Goal: Transaction & Acquisition: Book appointment/travel/reservation

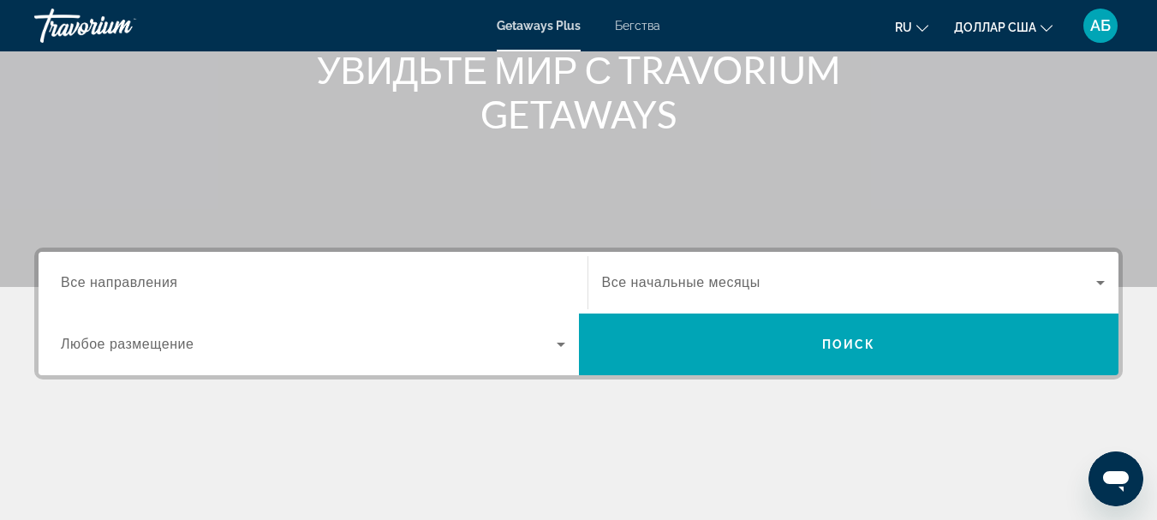
scroll to position [257, 0]
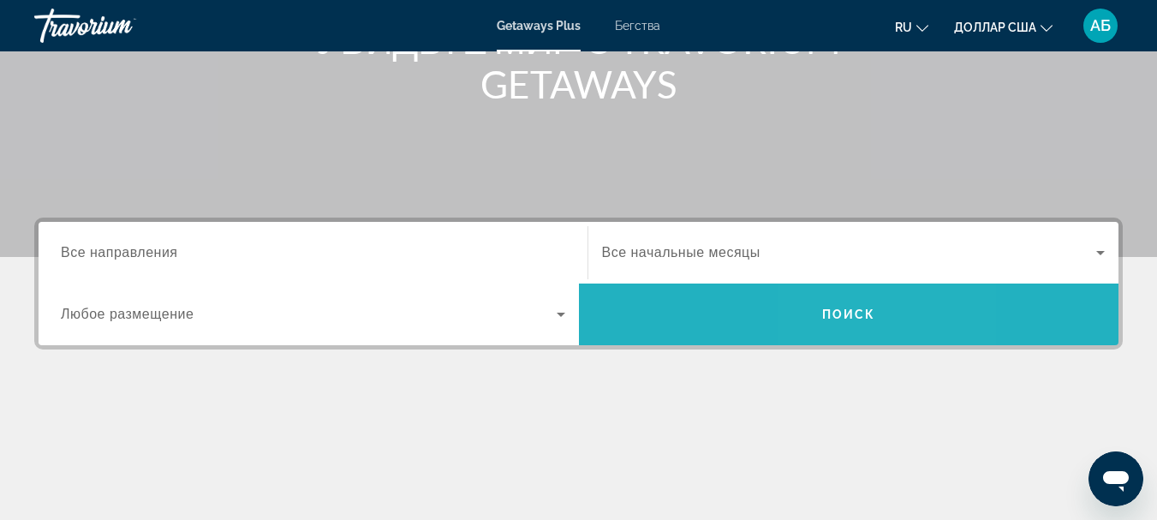
click at [840, 314] on font "Поиск" at bounding box center [849, 314] width 54 height 14
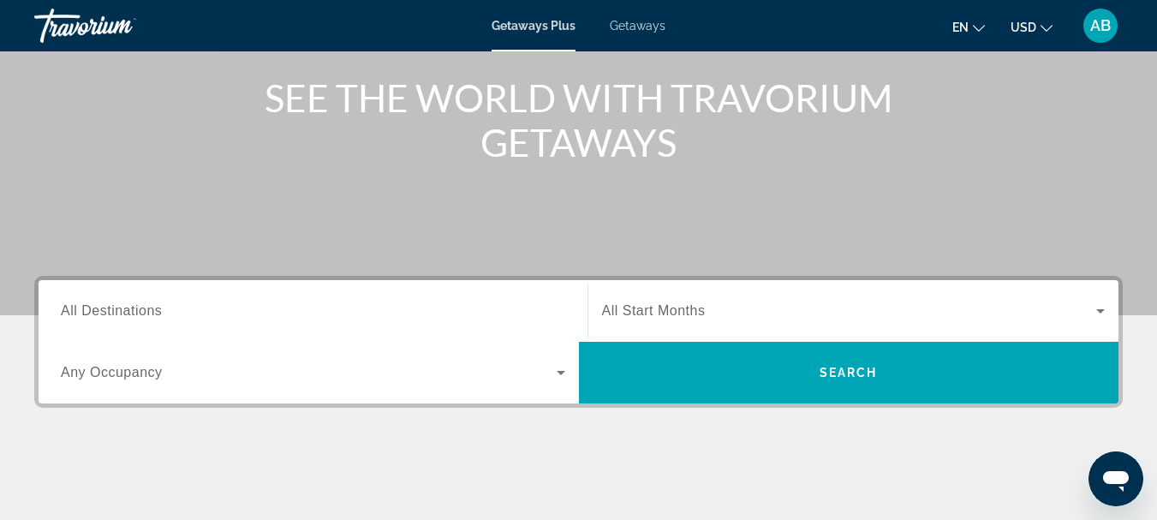
scroll to position [257, 0]
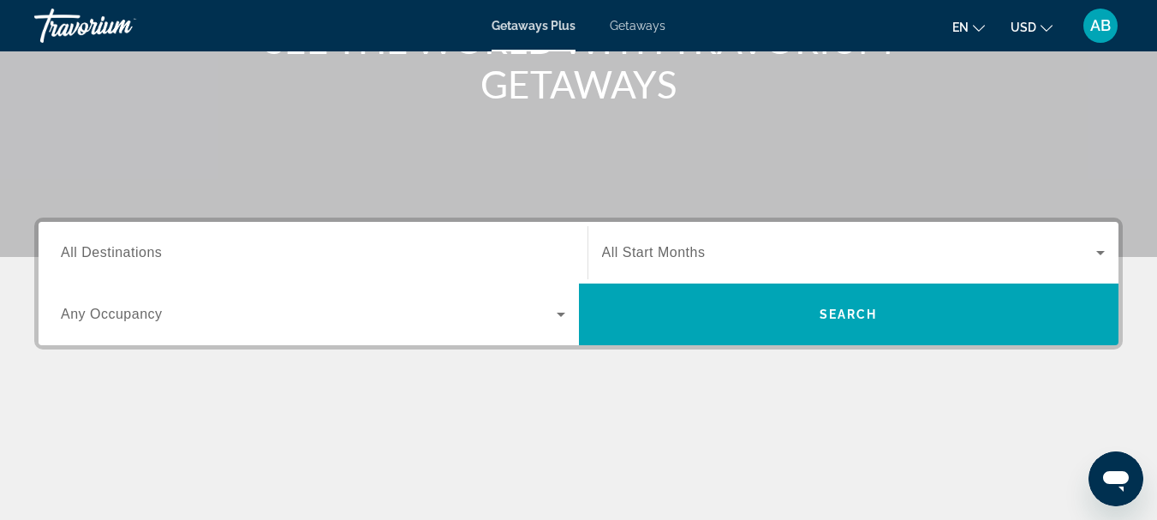
click at [658, 21] on span "Getaways" at bounding box center [638, 26] width 56 height 14
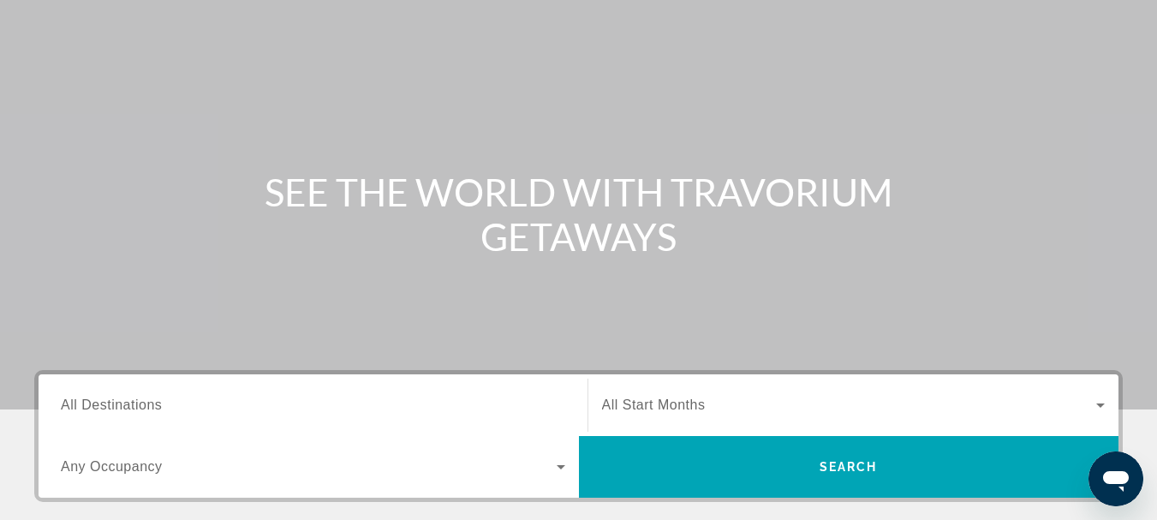
scroll to position [343, 0]
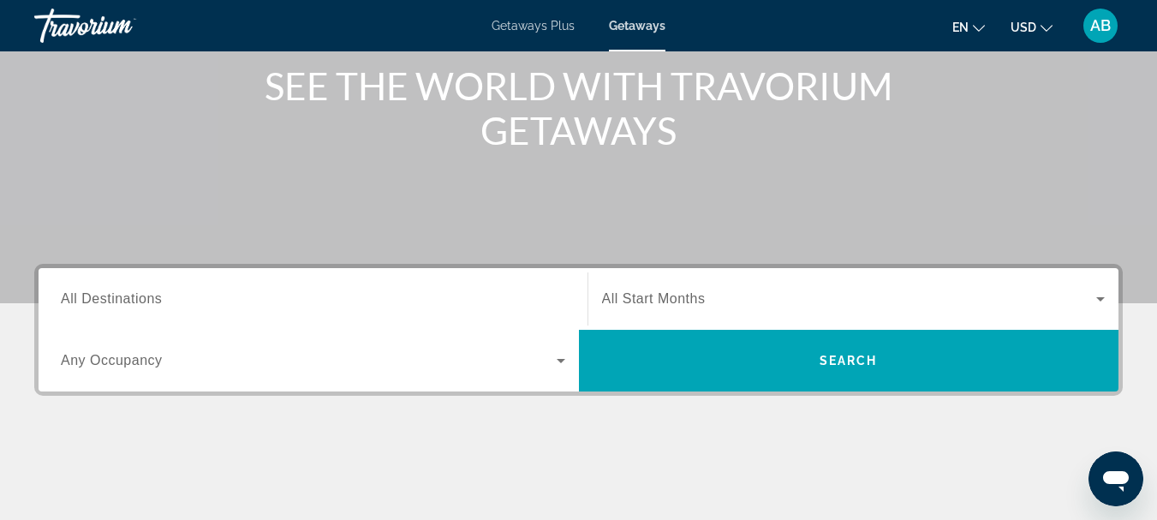
click at [158, 292] on span "All Destinations" at bounding box center [111, 298] width 101 height 15
click at [158, 292] on input "Destination All Destinations" at bounding box center [313, 299] width 504 height 21
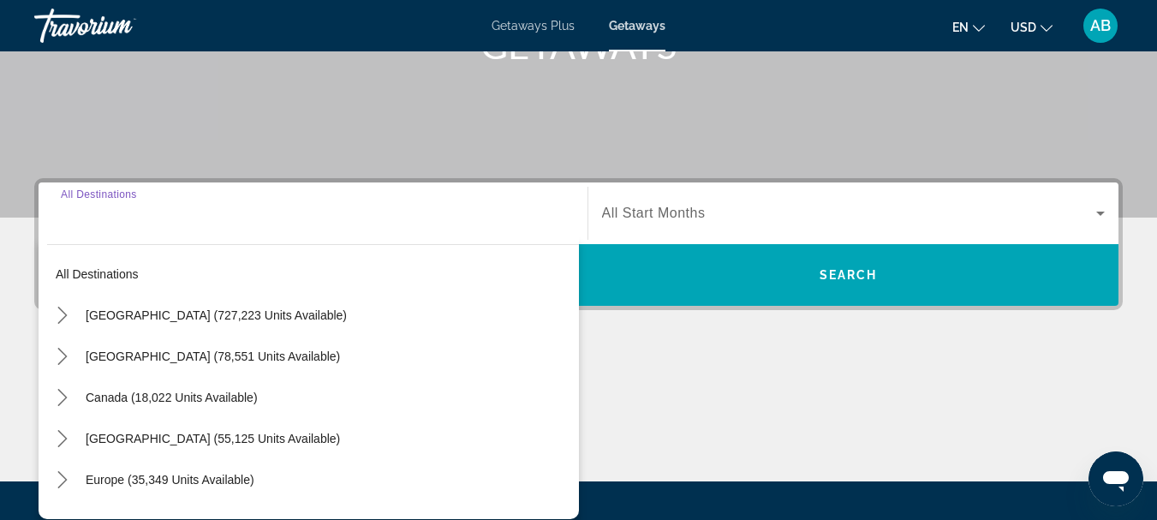
scroll to position [419, 0]
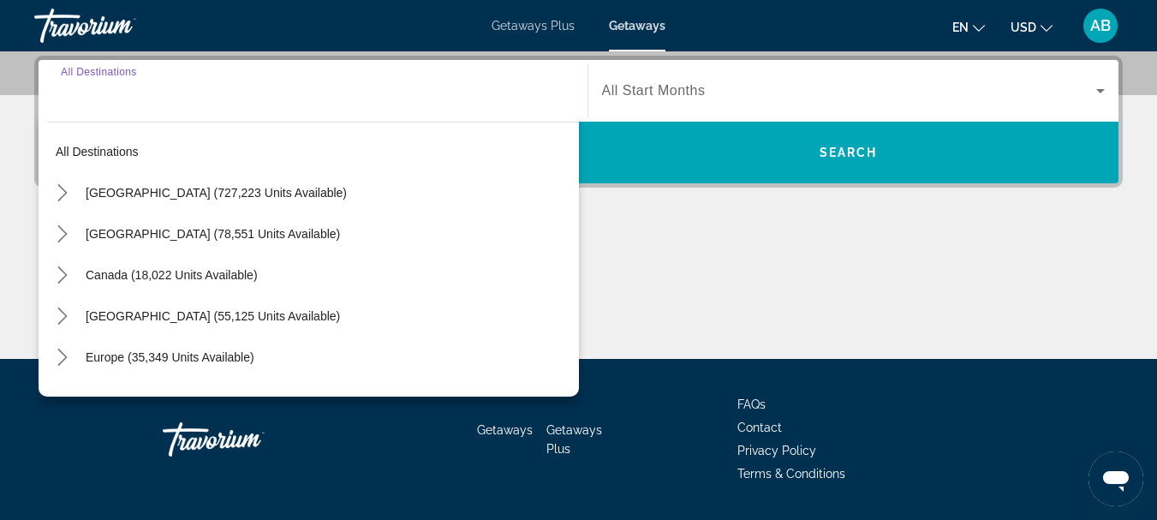
click at [153, 90] on input "Destination All Destinations" at bounding box center [313, 91] width 504 height 21
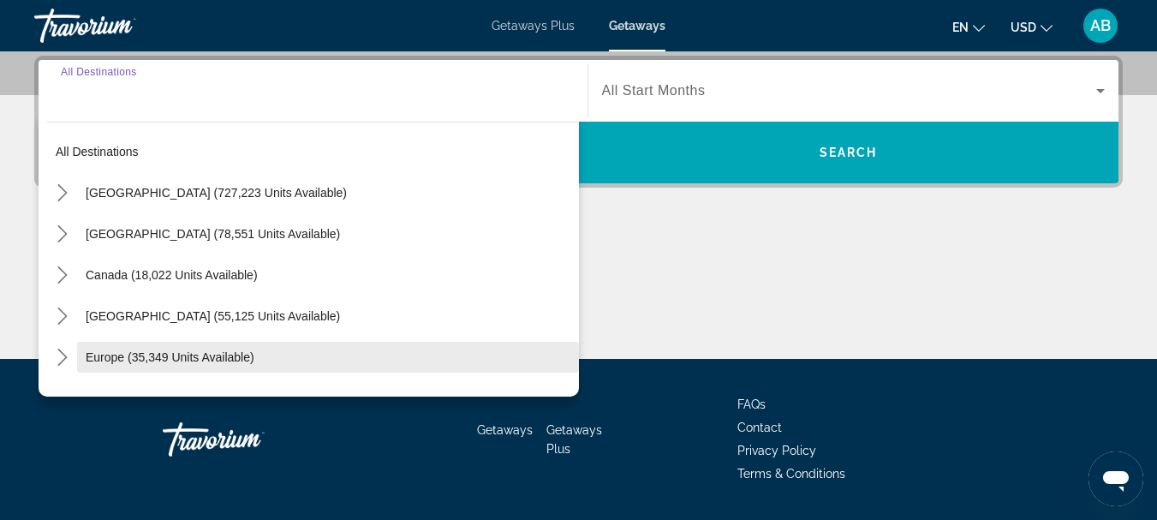
click at [170, 355] on span "Europe (35,349 units available)" at bounding box center [170, 357] width 169 height 14
type input "**********"
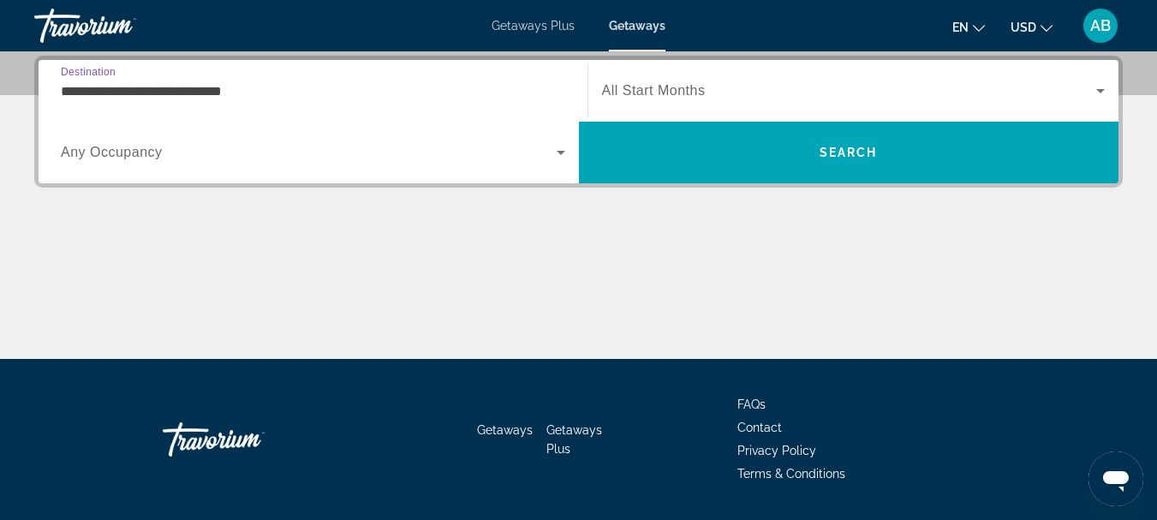
click at [650, 89] on span "All Start Months" at bounding box center [654, 90] width 104 height 15
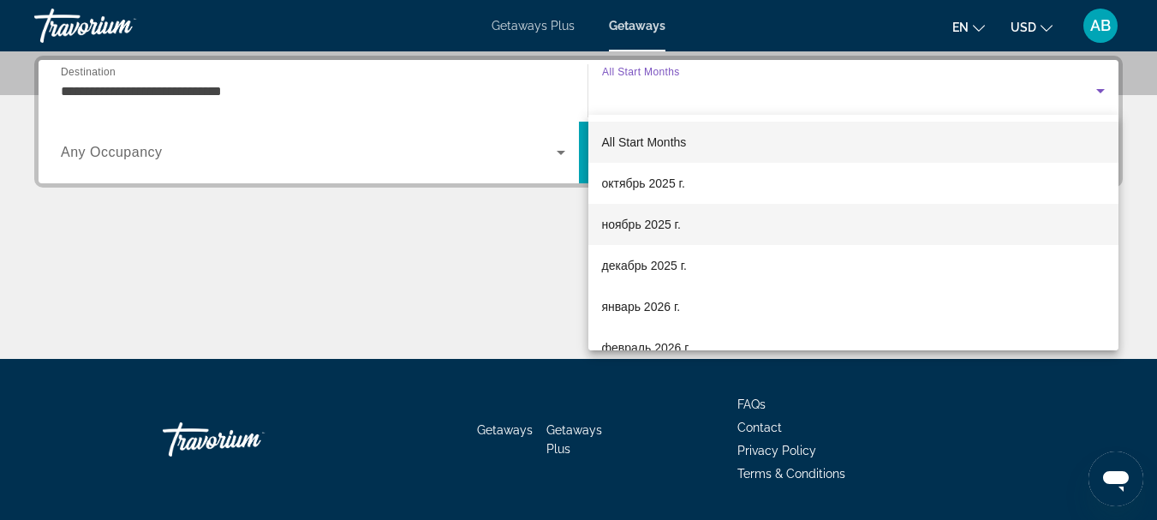
click at [658, 223] on span "ноябрь 2025 г." at bounding box center [641, 224] width 79 height 21
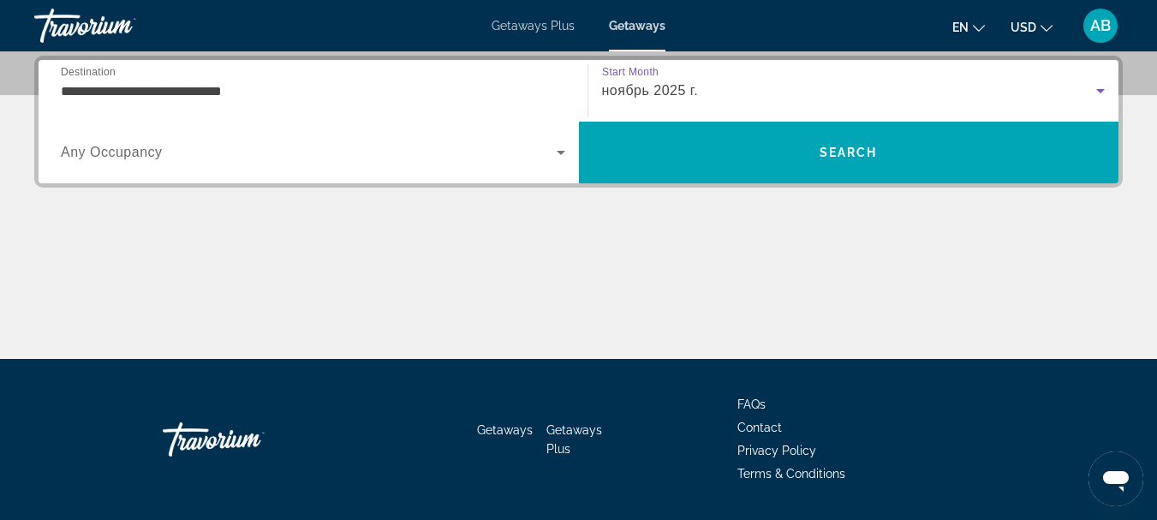
click at [695, 86] on span "ноябрь 2025 г." at bounding box center [650, 90] width 97 height 15
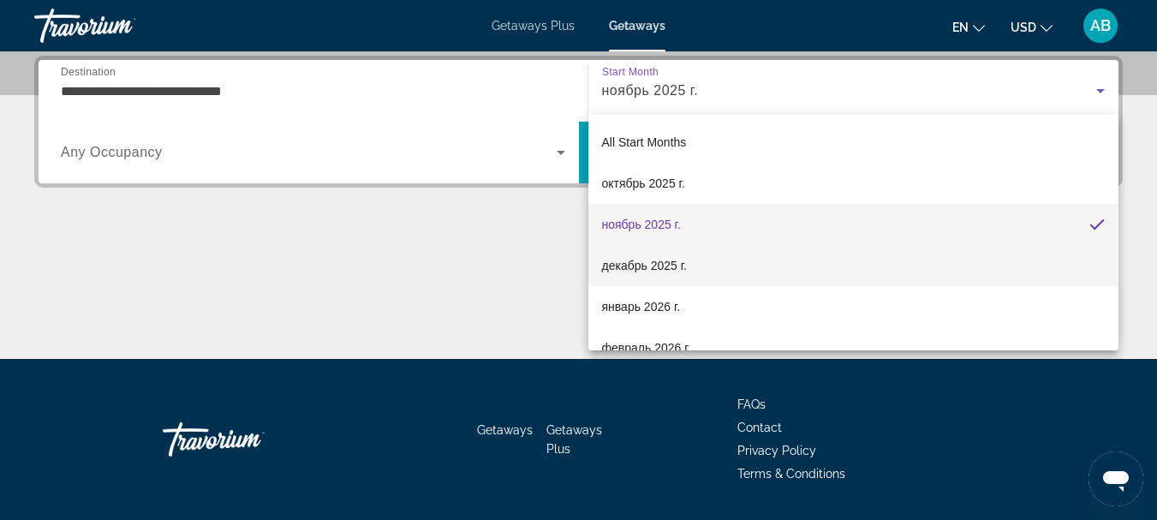
click at [653, 269] on span "декабрь 2025 г." at bounding box center [644, 265] width 85 height 21
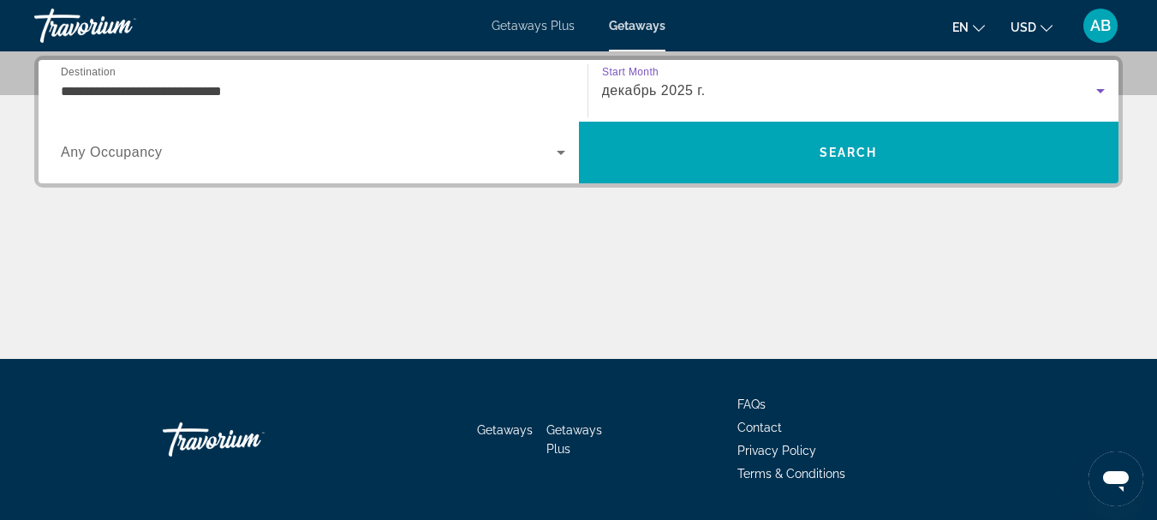
click at [641, 90] on span "декабрь 2025 г." at bounding box center [654, 90] width 104 height 15
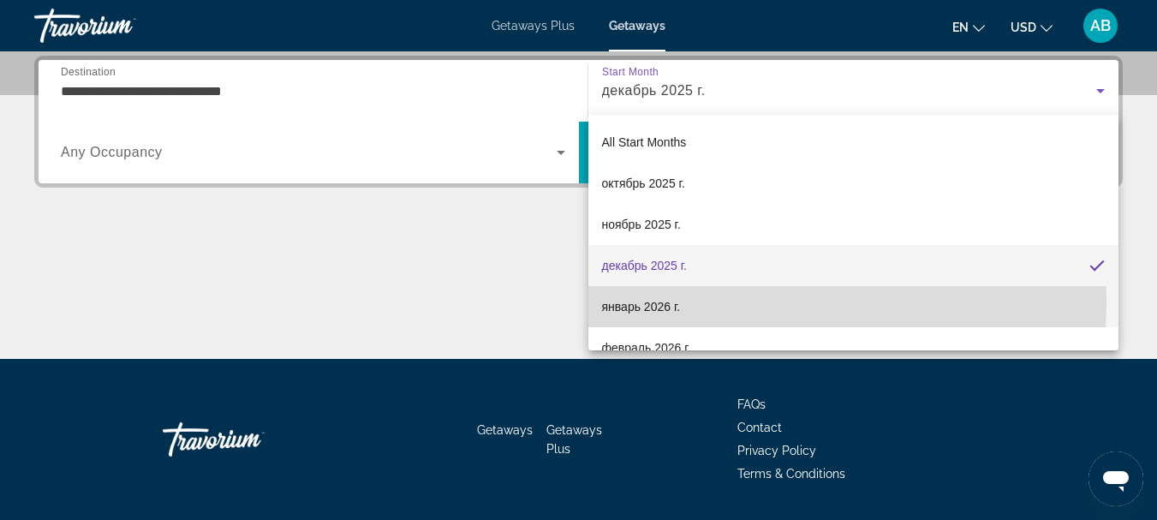
click at [651, 303] on span "январь 2026 г." at bounding box center [641, 306] width 79 height 21
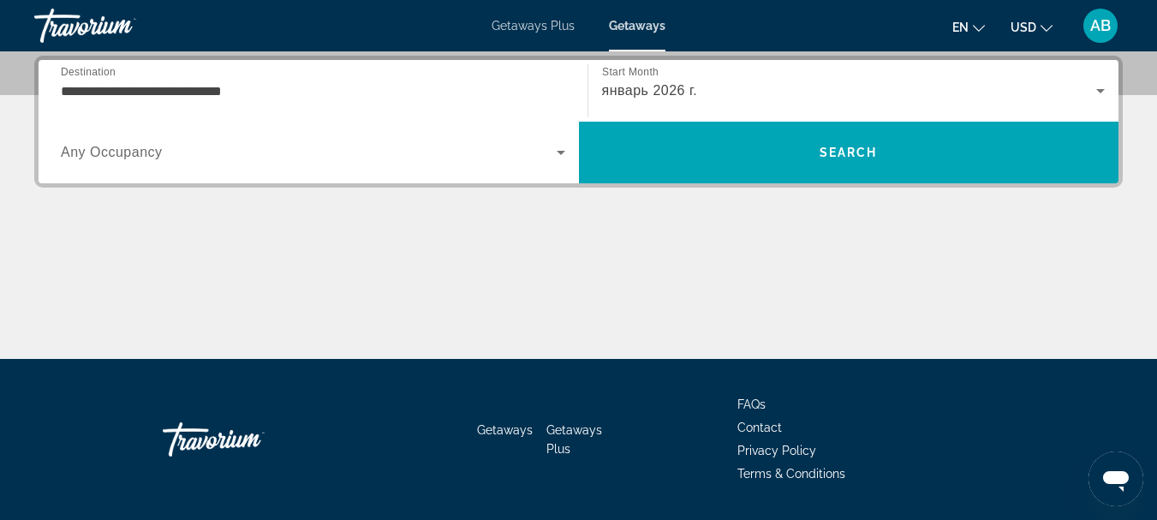
click at [653, 77] on label "Start Month All Start Months" at bounding box center [630, 73] width 57 height 12
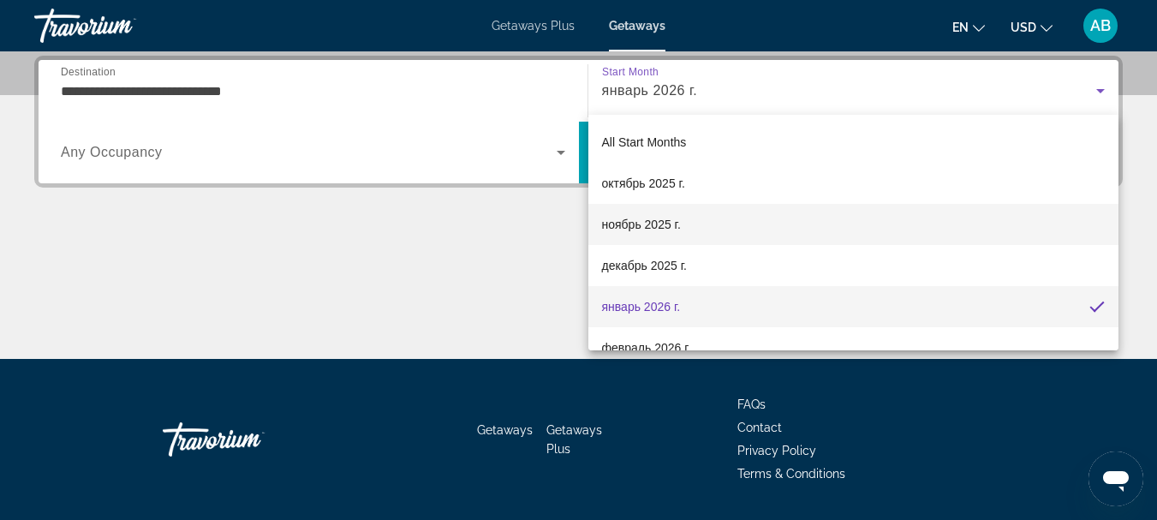
click at [652, 224] on span "ноябрь 2025 г." at bounding box center [641, 224] width 79 height 21
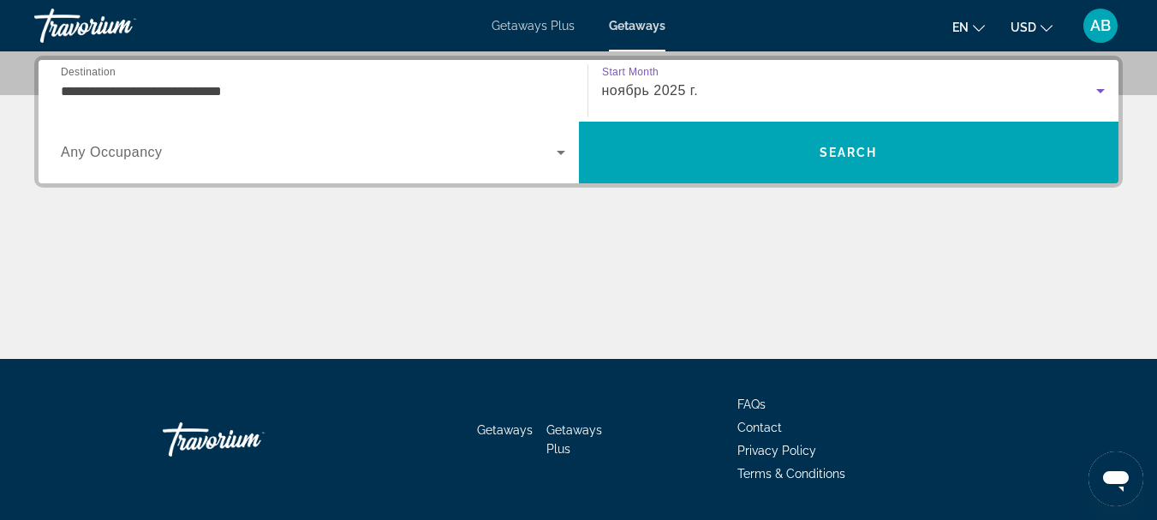
click at [367, 157] on span "Search widget" at bounding box center [309, 152] width 496 height 21
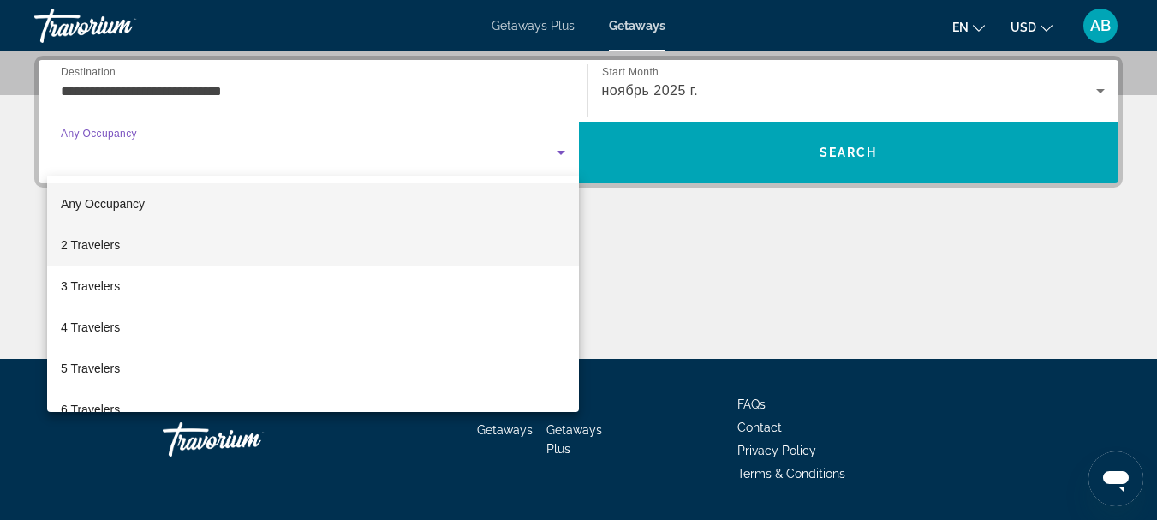
click at [120, 244] on span "2 Travelers" at bounding box center [90, 245] width 59 height 21
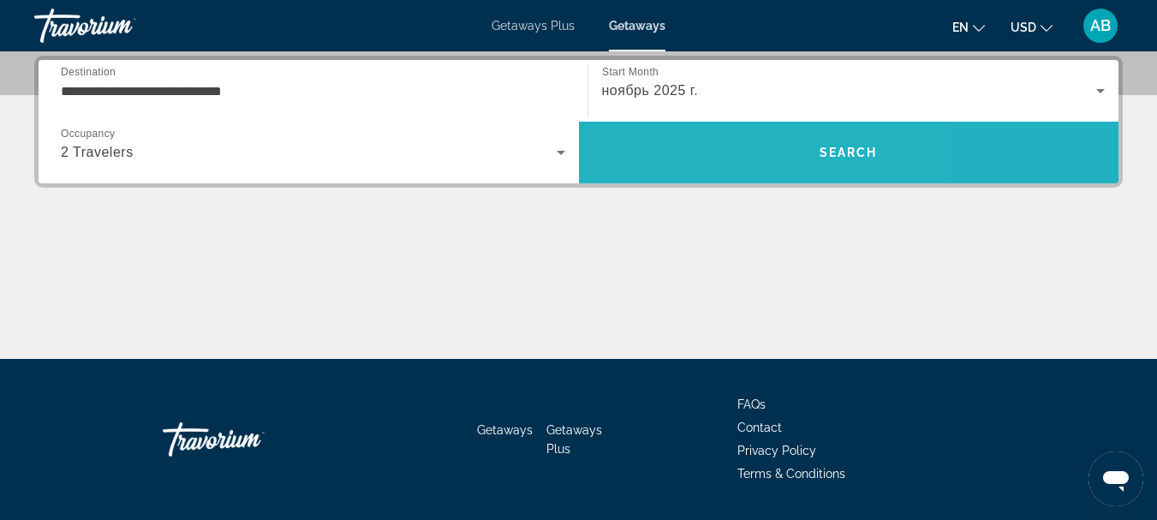
click at [708, 162] on span "Search" at bounding box center [849, 152] width 540 height 41
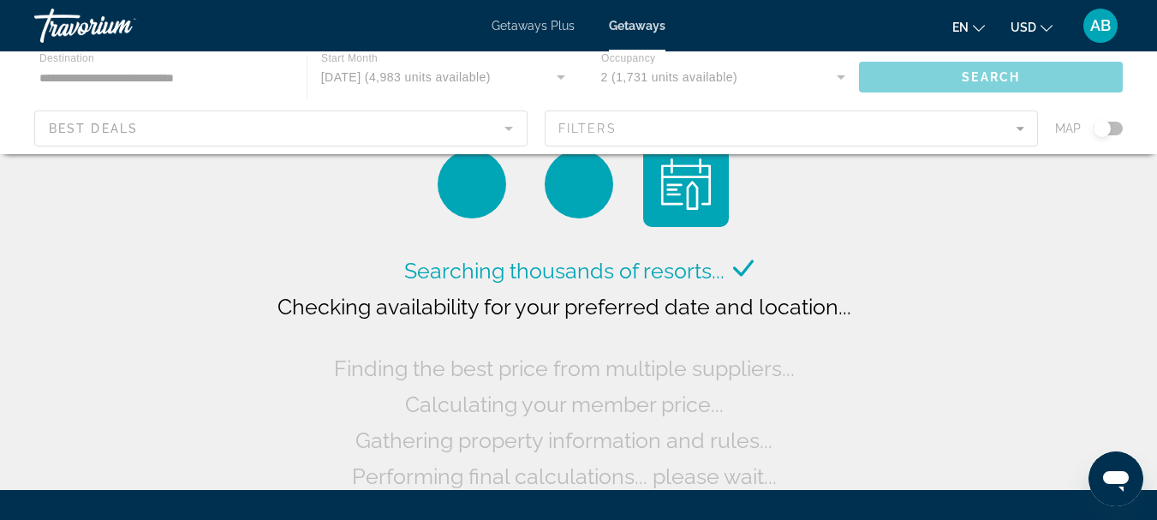
click at [534, 29] on span "Getaways Plus" at bounding box center [533, 26] width 83 height 14
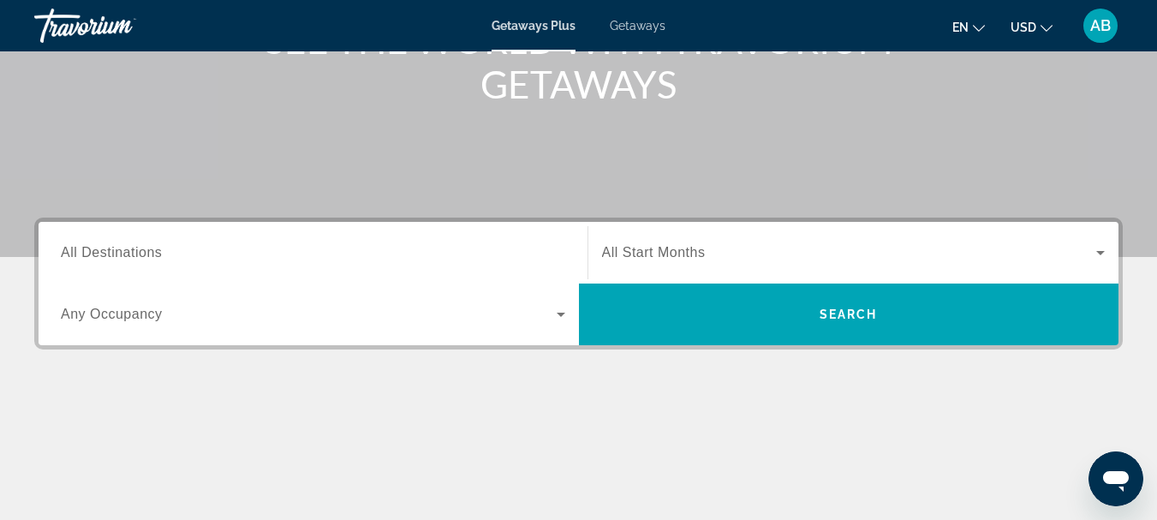
click at [326, 259] on input "Destination All Destinations" at bounding box center [313, 253] width 504 height 21
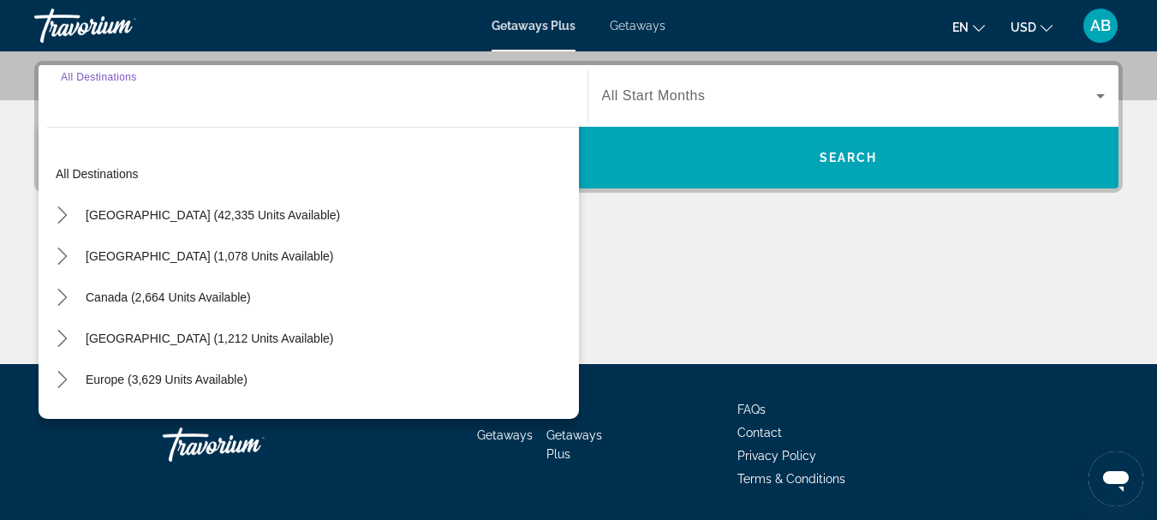
scroll to position [419, 0]
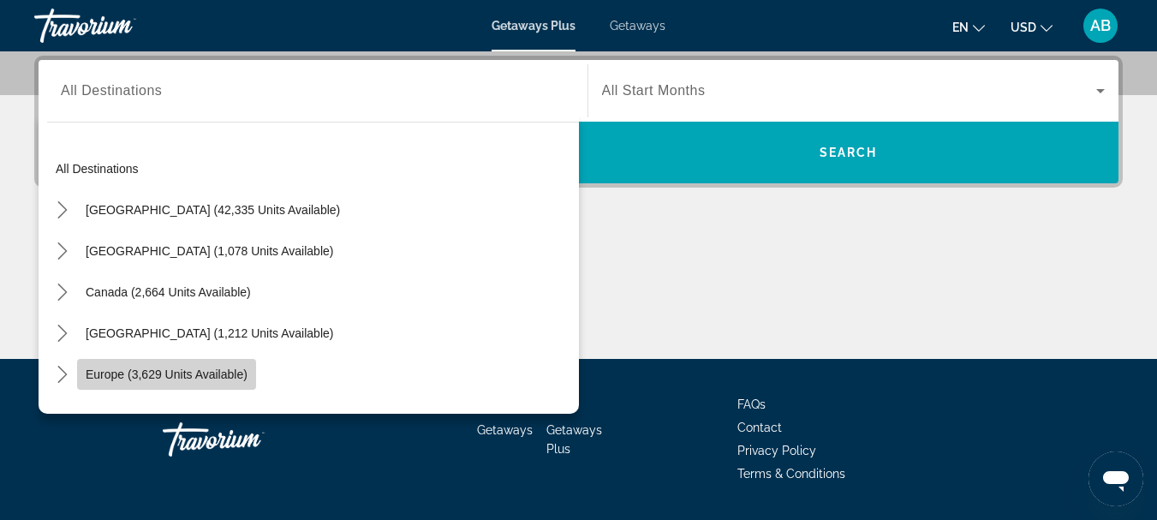
click at [200, 373] on span "Europe (3,629 units available)" at bounding box center [167, 374] width 162 height 14
type input "**********"
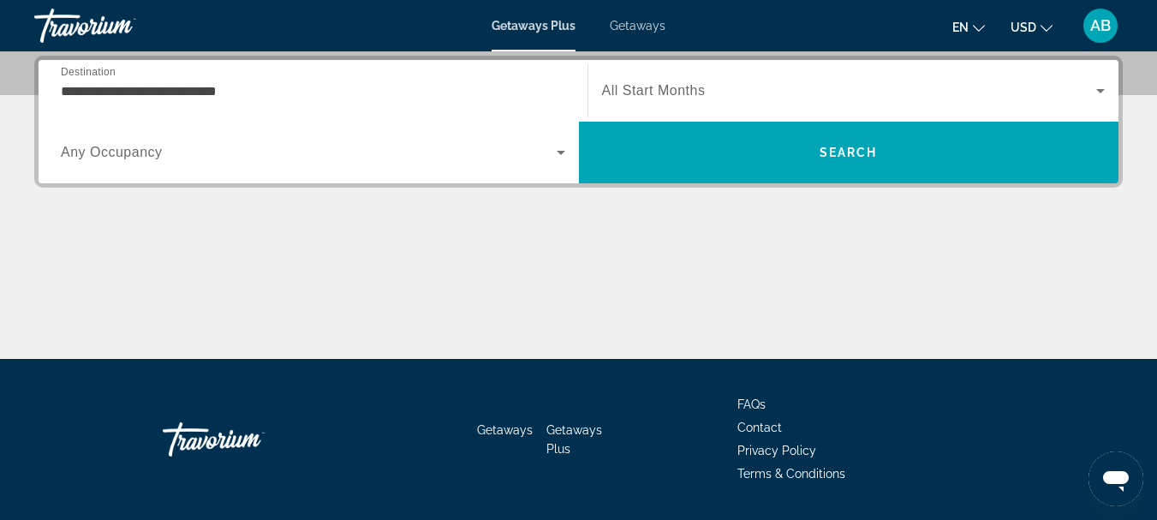
click at [659, 93] on span "All Start Months" at bounding box center [654, 90] width 104 height 15
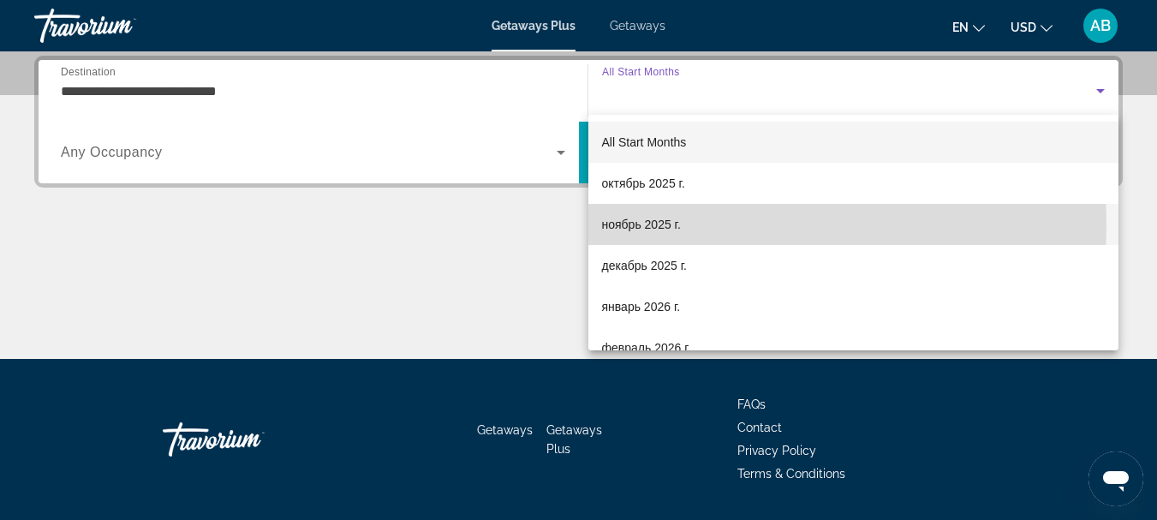
click at [647, 227] on span "ноябрь 2025 г." at bounding box center [641, 224] width 79 height 21
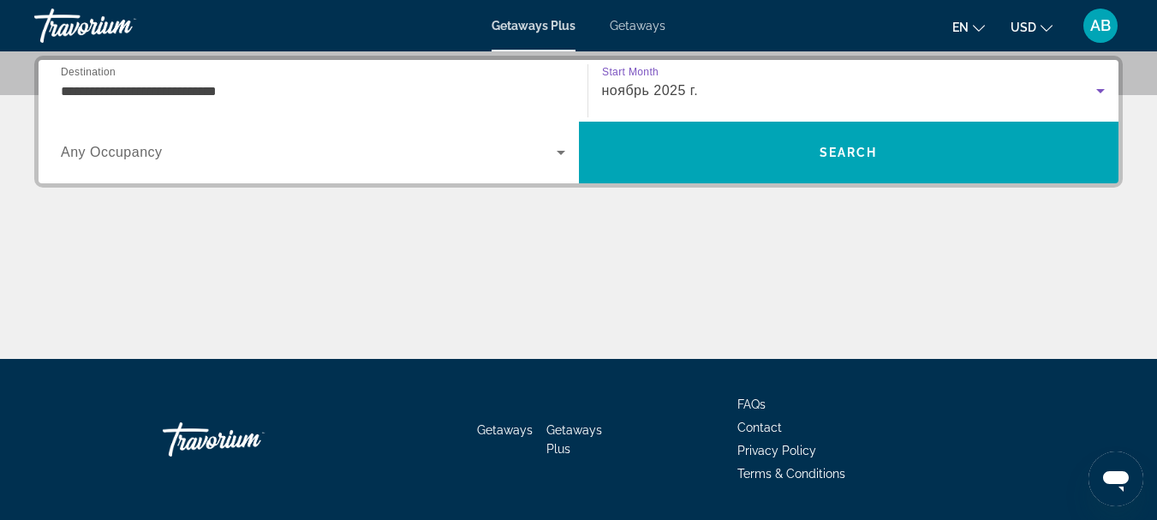
click at [288, 157] on span "Search widget" at bounding box center [309, 152] width 496 height 21
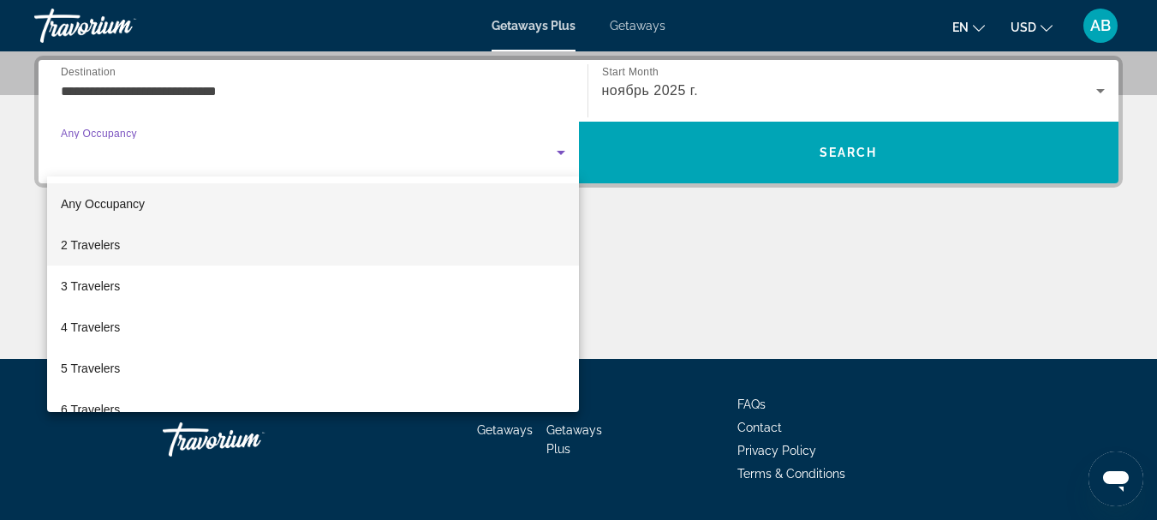
click at [104, 248] on span "2 Travelers" at bounding box center [90, 245] width 59 height 21
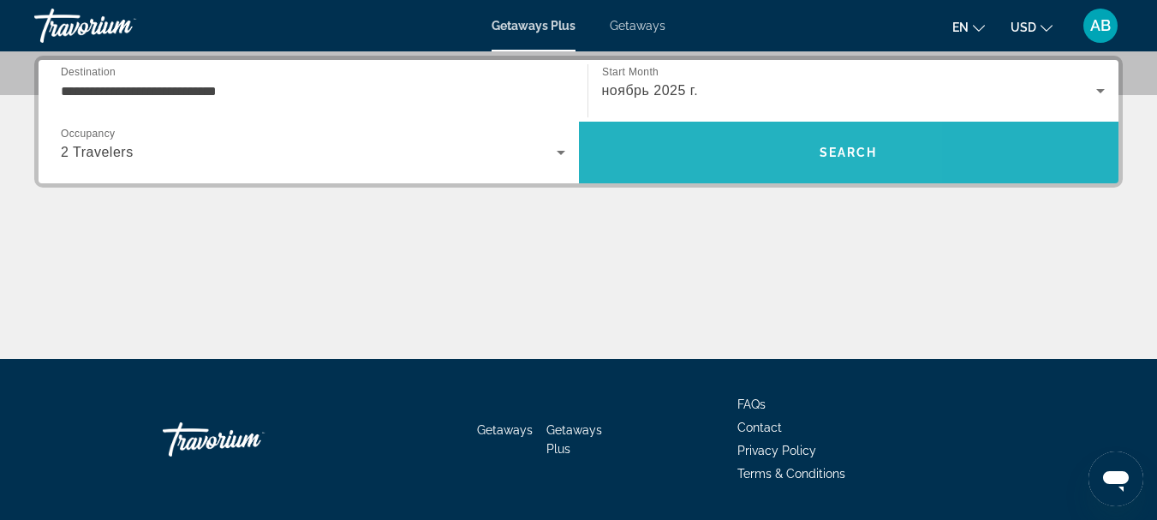
click at [705, 140] on span "Search" at bounding box center [849, 152] width 540 height 41
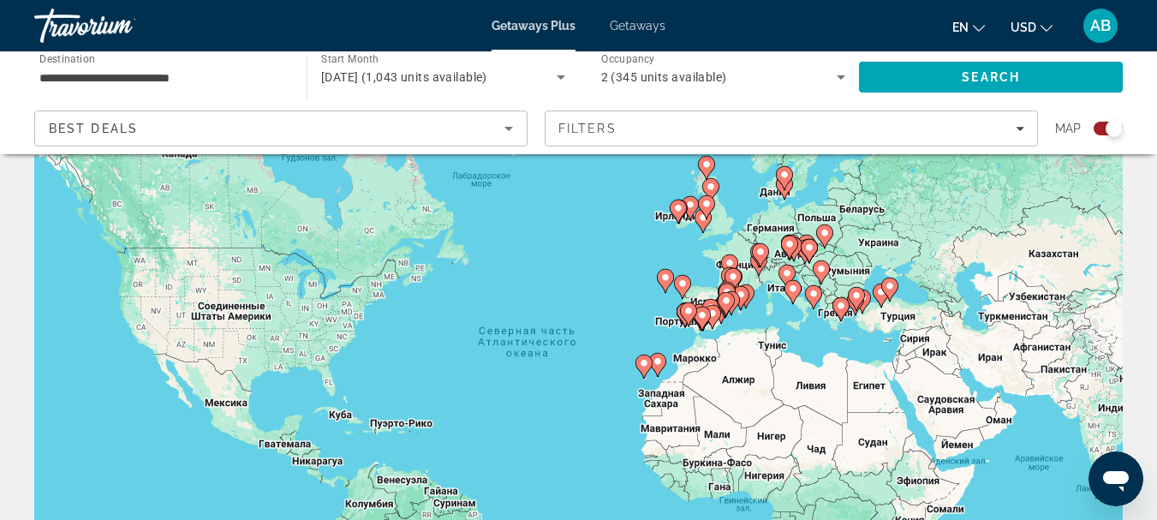
scroll to position [86, 0]
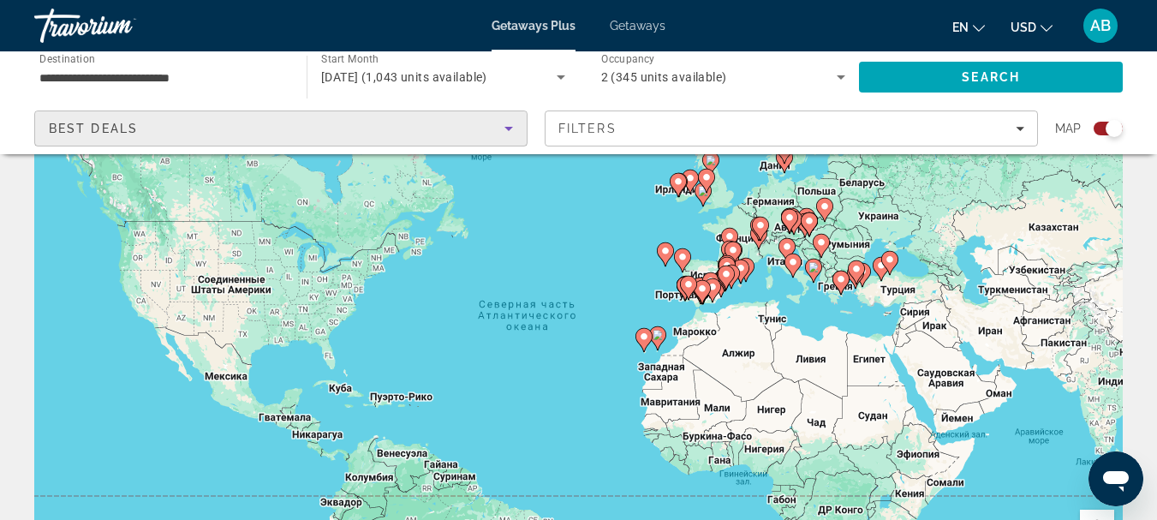
click at [222, 133] on div "Best Deals" at bounding box center [277, 128] width 456 height 21
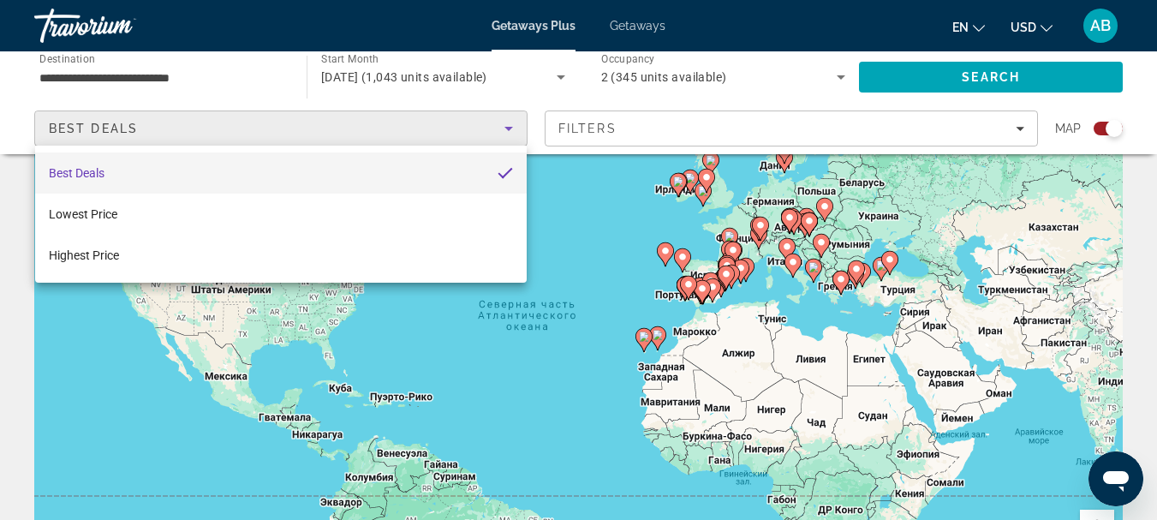
click at [369, 130] on div at bounding box center [578, 260] width 1157 height 520
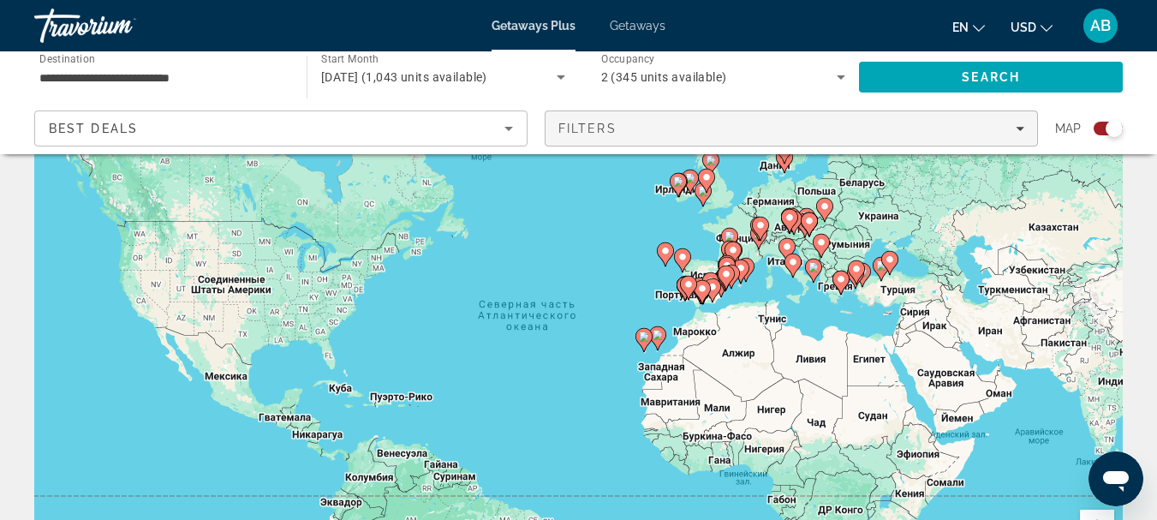
click at [628, 131] on div "Filters" at bounding box center [791, 129] width 466 height 14
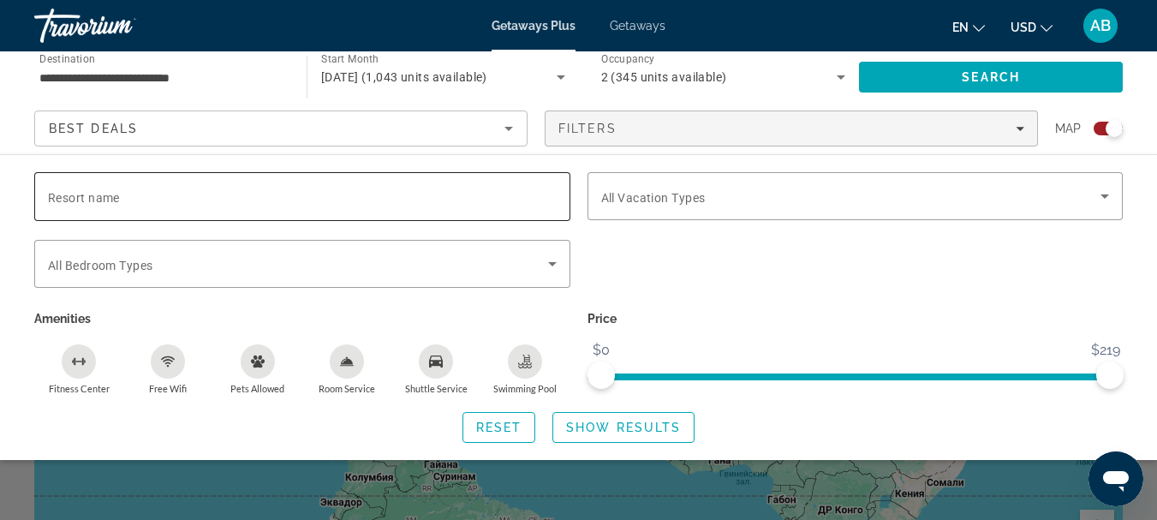
click at [248, 198] on input "Resort name" at bounding box center [302, 197] width 509 height 21
click at [612, 429] on span "Show Results" at bounding box center [623, 428] width 115 height 14
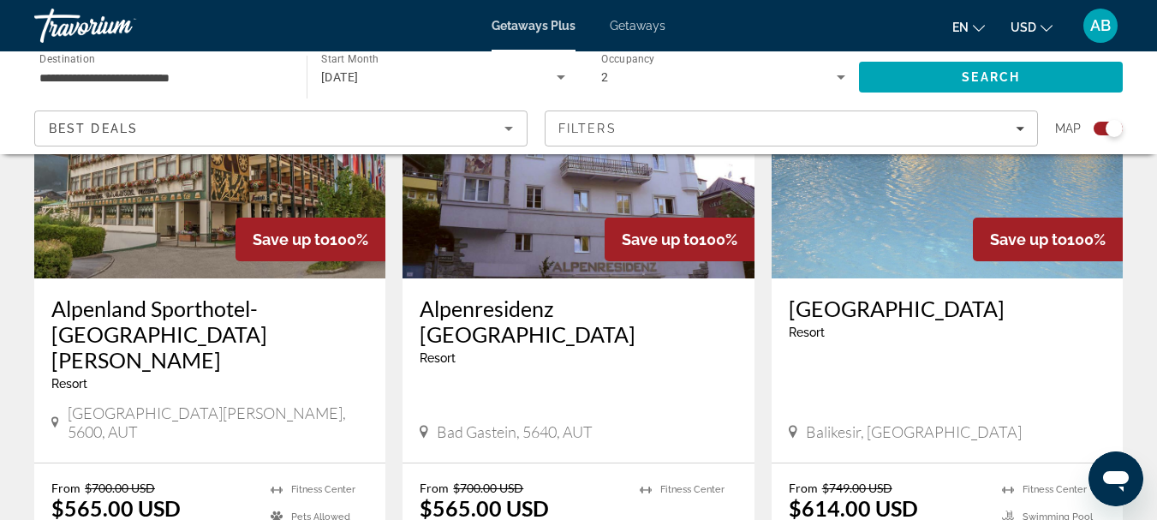
scroll to position [771, 0]
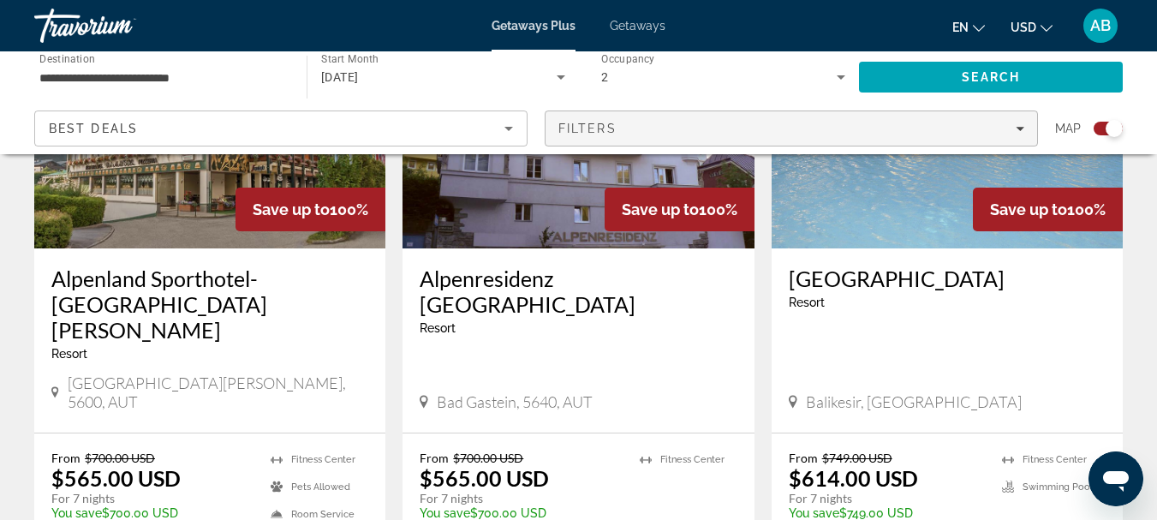
click at [614, 130] on span "Filters" at bounding box center [587, 129] width 58 height 14
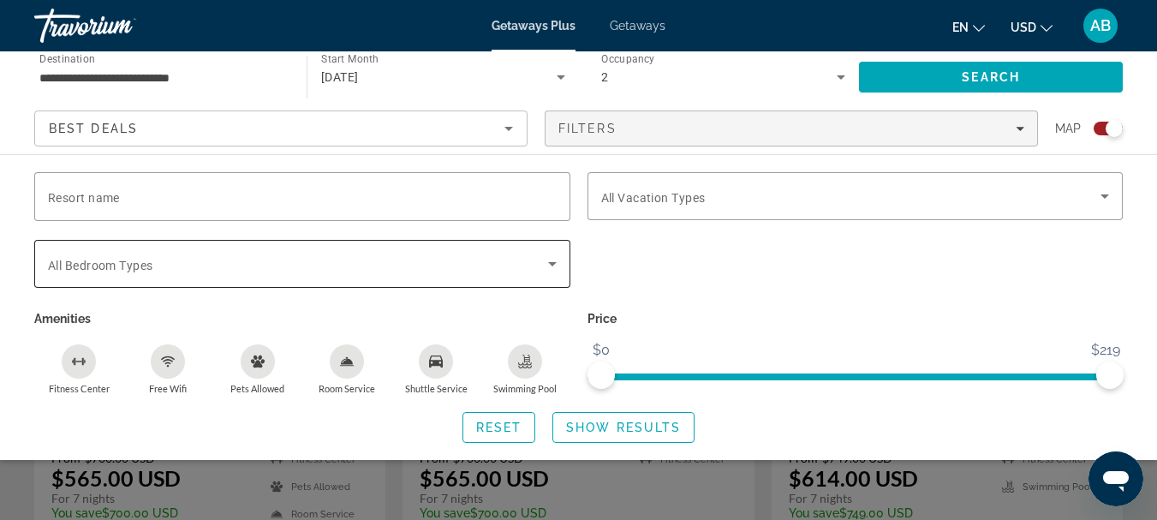
click at [337, 266] on span "Search widget" at bounding box center [298, 264] width 500 height 21
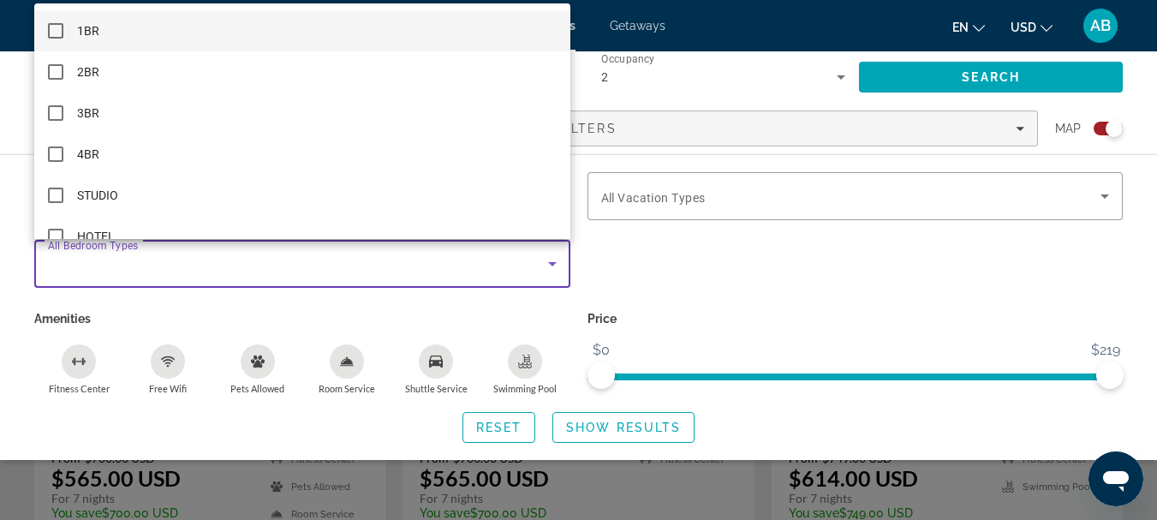
click at [176, 261] on div at bounding box center [578, 260] width 1157 height 520
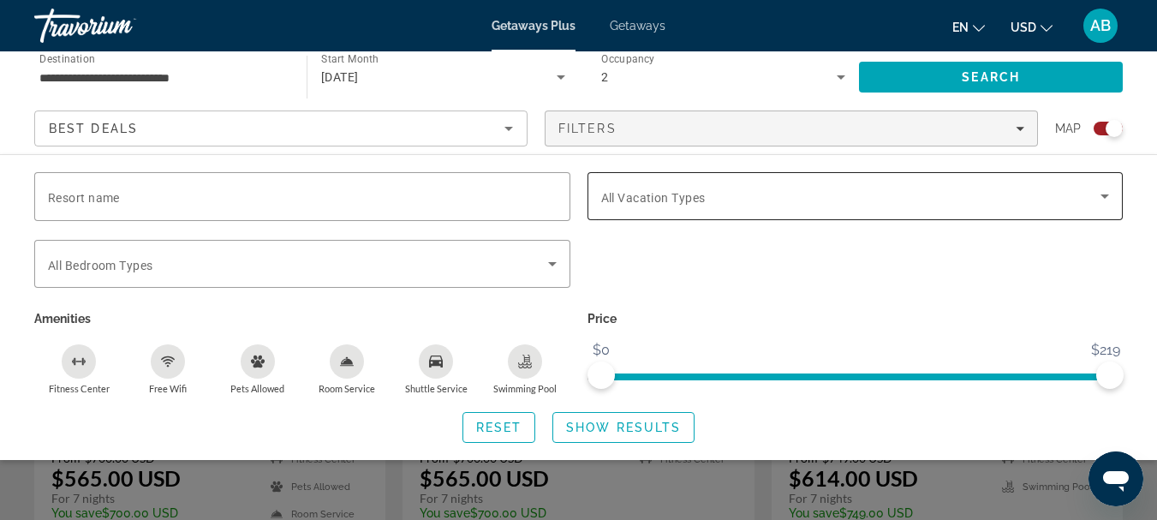
click at [659, 195] on span "All Vacation Types" at bounding box center [653, 198] width 104 height 14
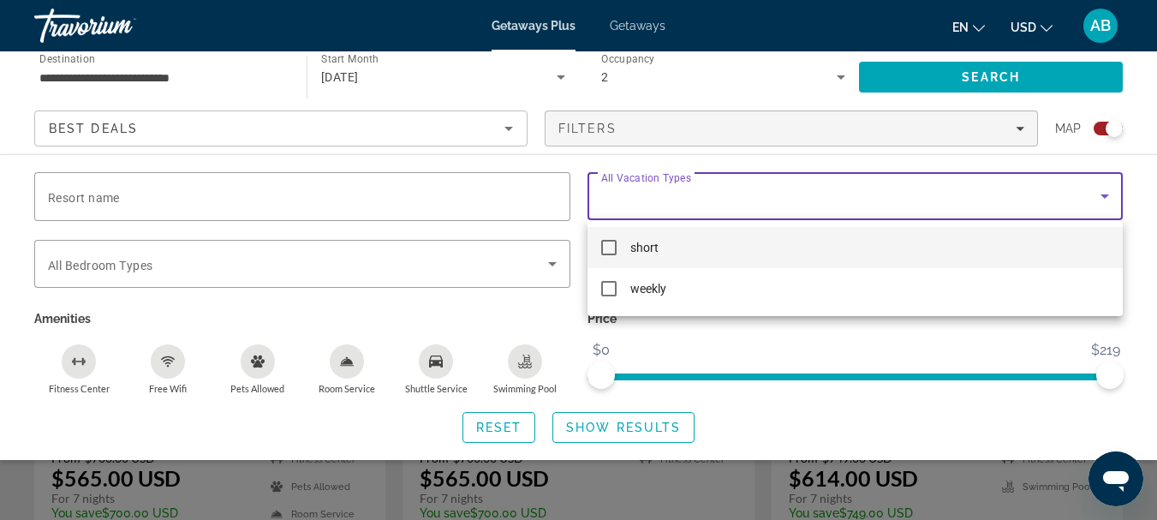
click at [662, 200] on div at bounding box center [578, 260] width 1157 height 520
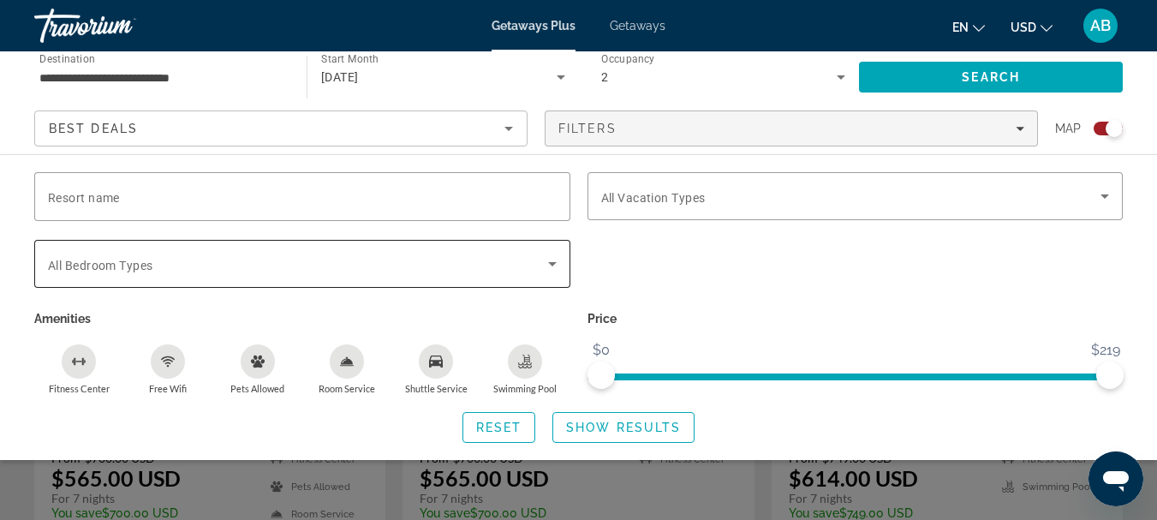
click at [142, 250] on div "Search widget" at bounding box center [302, 264] width 509 height 48
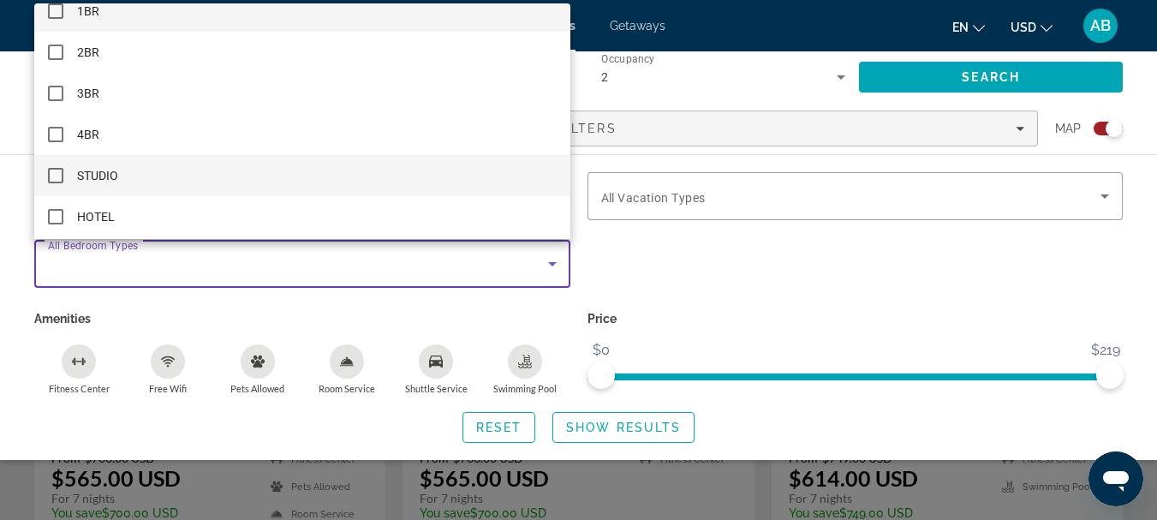
scroll to position [25, 0]
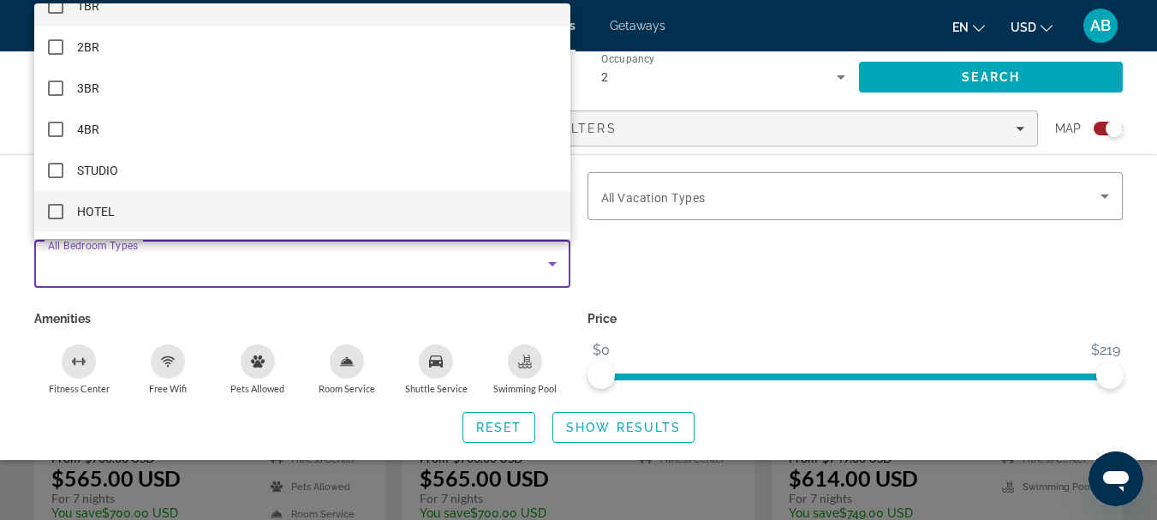
click at [116, 209] on mat-option "HOTEL" at bounding box center [302, 211] width 536 height 41
click at [396, 308] on div at bounding box center [578, 260] width 1157 height 520
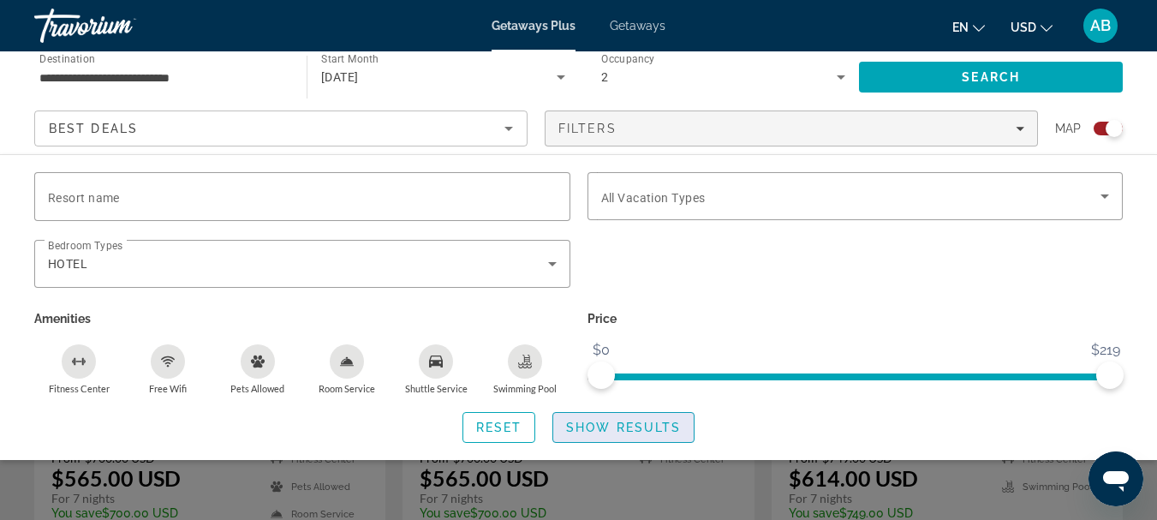
click at [584, 423] on span "Show Results" at bounding box center [623, 428] width 115 height 14
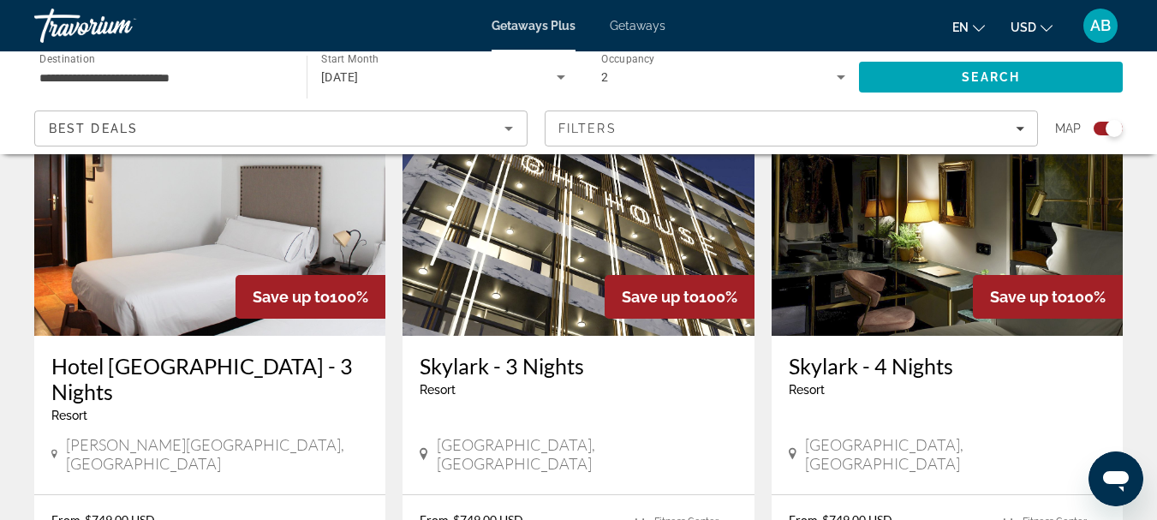
scroll to position [600, 0]
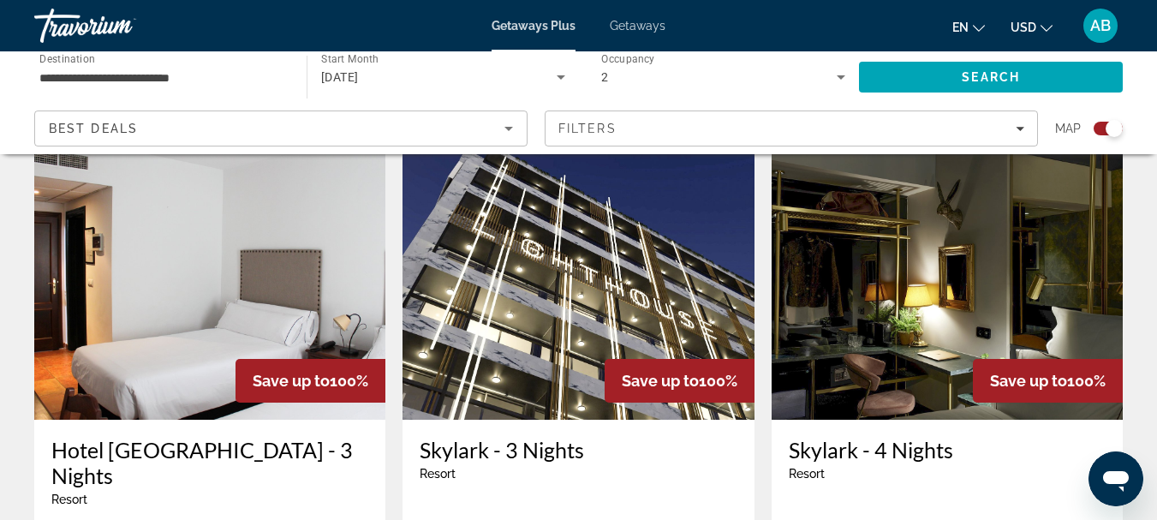
click at [584, 298] on img "Main content" at bounding box center [578, 283] width 351 height 274
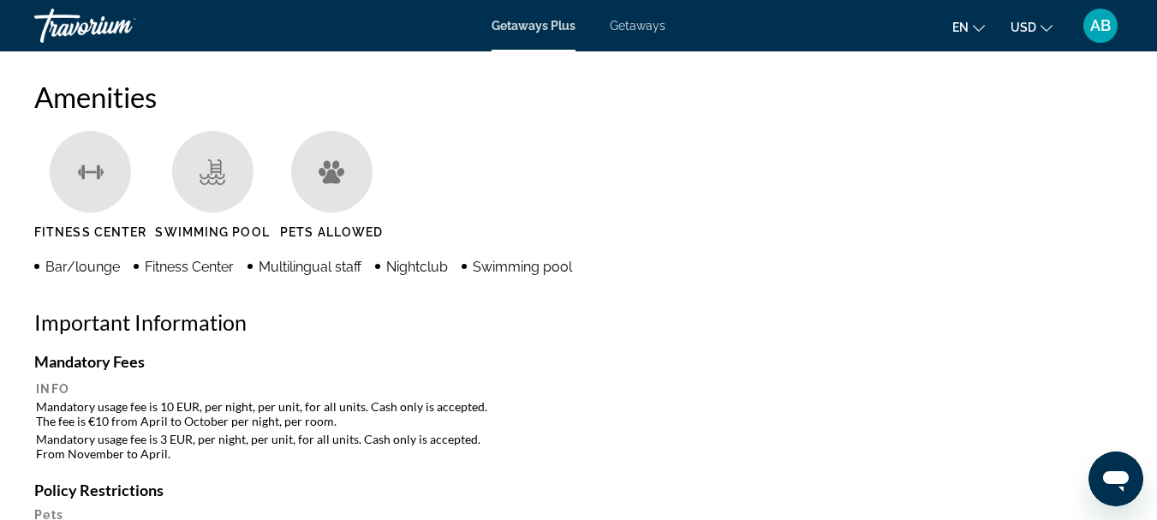
scroll to position [1028, 0]
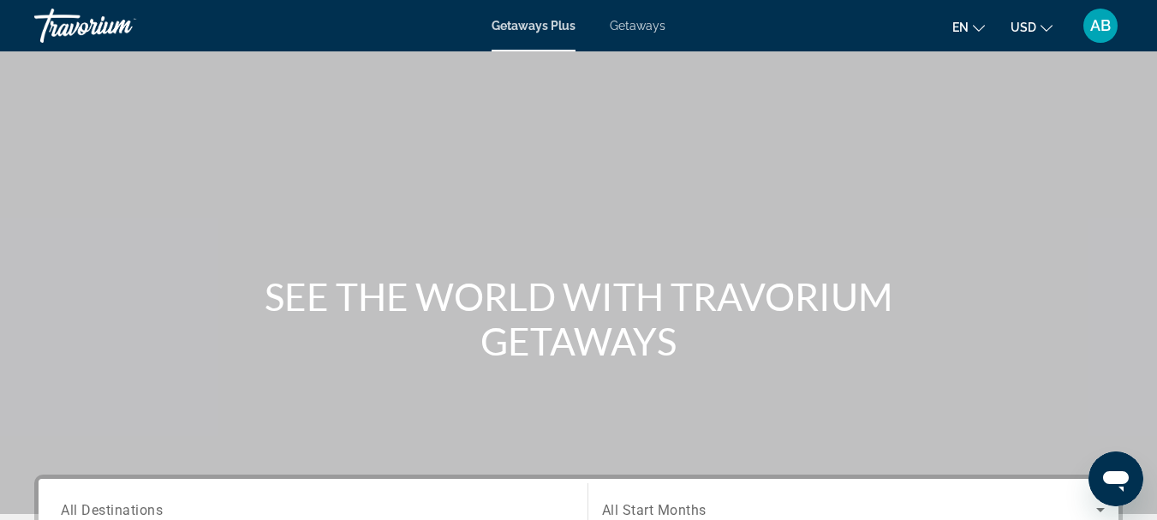
click at [982, 27] on icon "Change language" at bounding box center [979, 28] width 12 height 12
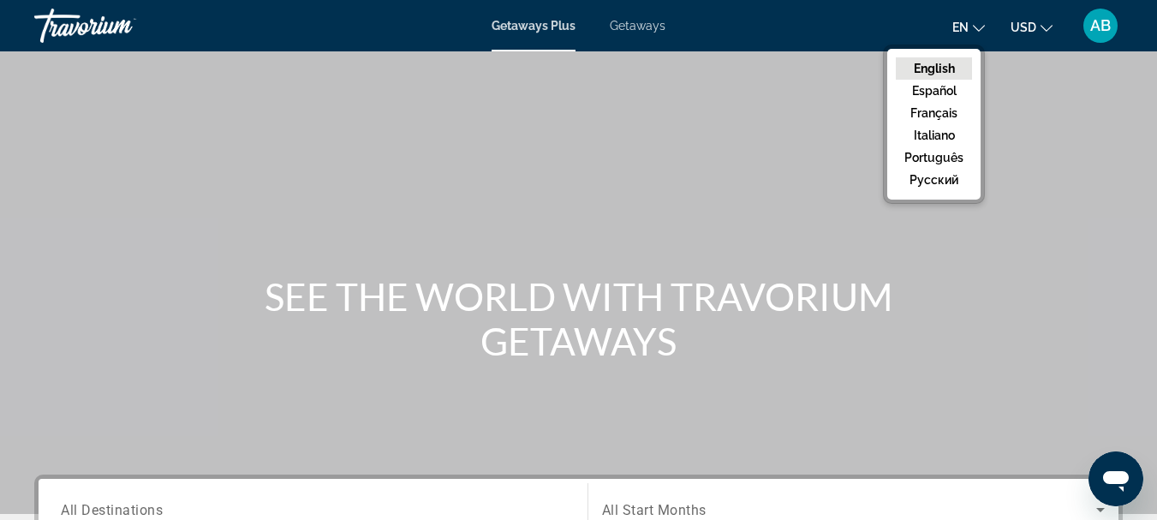
click at [622, 146] on div "Main content" at bounding box center [578, 257] width 1157 height 514
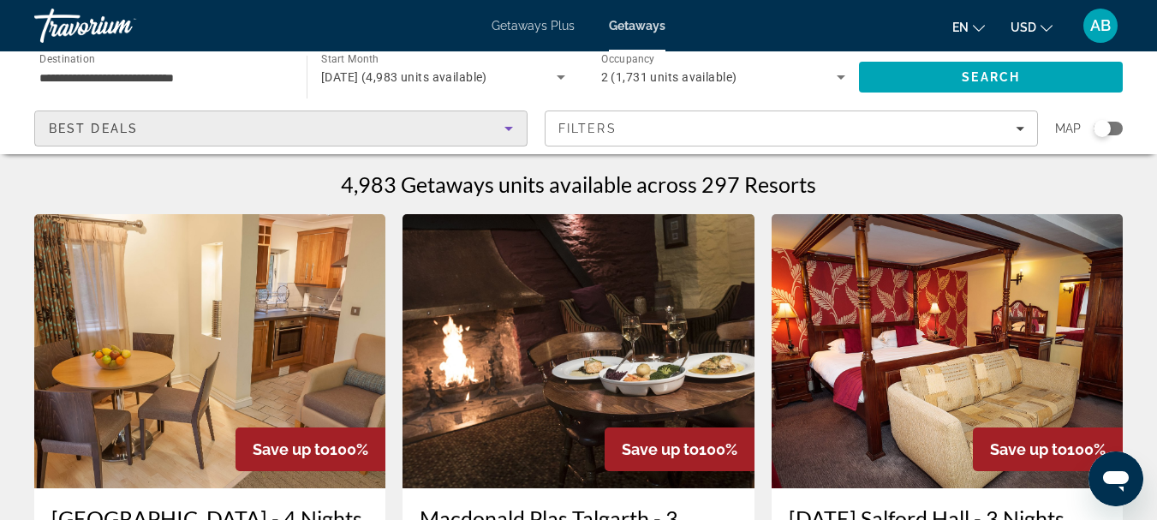
click at [427, 133] on div "Best Deals" at bounding box center [277, 128] width 456 height 21
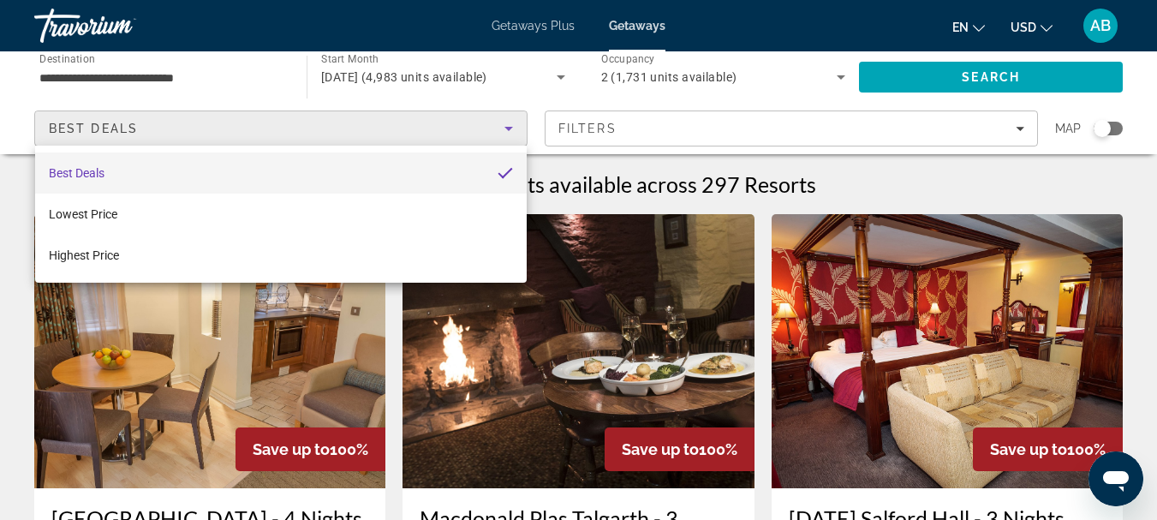
click at [395, 128] on div at bounding box center [578, 260] width 1157 height 520
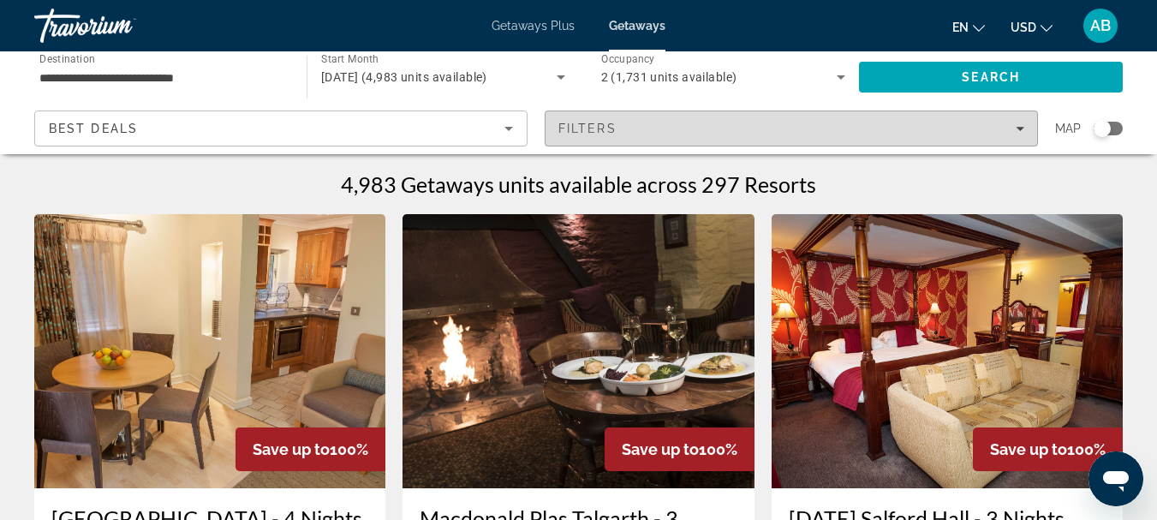
click at [722, 127] on div "Filters" at bounding box center [791, 129] width 466 height 14
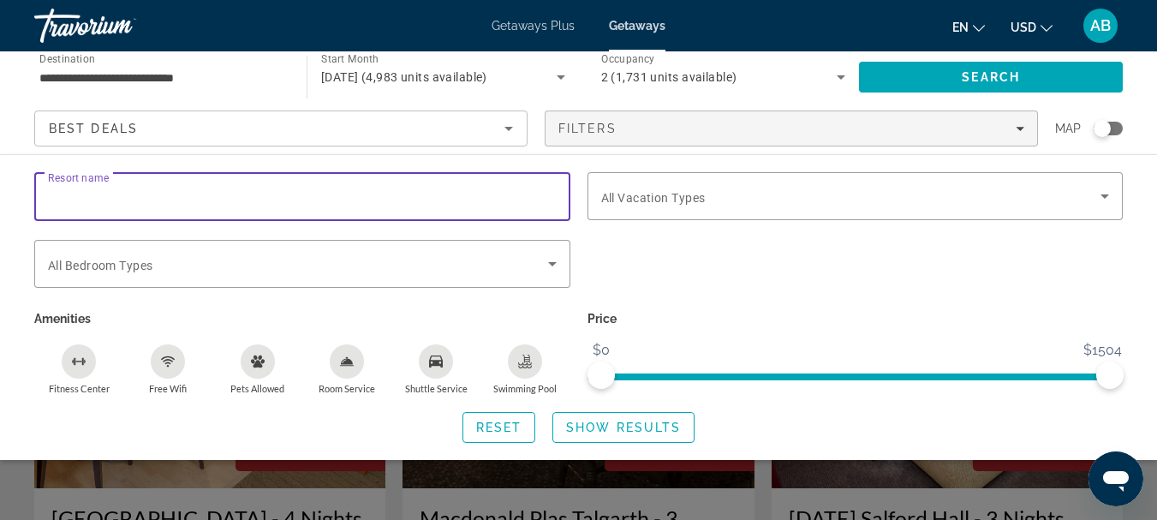
click at [209, 203] on input "Resort name" at bounding box center [302, 197] width 509 height 21
type input "*"
click at [0, 206] on div "Resort name Vacation Types All Vacation Types Bedroom Types All Bedroom Types A…" at bounding box center [578, 307] width 1157 height 271
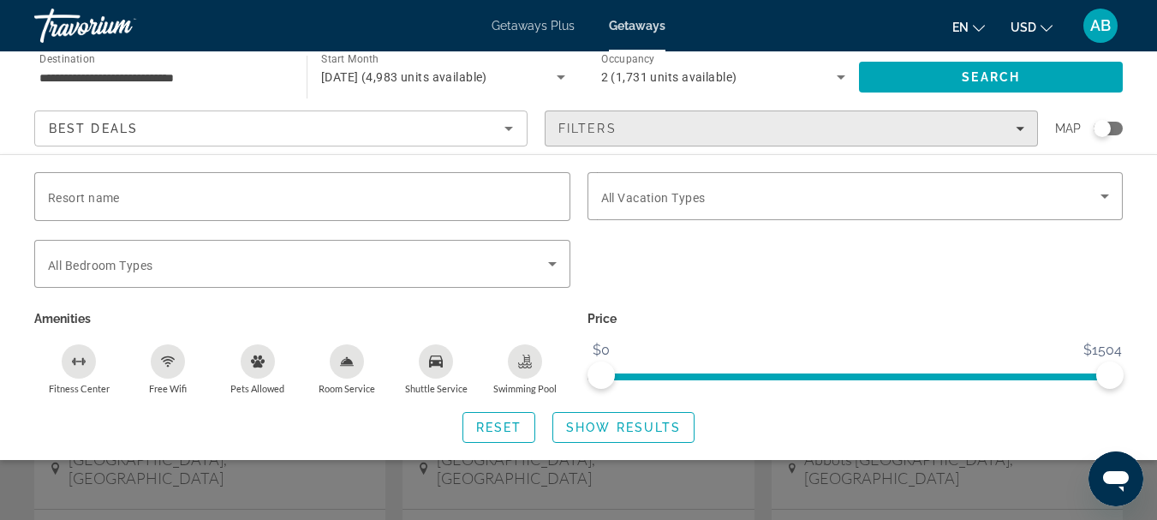
scroll to position [171, 0]
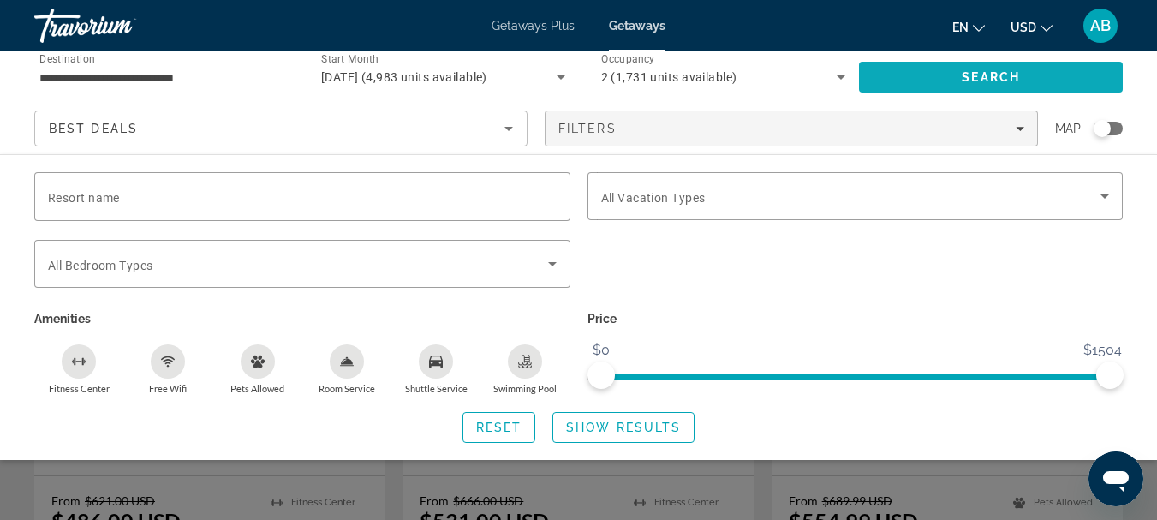
click at [966, 78] on span "Search" at bounding box center [991, 77] width 58 height 14
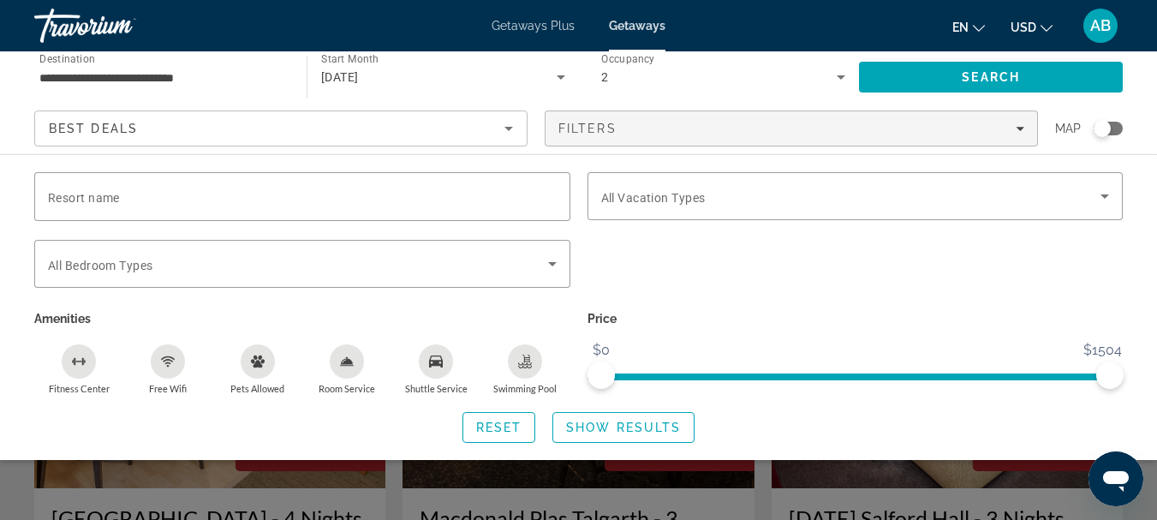
click at [828, 474] on div "Search widget" at bounding box center [578, 388] width 1157 height 263
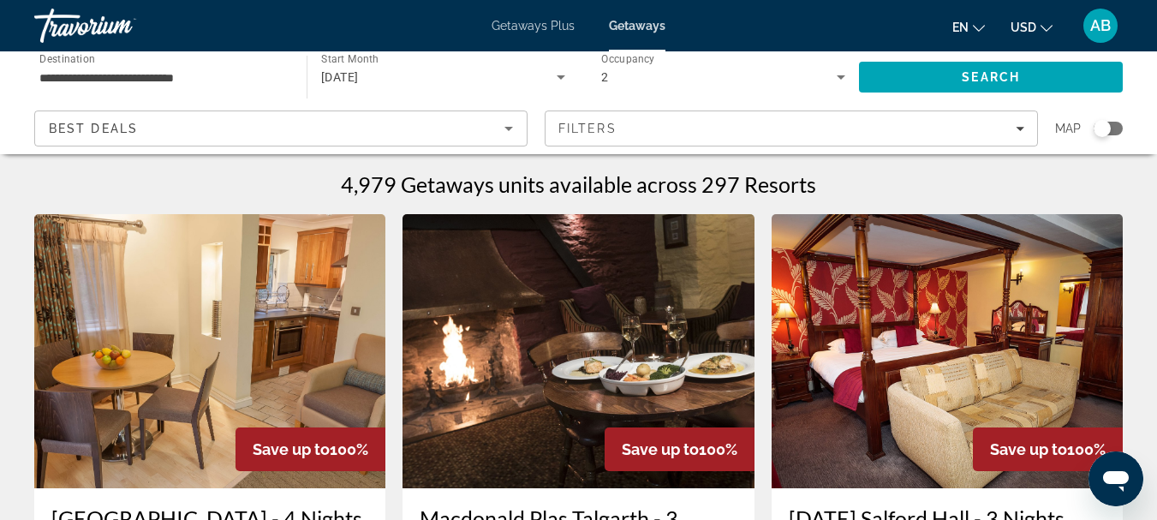
click at [843, 79] on icon "Search widget" at bounding box center [841, 77] width 21 height 21
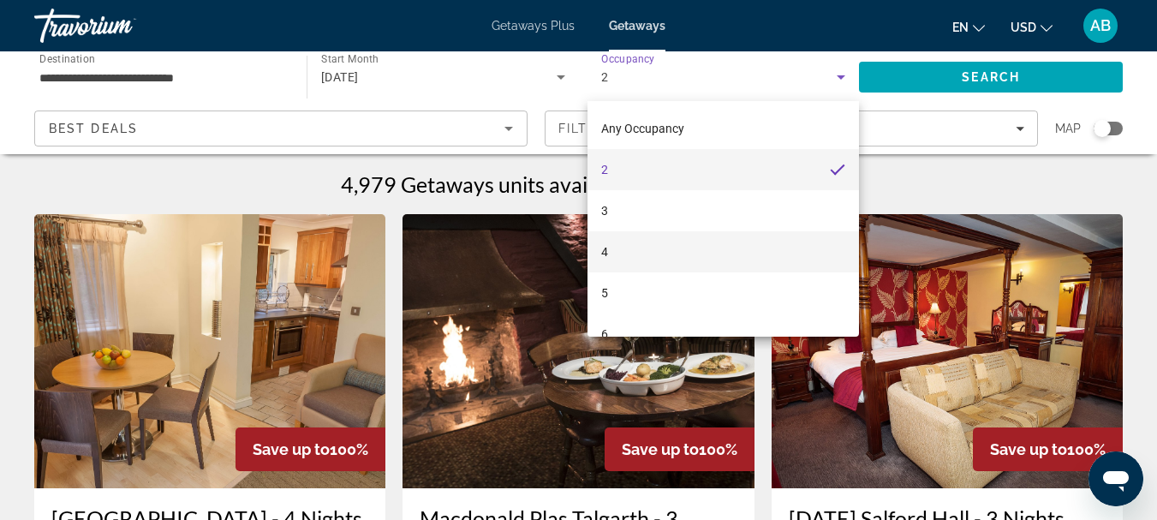
click at [612, 252] on mat-option "4" at bounding box center [724, 251] width 272 height 41
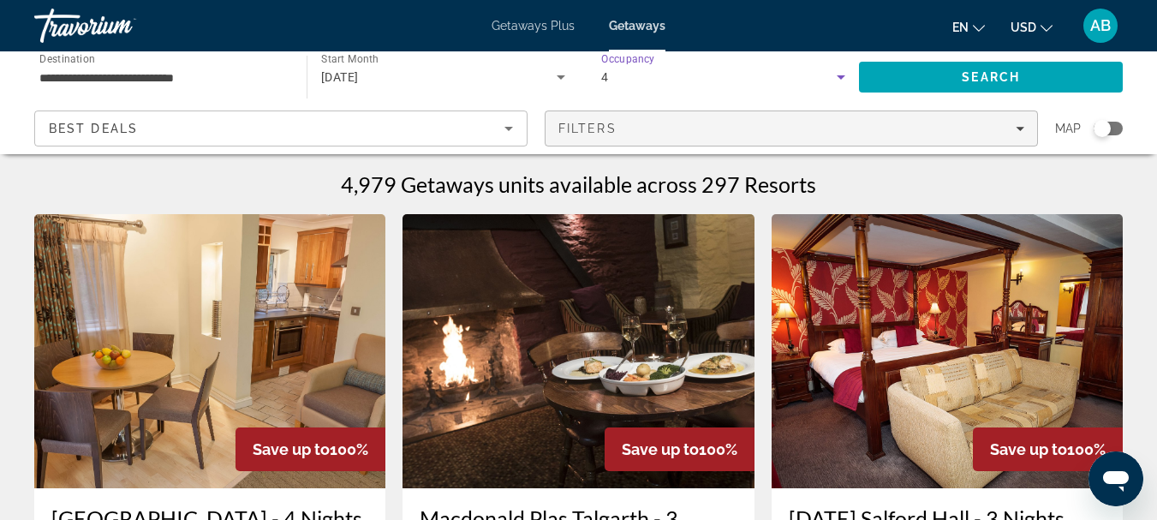
click at [842, 134] on div "Filters" at bounding box center [791, 129] width 466 height 14
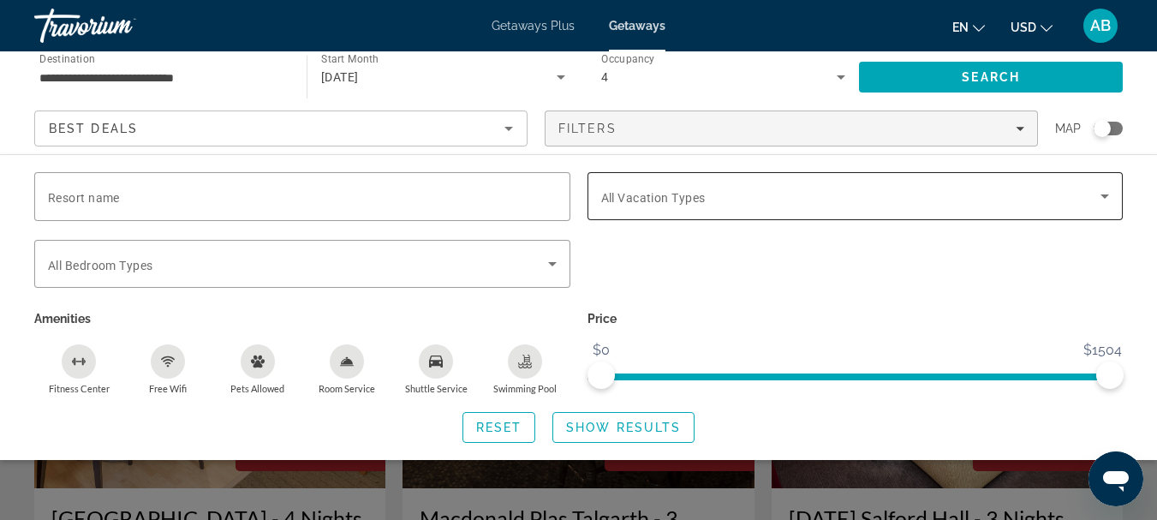
click at [664, 182] on div "Search widget" at bounding box center [855, 196] width 509 height 48
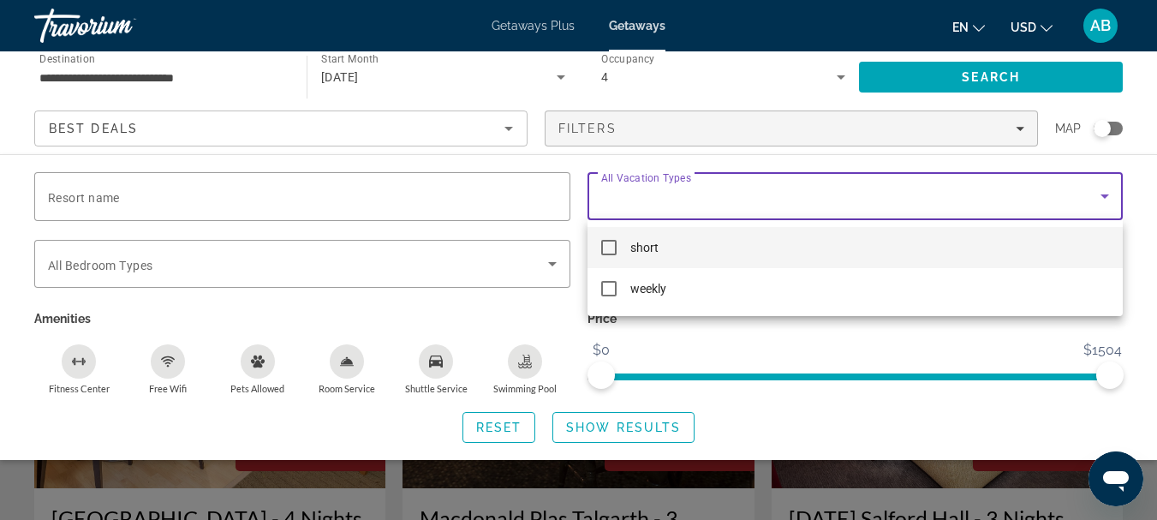
click at [665, 221] on div "short weekly" at bounding box center [856, 268] width 536 height 96
click at [666, 192] on div at bounding box center [578, 260] width 1157 height 520
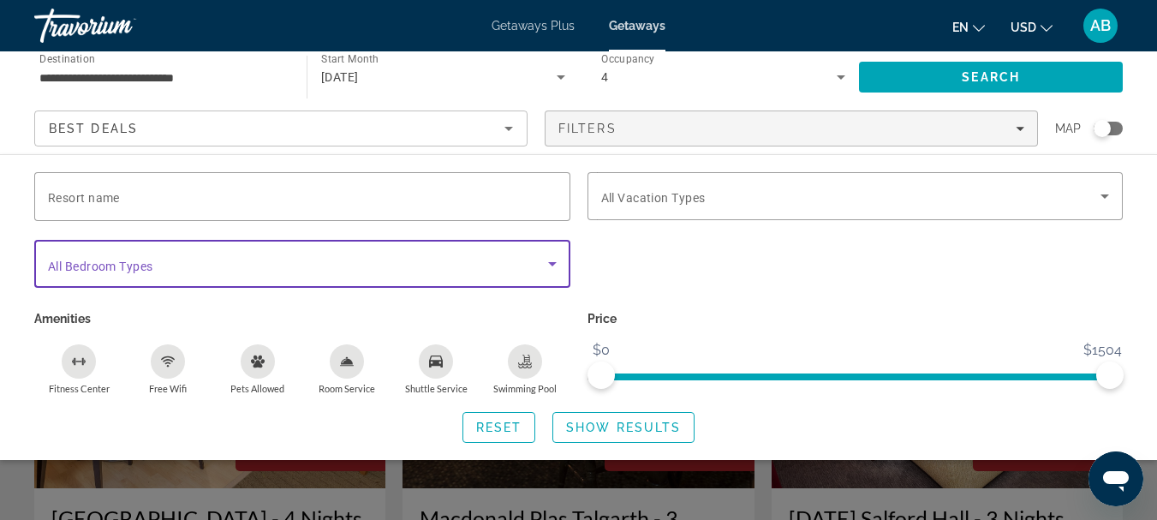
click at [325, 259] on span "Search widget" at bounding box center [298, 264] width 500 height 21
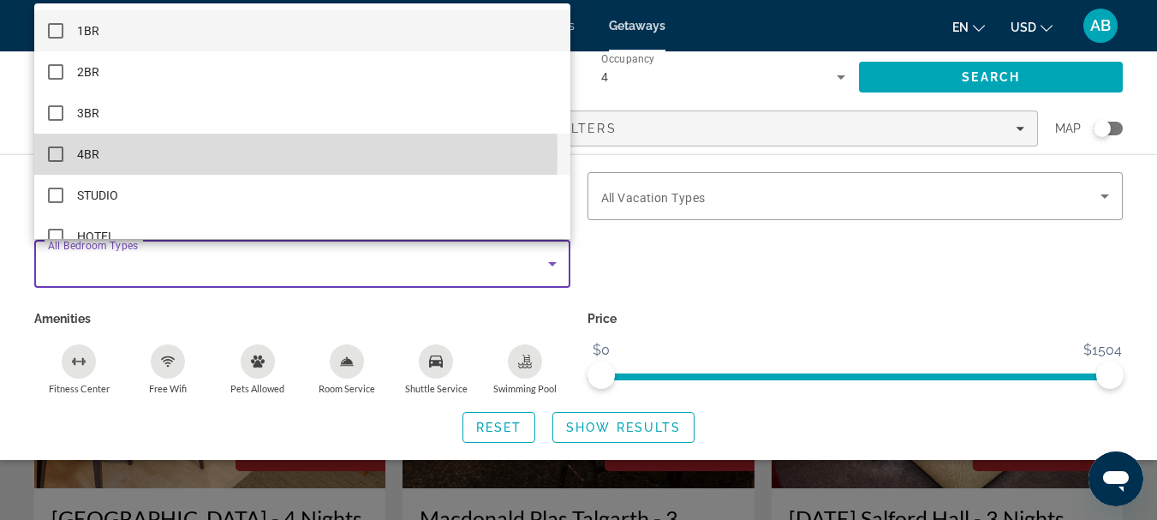
click at [89, 157] on span "4BR" at bounding box center [88, 154] width 22 height 21
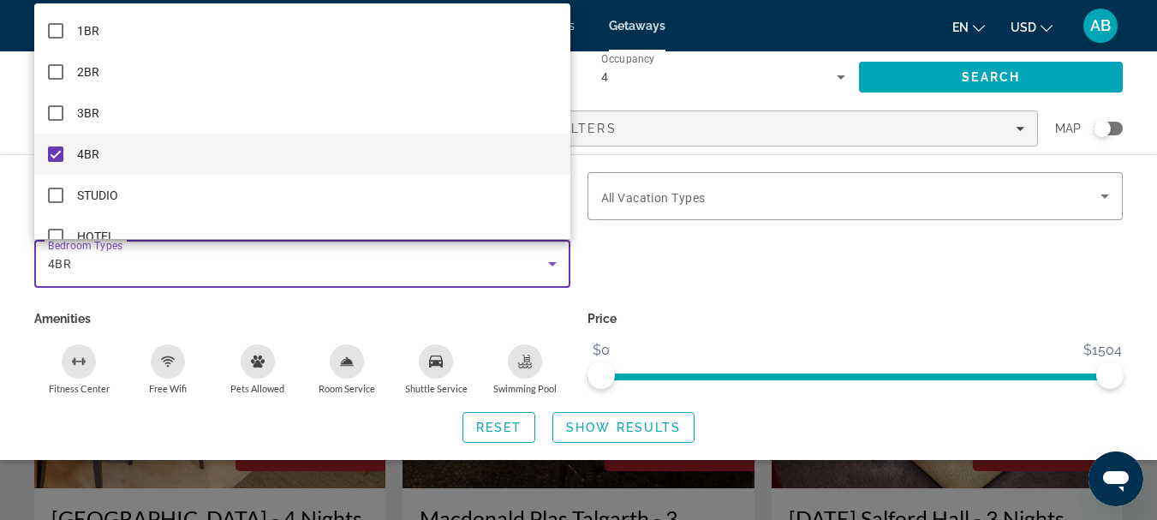
click at [0, 301] on div at bounding box center [578, 260] width 1157 height 520
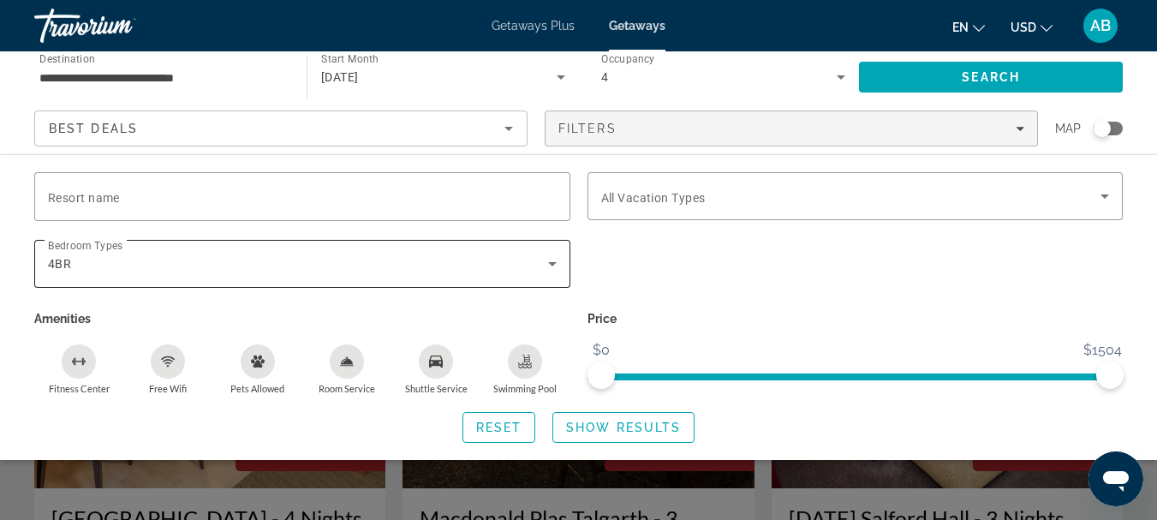
click at [75, 265] on div "4BR" at bounding box center [298, 264] width 500 height 21
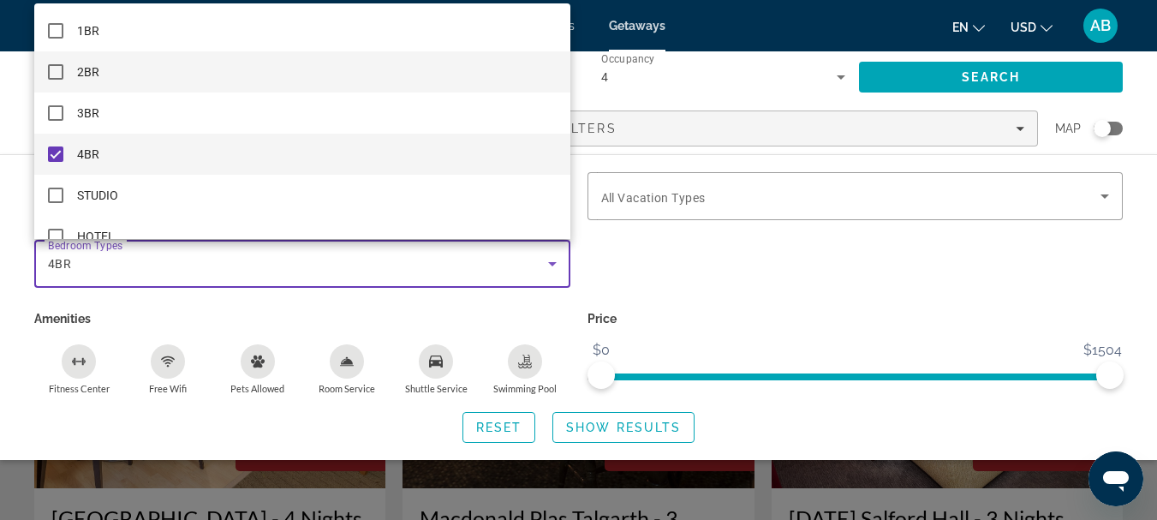
click at [113, 72] on mat-option "2BR" at bounding box center [302, 71] width 536 height 41
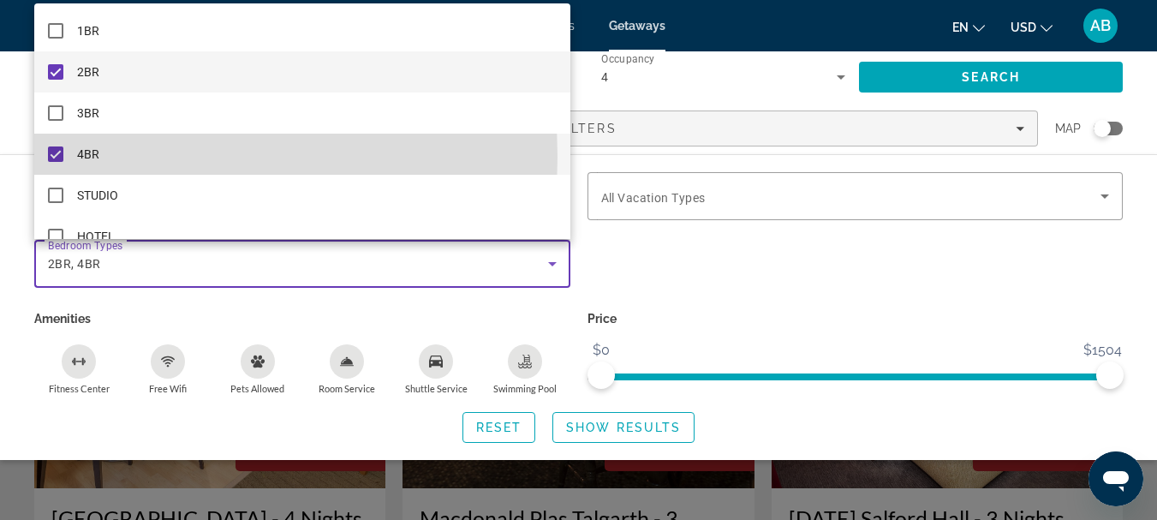
click at [51, 157] on mat-pseudo-checkbox at bounding box center [55, 153] width 15 height 15
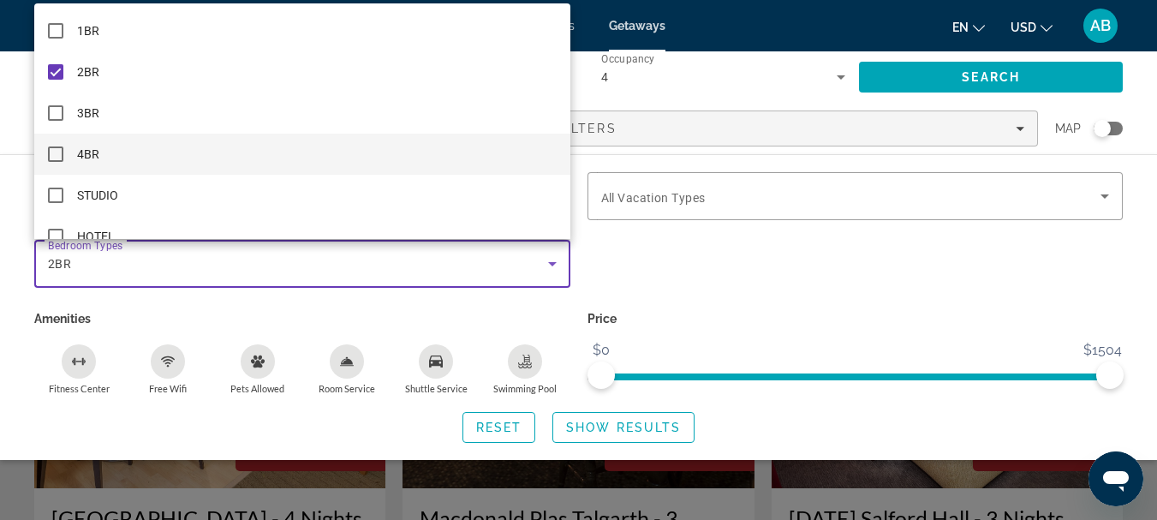
click at [0, 258] on div at bounding box center [578, 260] width 1157 height 520
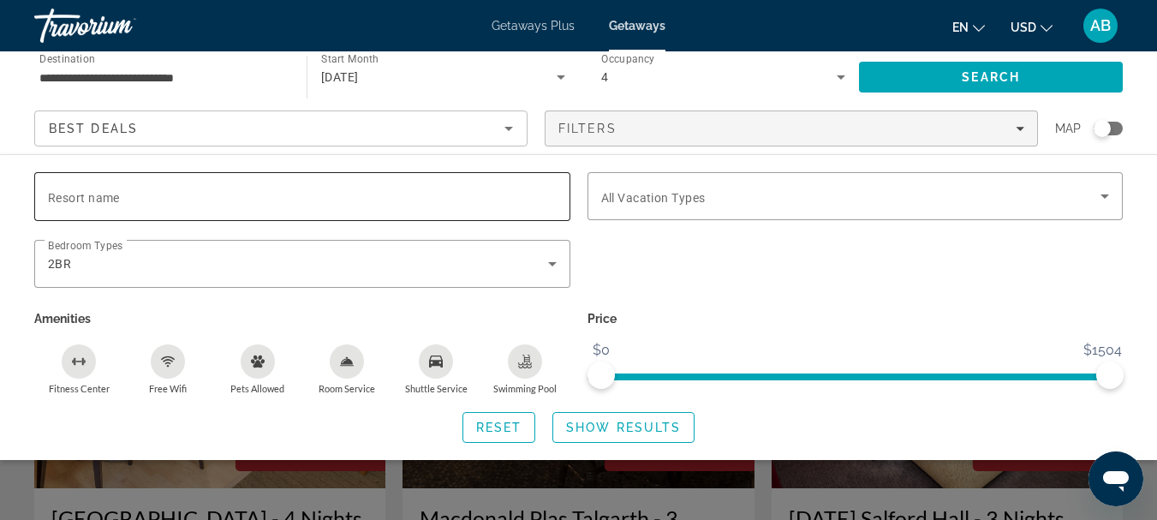
click at [117, 194] on span "Resort name" at bounding box center [84, 198] width 72 height 14
click at [117, 194] on input "Resort name" at bounding box center [302, 197] width 509 height 21
click at [118, 194] on input "Resort name" at bounding box center [302, 197] width 509 height 21
click at [591, 427] on span "Show Results" at bounding box center [623, 428] width 115 height 14
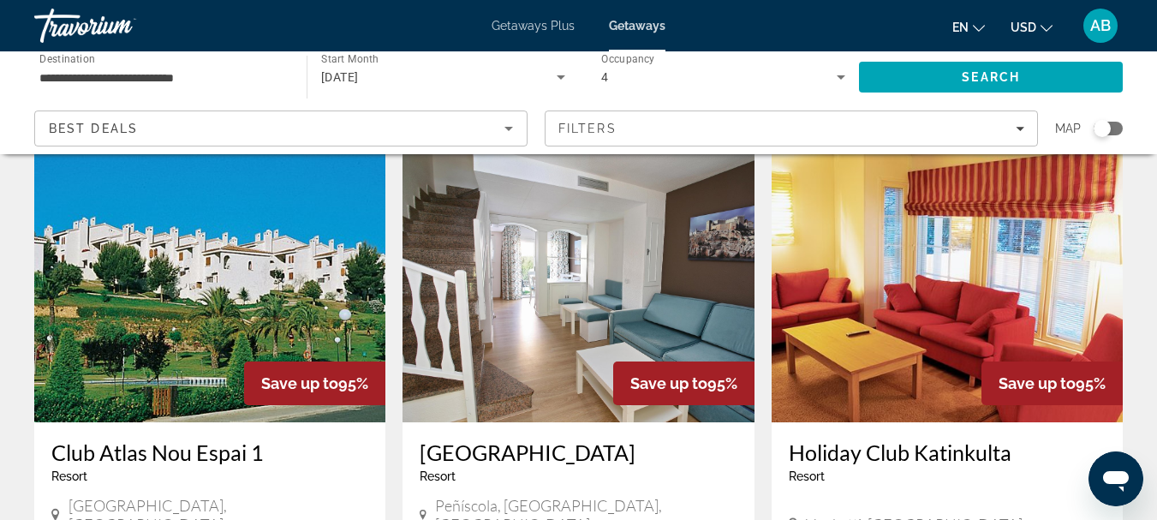
scroll to position [1970, 0]
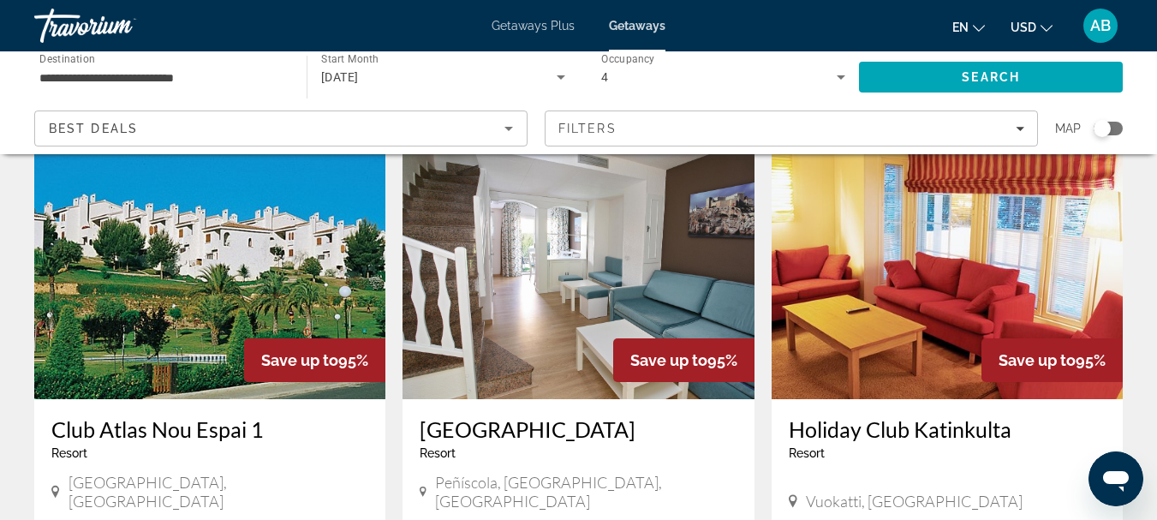
click at [299, 234] on img "Main content" at bounding box center [209, 262] width 351 height 274
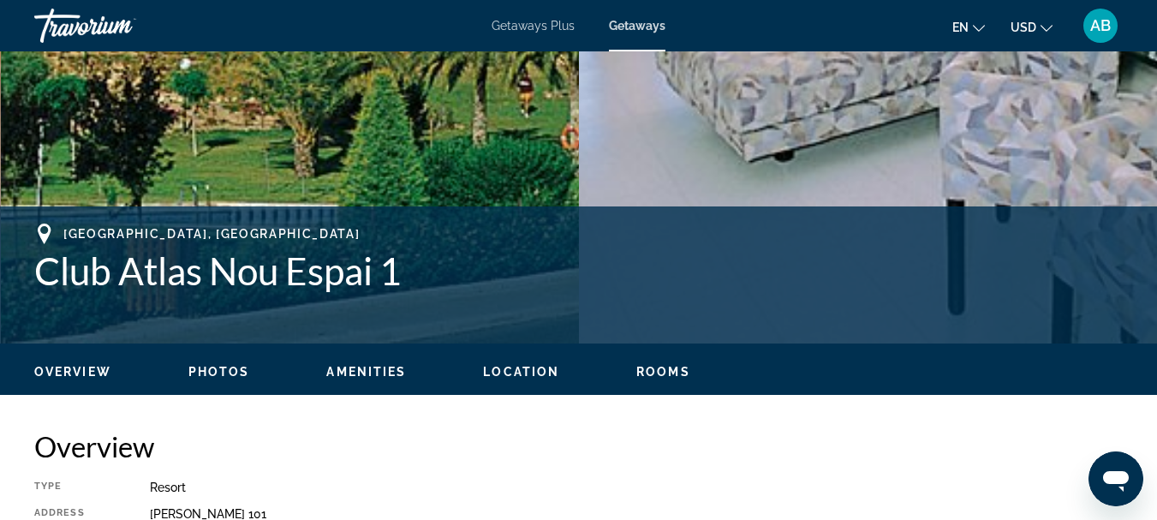
scroll to position [514, 0]
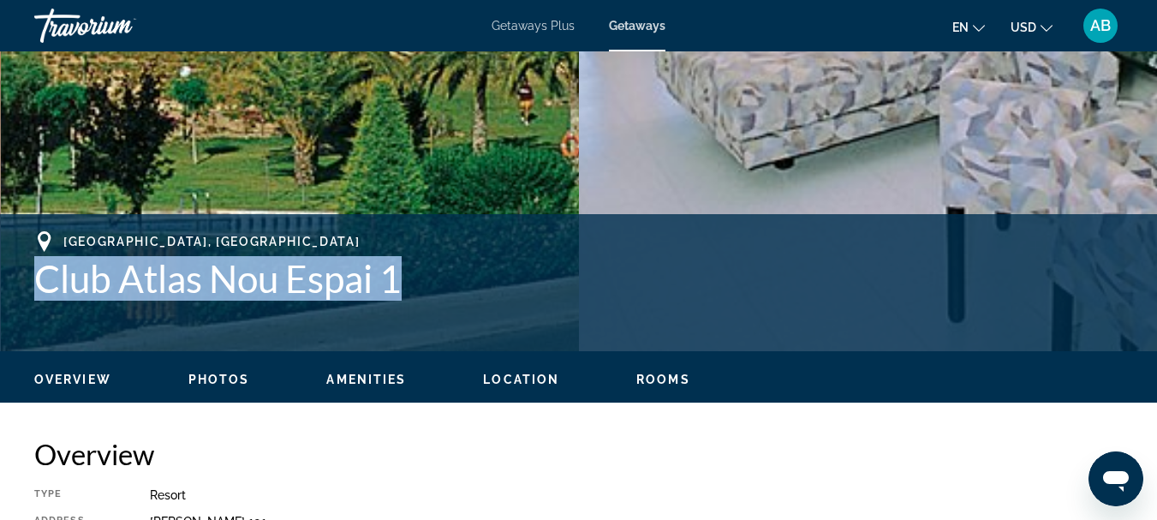
drag, startPoint x: 22, startPoint y: 287, endPoint x: 405, endPoint y: 290, distance: 382.9
click at [405, 290] on div "[GEOGRAPHIC_DATA], [GEOGRAPHIC_DATA] Club Atlas Nou Espai 1 Address [PERSON_NAM…" at bounding box center [578, 282] width 1157 height 103
copy h1 "Club Atlas Nou Espai 1"
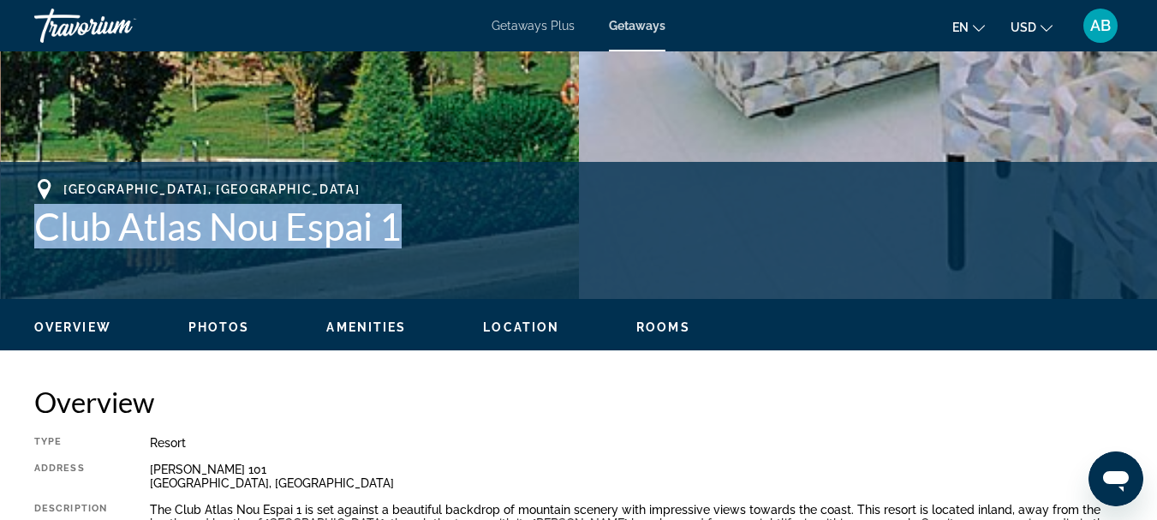
scroll to position [600, 0]
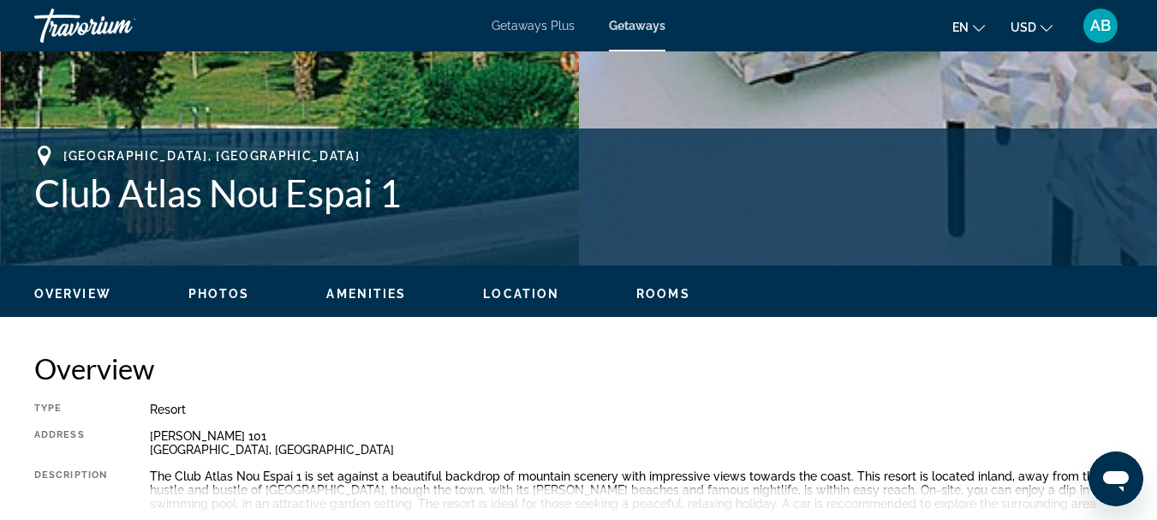
click at [348, 352] on h2 "Overview" at bounding box center [578, 368] width 1089 height 34
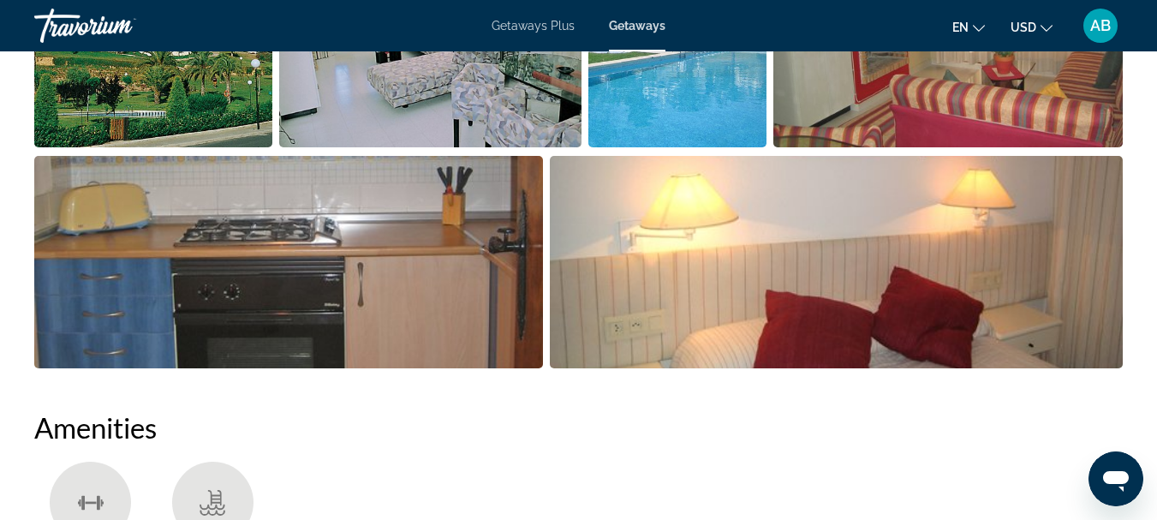
scroll to position [1285, 0]
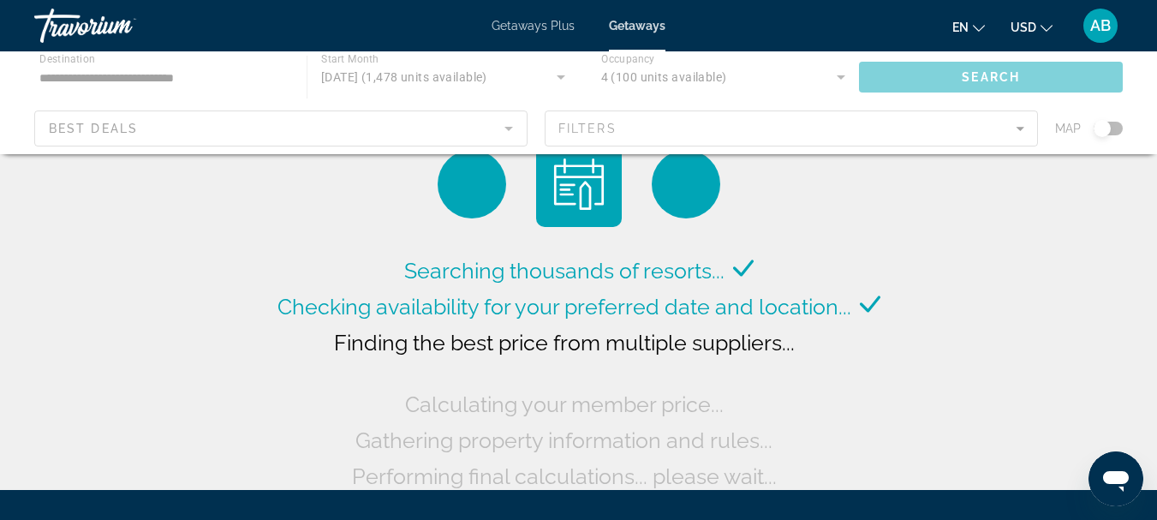
click at [976, 25] on icon "Change language" at bounding box center [979, 28] width 12 height 12
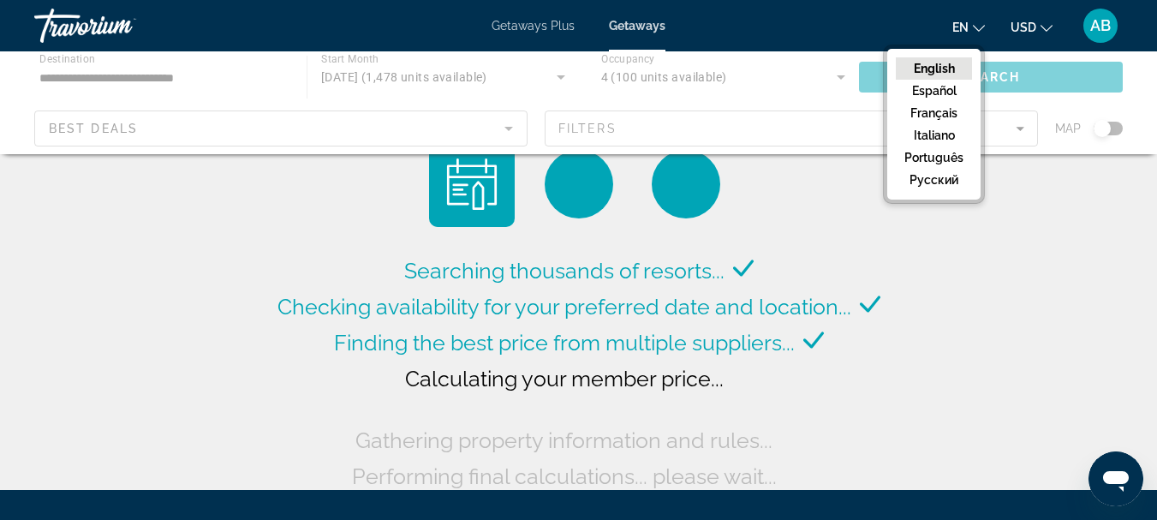
click at [943, 178] on button "русский" at bounding box center [934, 180] width 76 height 22
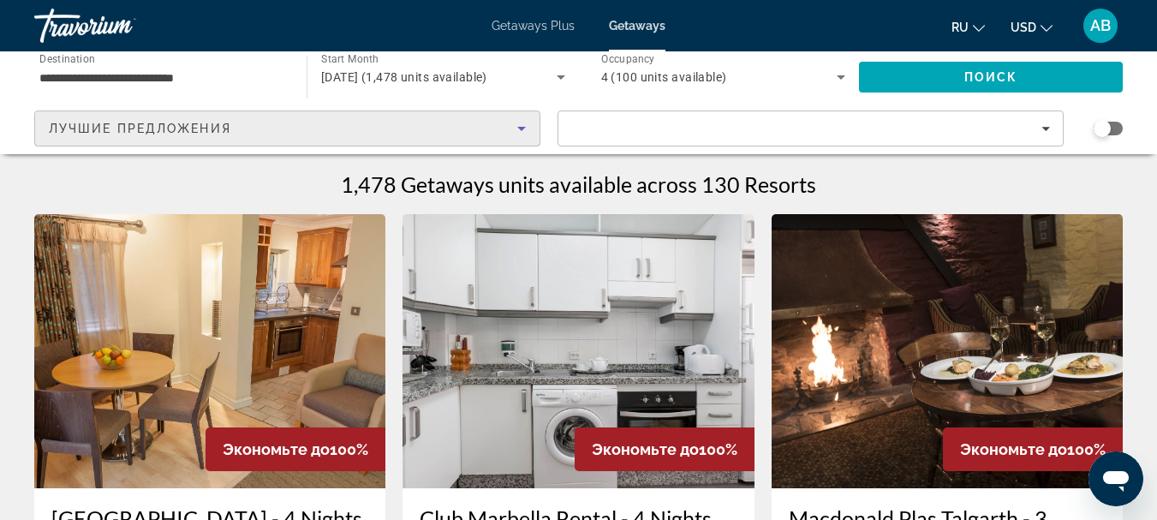
click at [396, 128] on div "Лучшие предложения" at bounding box center [283, 128] width 468 height 21
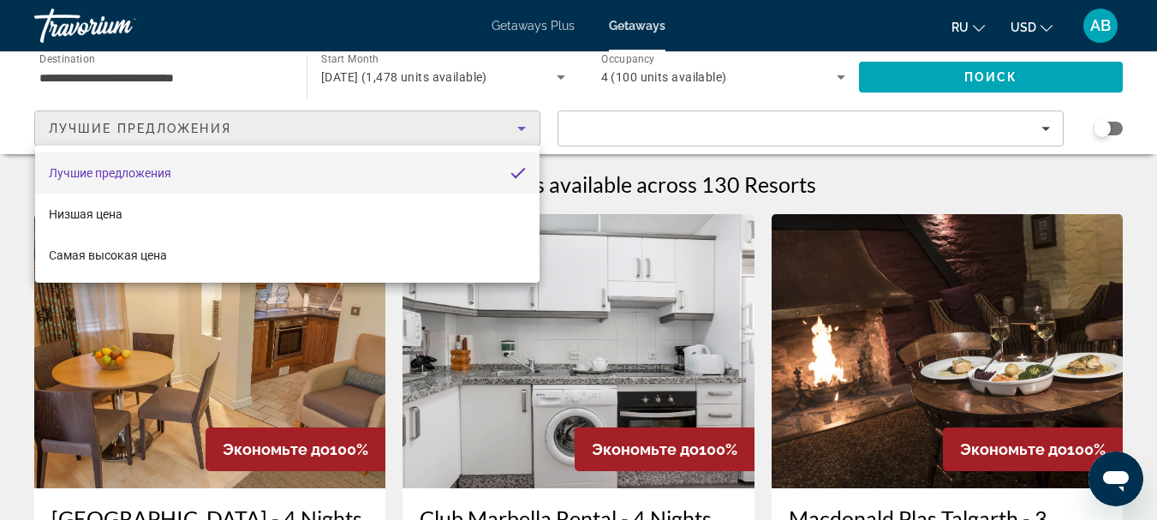
click at [178, 133] on div at bounding box center [578, 260] width 1157 height 520
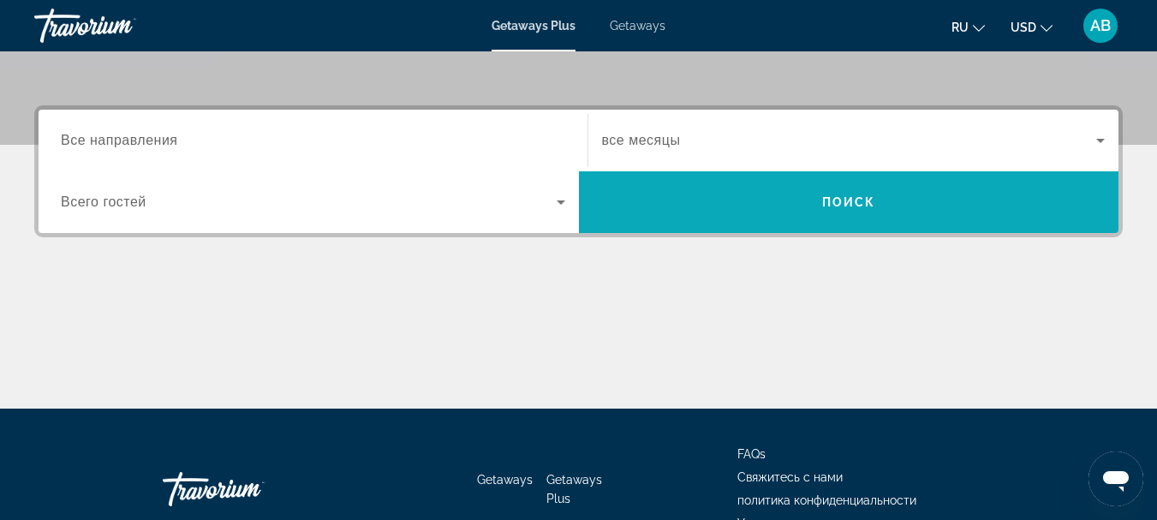
scroll to position [428, 0]
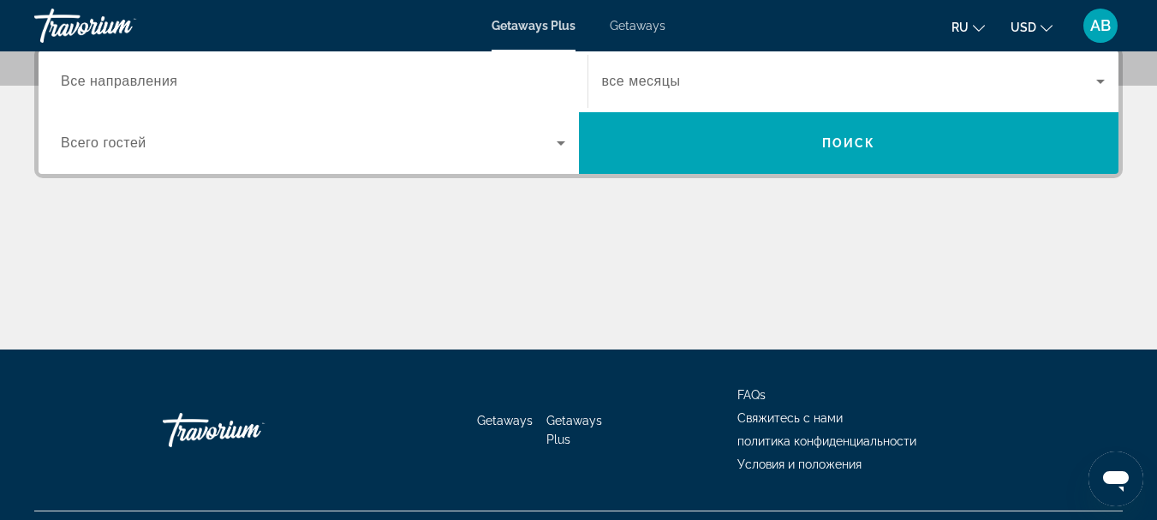
click at [173, 84] on span "Все направления" at bounding box center [119, 81] width 117 height 15
click at [173, 84] on input "Destination Все направления" at bounding box center [313, 82] width 504 height 21
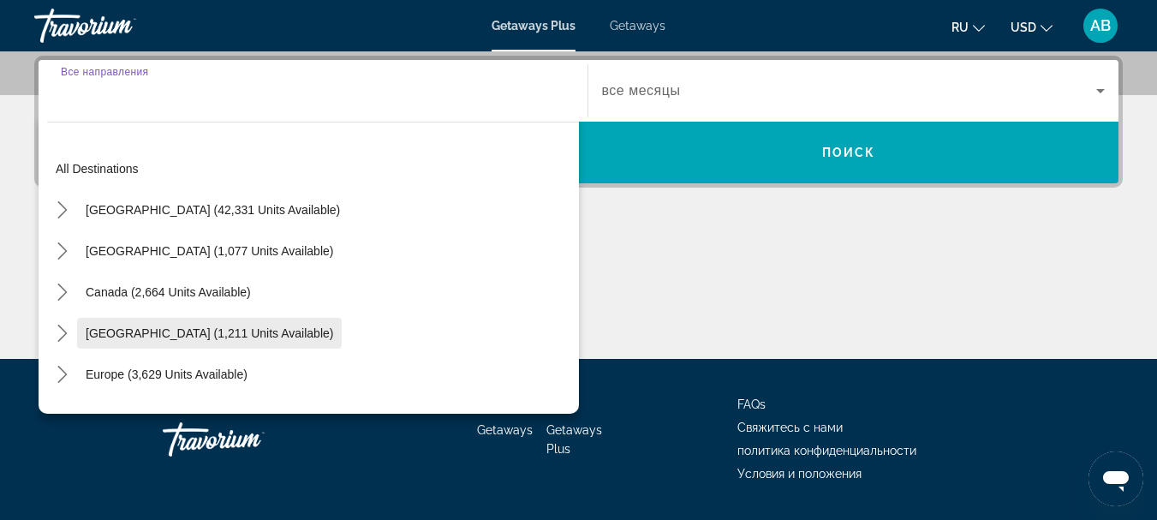
click at [194, 334] on span "Caribbean & Atlantic Islands (1,211 units available)" at bounding box center [210, 333] width 248 height 14
type input "**********"
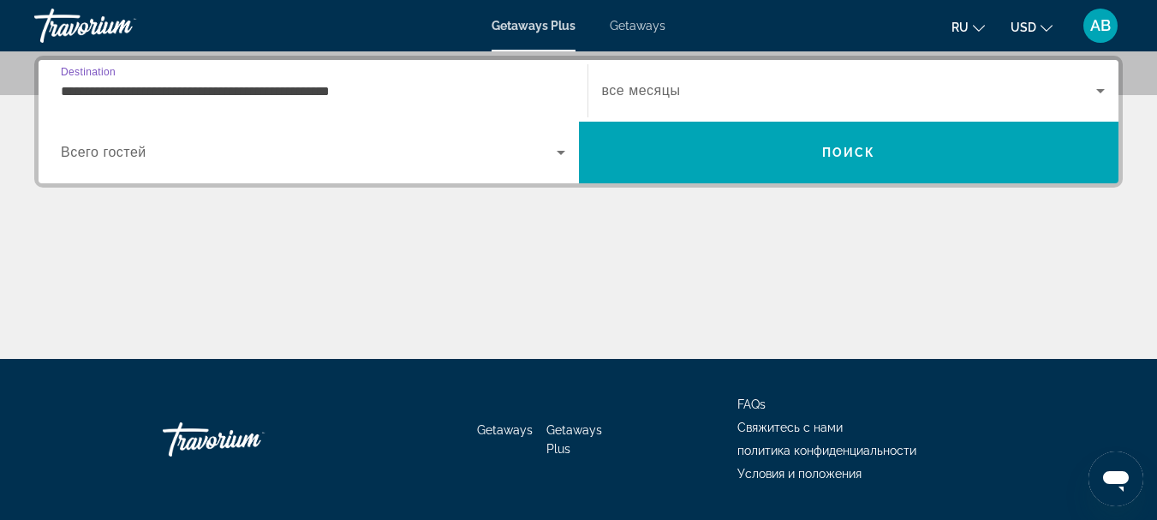
click at [122, 153] on span "Всего гостей" at bounding box center [104, 152] width 86 height 15
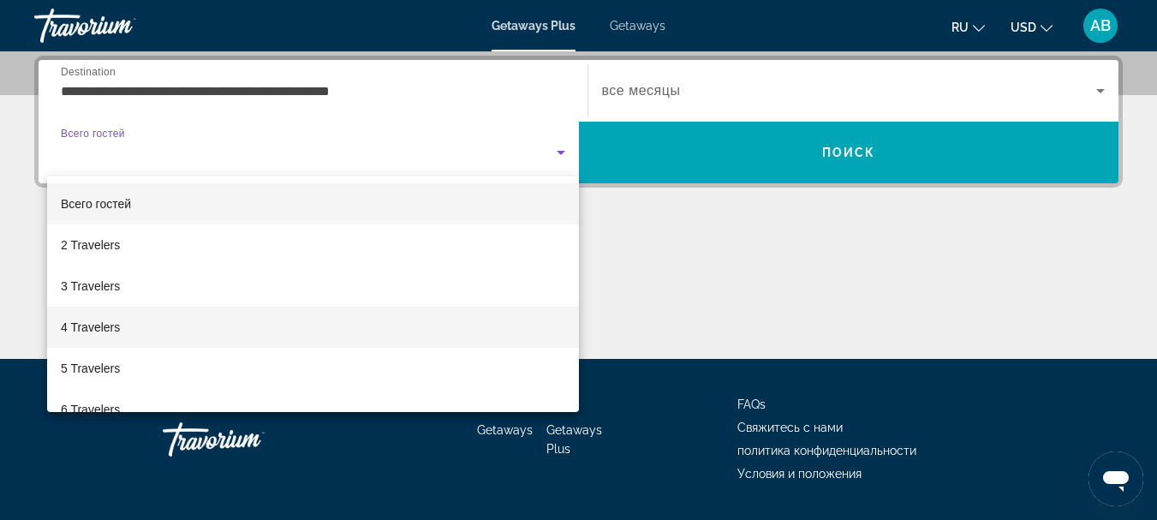
click at [100, 324] on span "4 Travelers" at bounding box center [90, 327] width 59 height 21
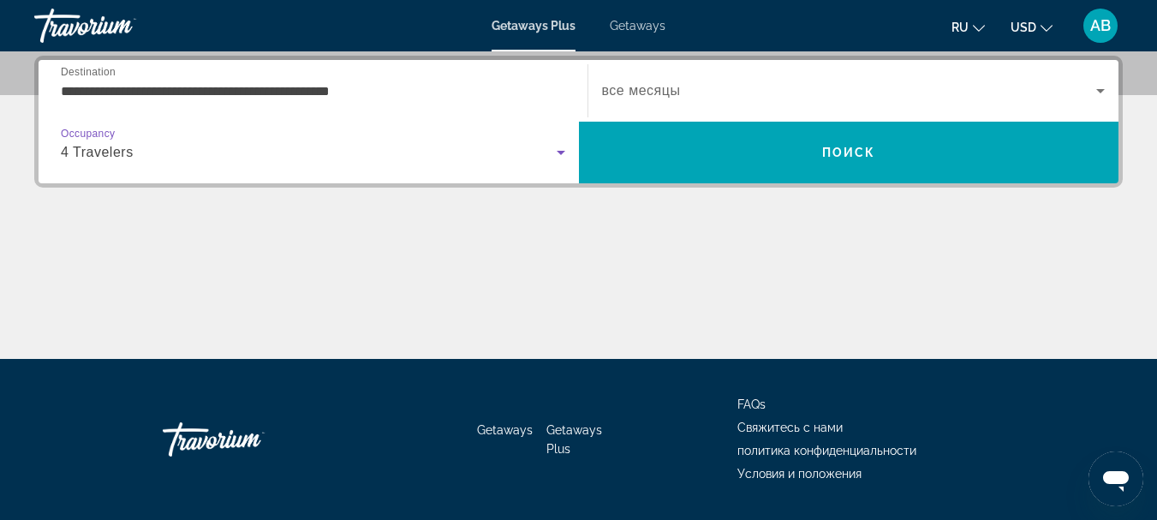
click at [661, 95] on span "все месяцы" at bounding box center [641, 90] width 79 height 15
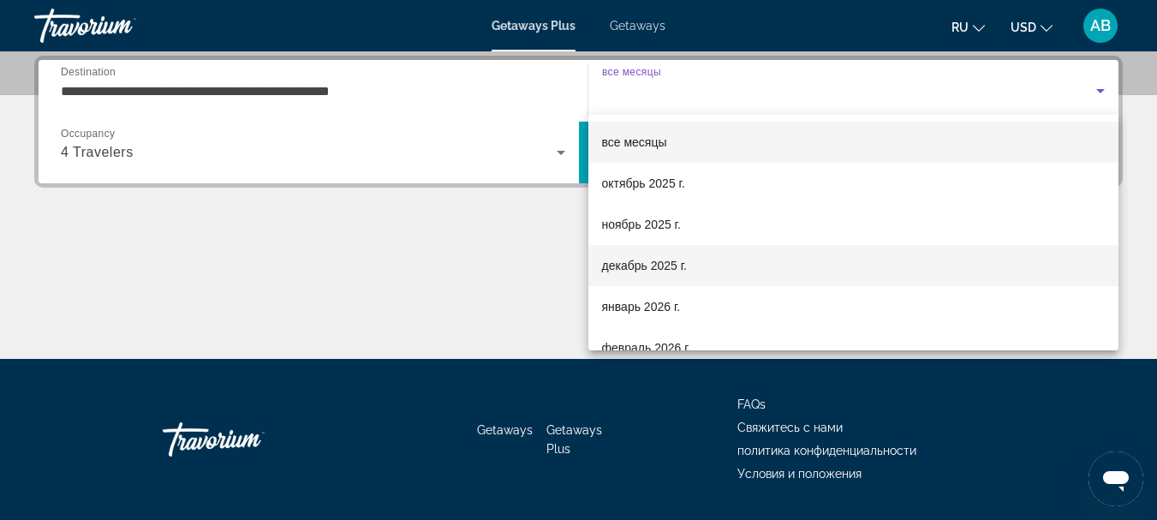
click at [635, 260] on span "декабрь 2025 г." at bounding box center [644, 265] width 85 height 21
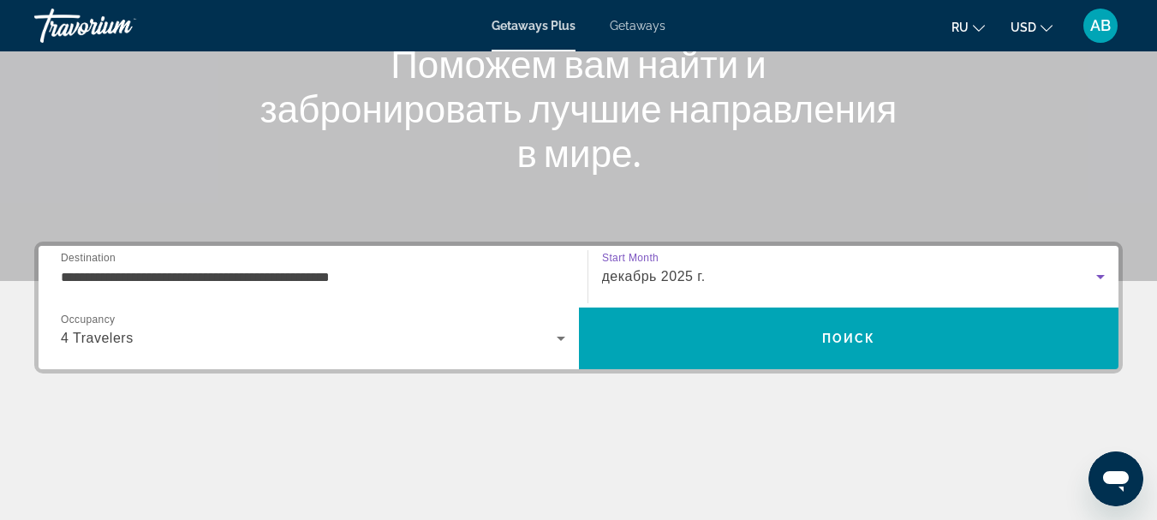
scroll to position [211, 0]
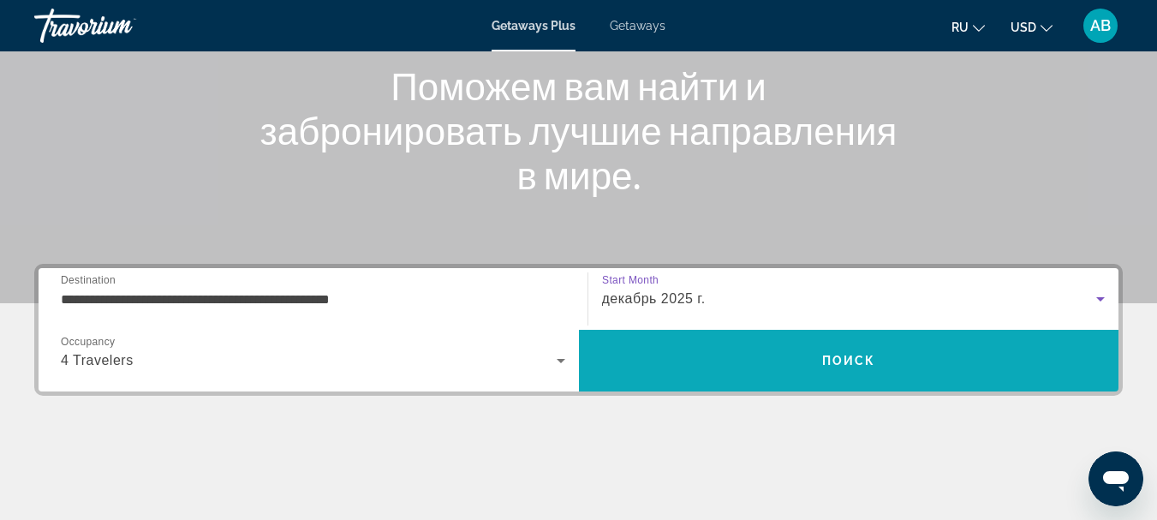
click at [669, 352] on span "Search" at bounding box center [849, 360] width 540 height 41
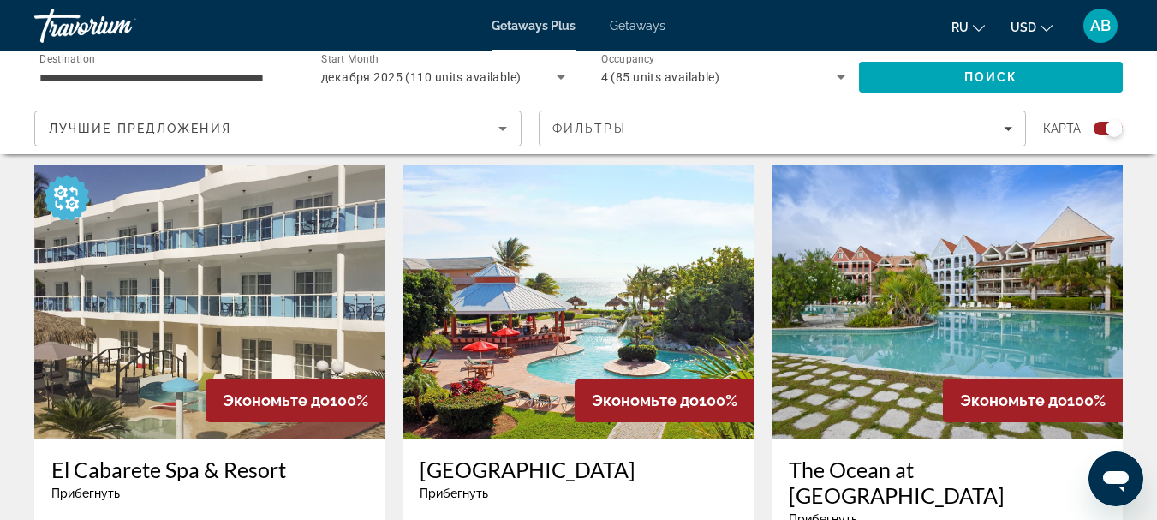
scroll to position [1199, 0]
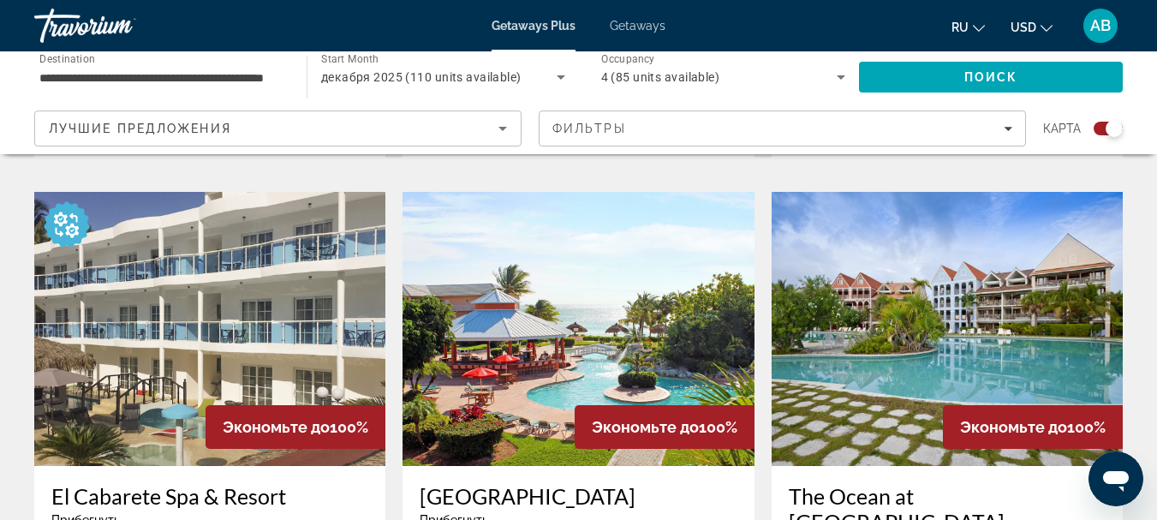
click at [571, 340] on img "Main content" at bounding box center [578, 329] width 351 height 274
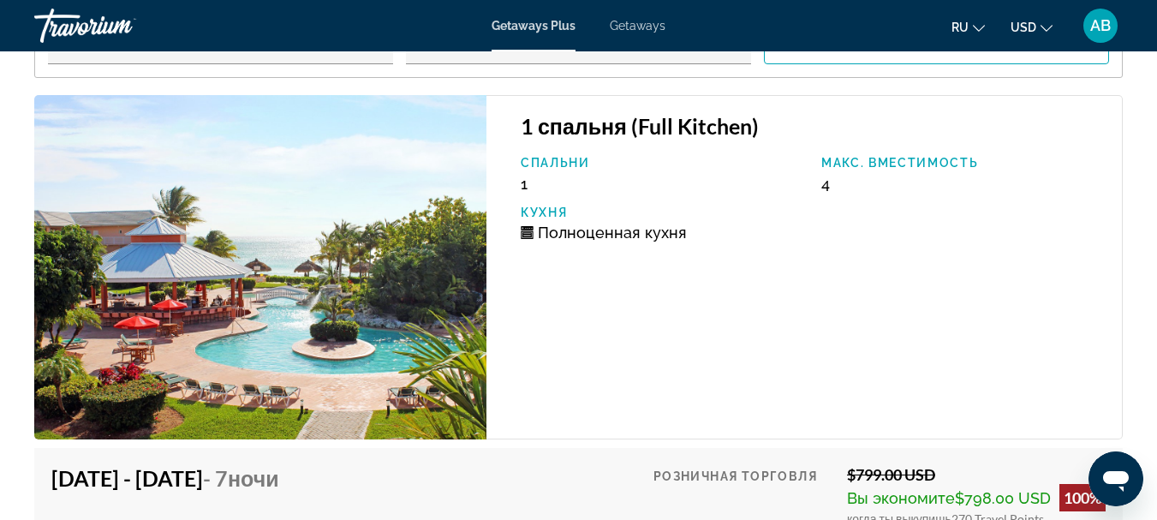
scroll to position [3169, 0]
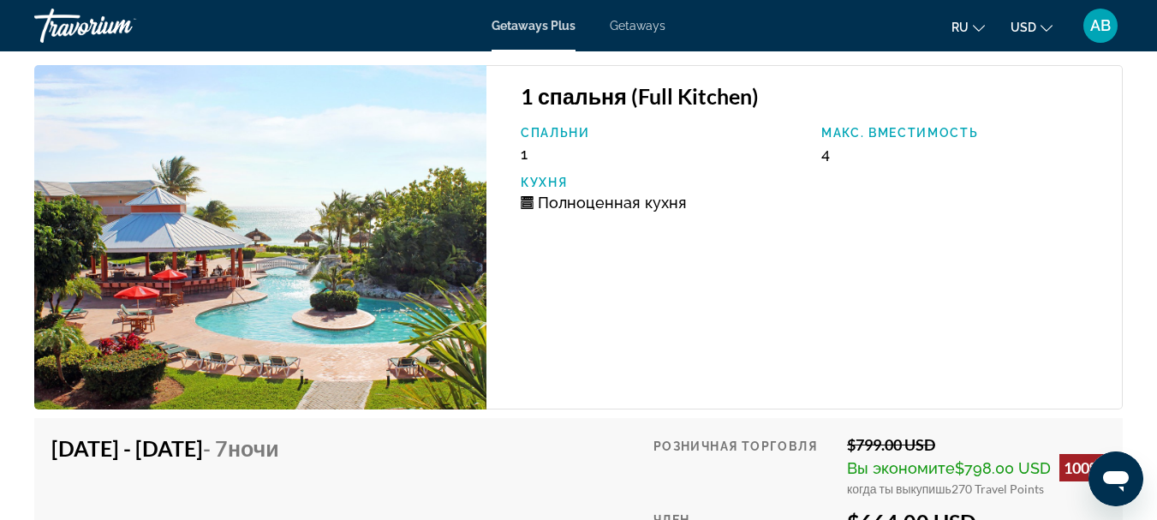
click at [342, 272] on img "Main content" at bounding box center [260, 237] width 452 height 344
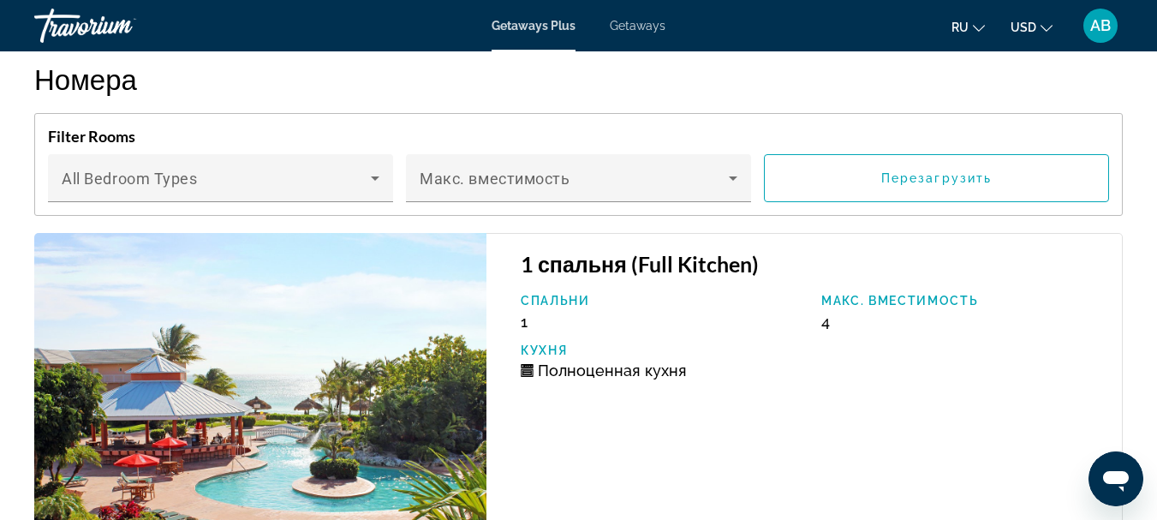
scroll to position [2998, 0]
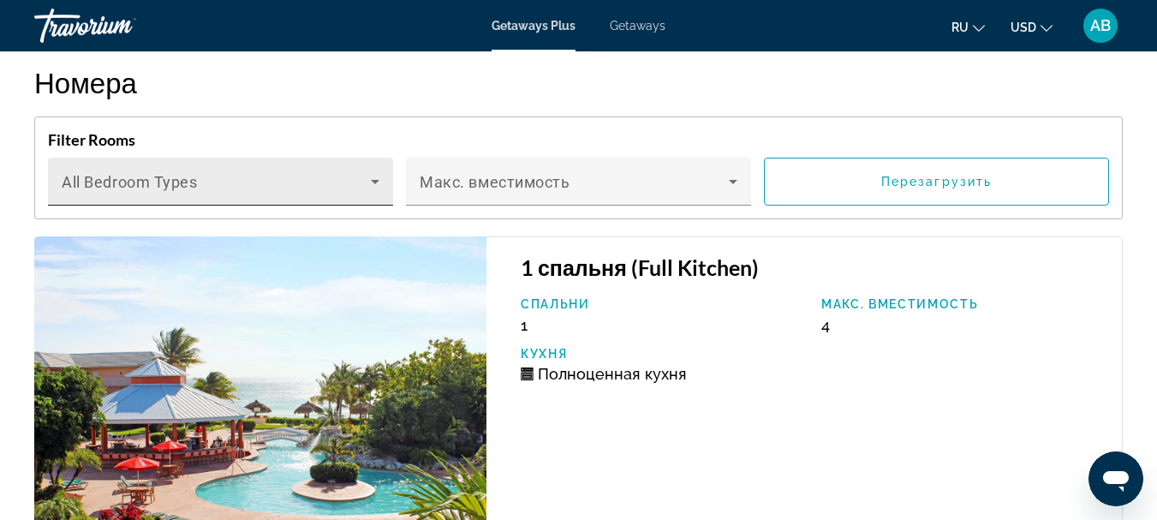
click at [144, 199] on span "Main content" at bounding box center [216, 188] width 309 height 21
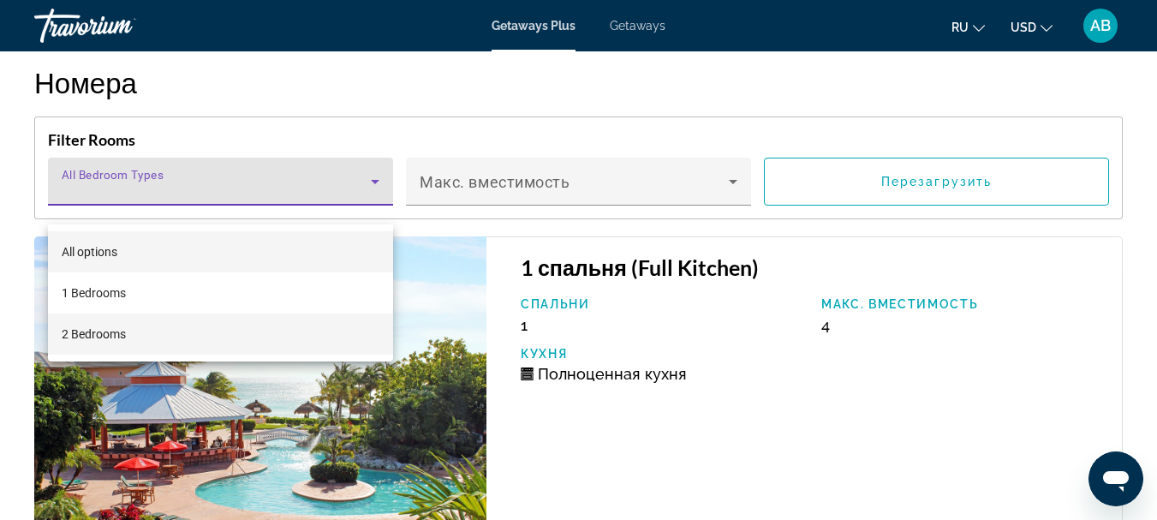
click at [113, 330] on span "2 Bedrooms" at bounding box center [94, 334] width 64 height 21
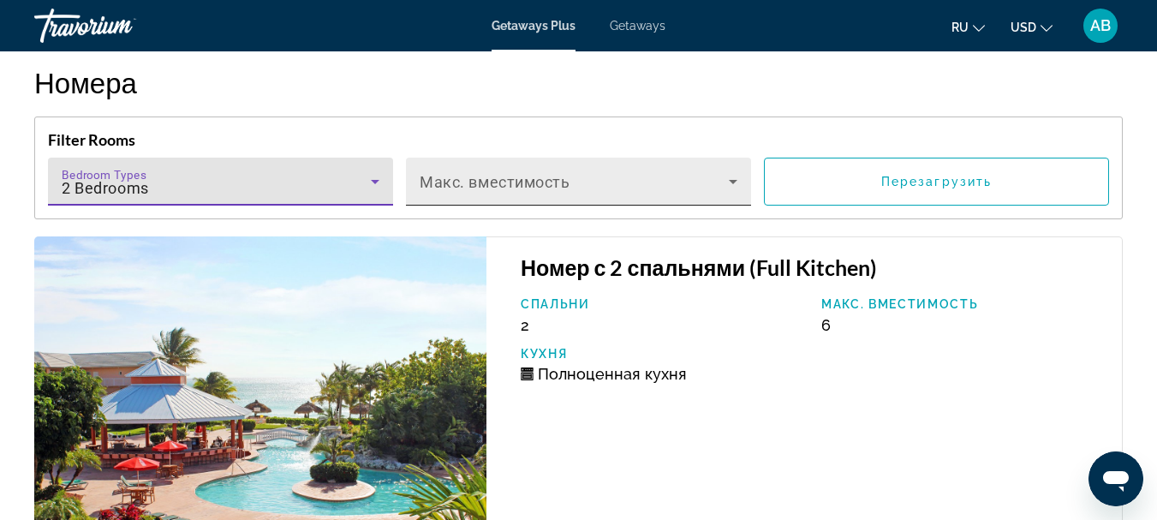
click at [498, 199] on span "Main content" at bounding box center [574, 188] width 309 height 21
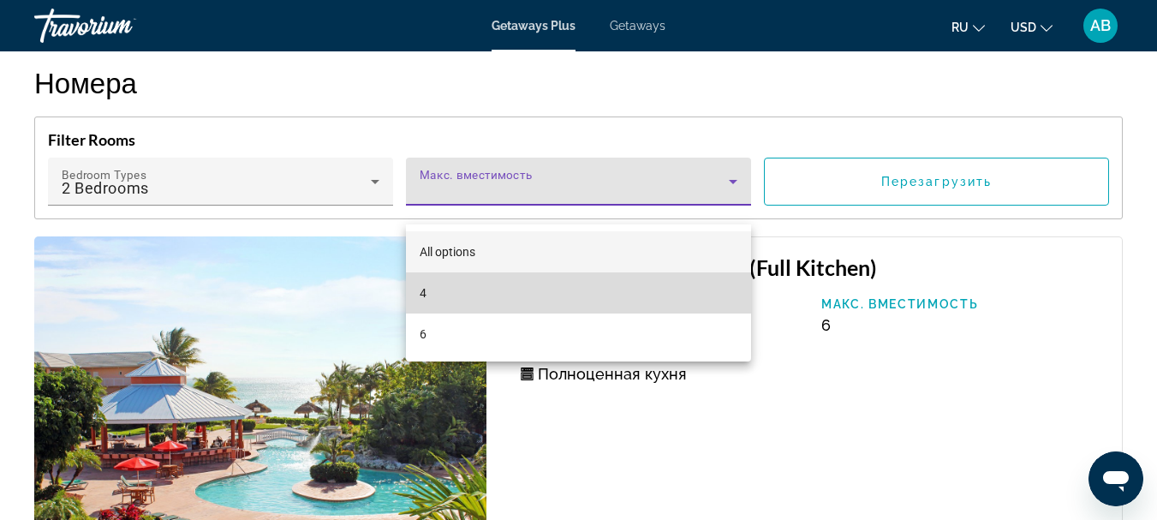
click at [439, 293] on mat-option "4" at bounding box center [578, 292] width 345 height 41
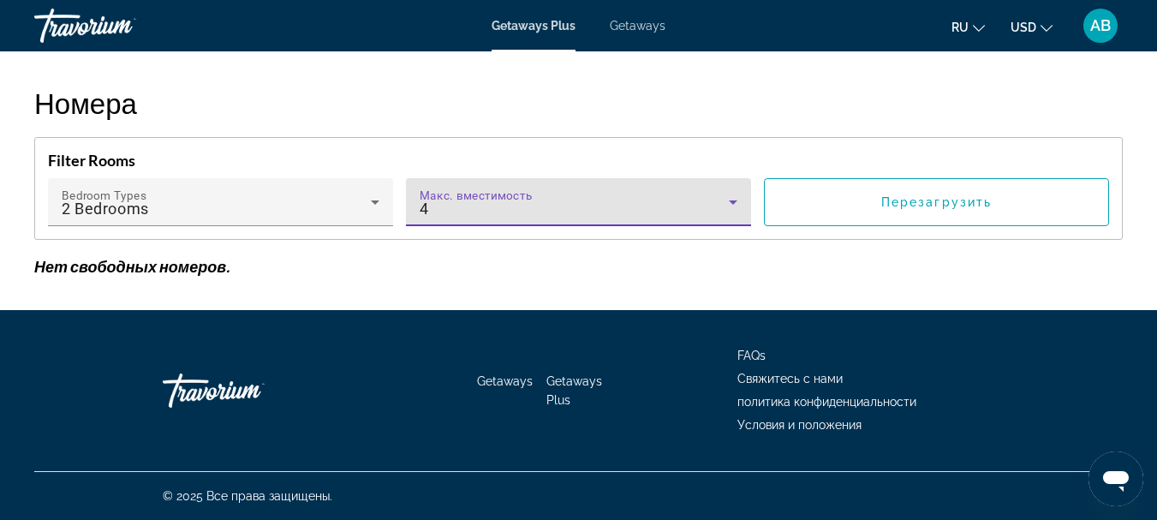
click at [525, 200] on div "4" at bounding box center [574, 209] width 309 height 21
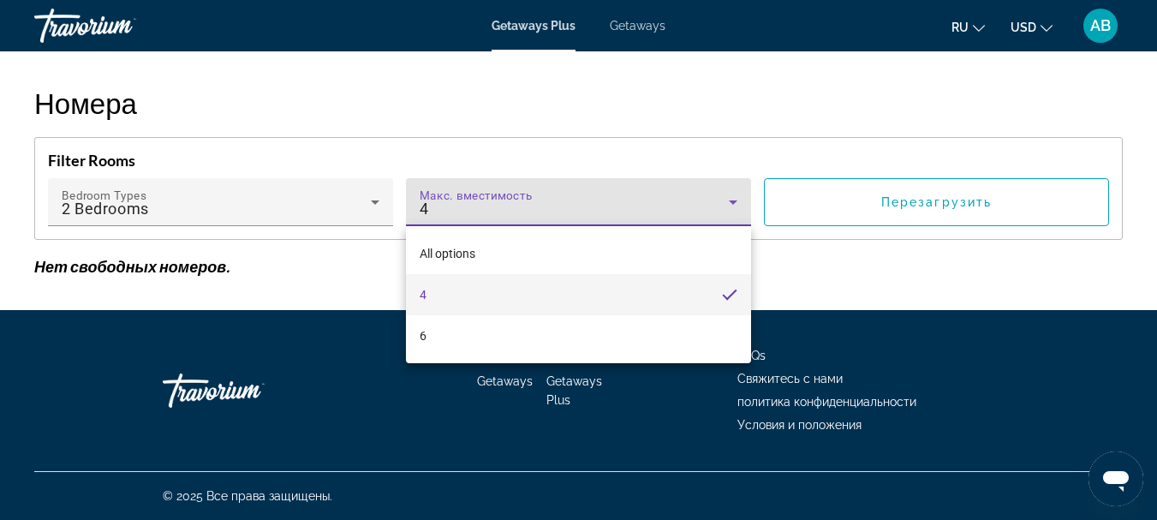
click at [438, 291] on mat-option "4" at bounding box center [578, 294] width 345 height 41
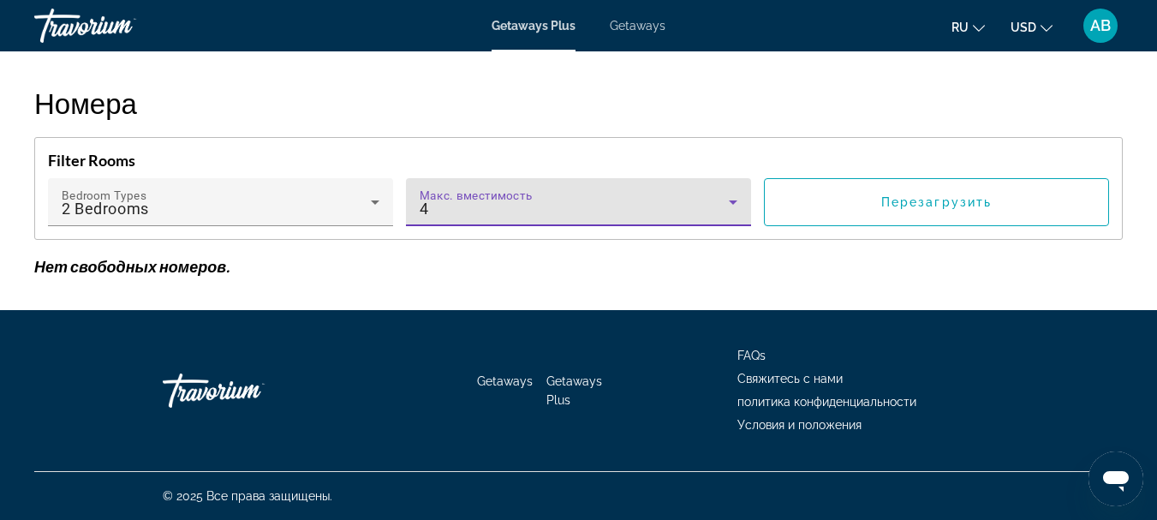
click at [450, 207] on div "4" at bounding box center [574, 209] width 309 height 21
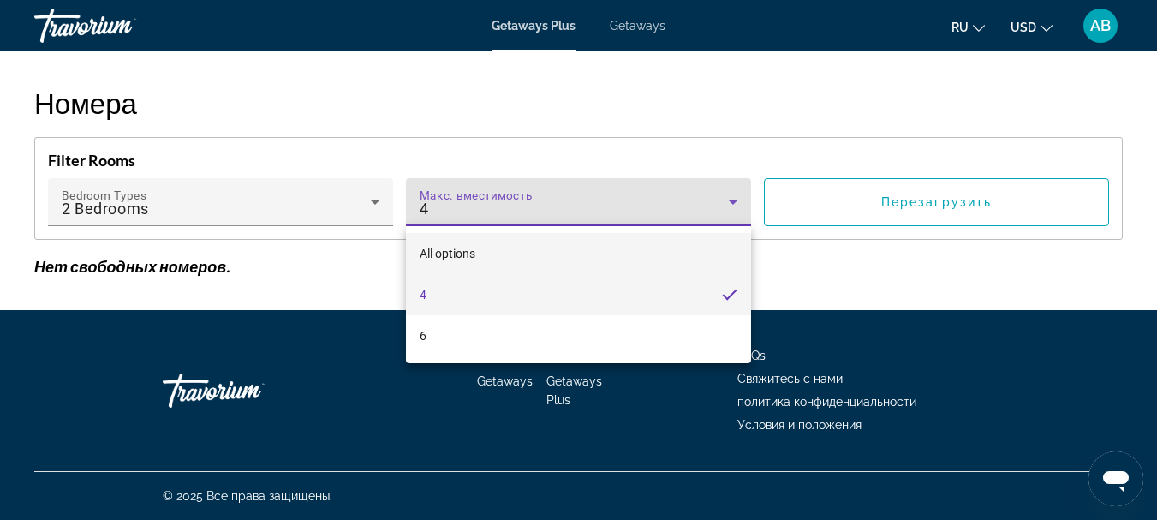
click at [453, 248] on span "All options" at bounding box center [448, 254] width 56 height 14
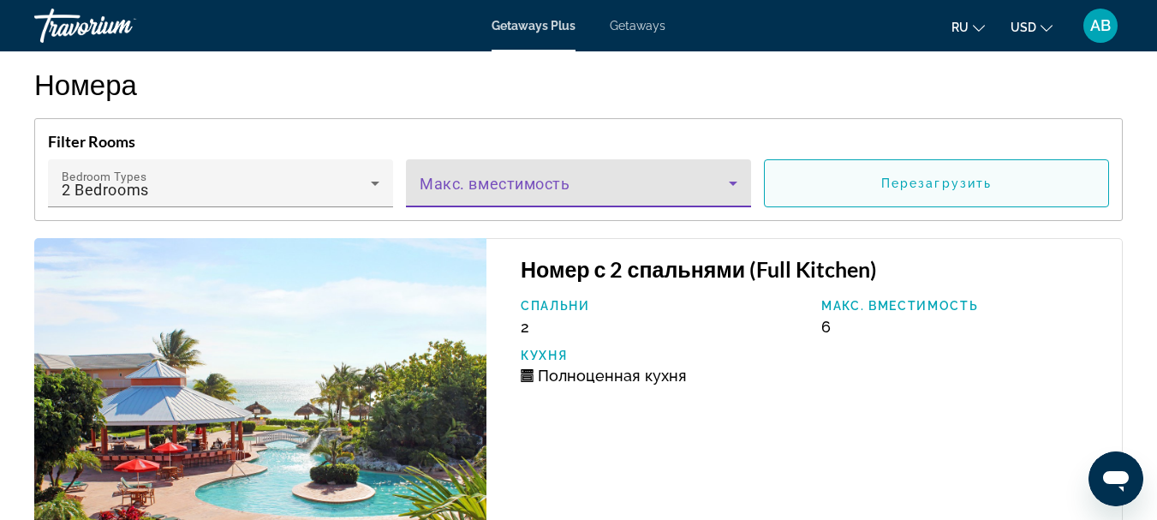
click at [843, 204] on span "Main content" at bounding box center [936, 183] width 343 height 41
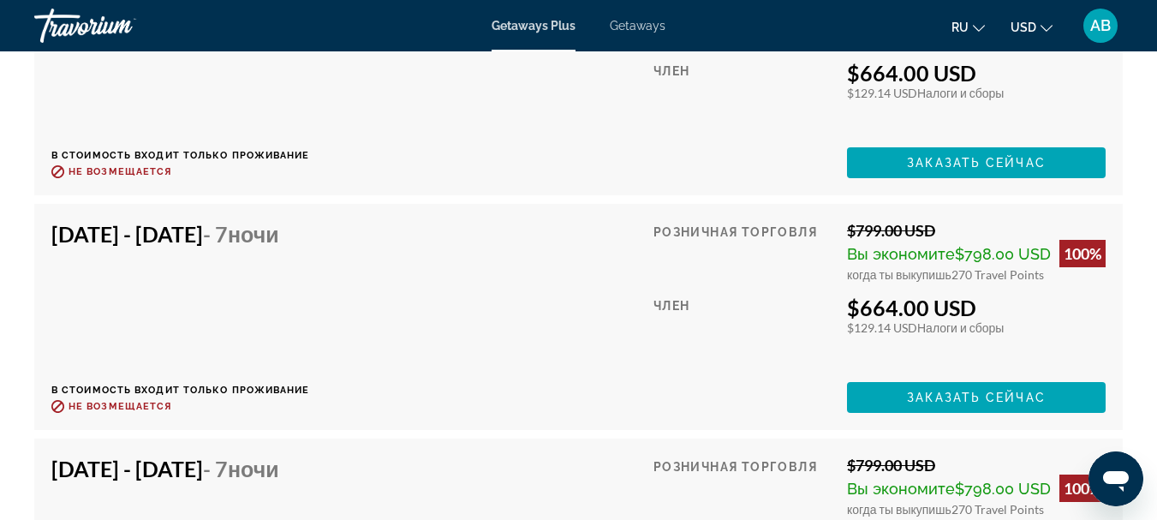
scroll to position [3510, 0]
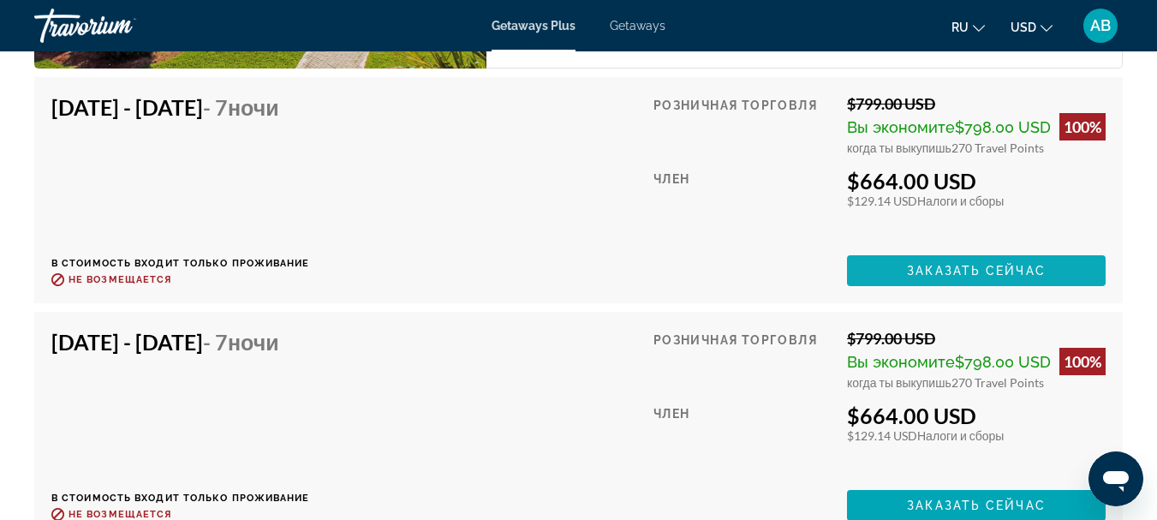
click at [892, 277] on span "Main content" at bounding box center [976, 270] width 259 height 41
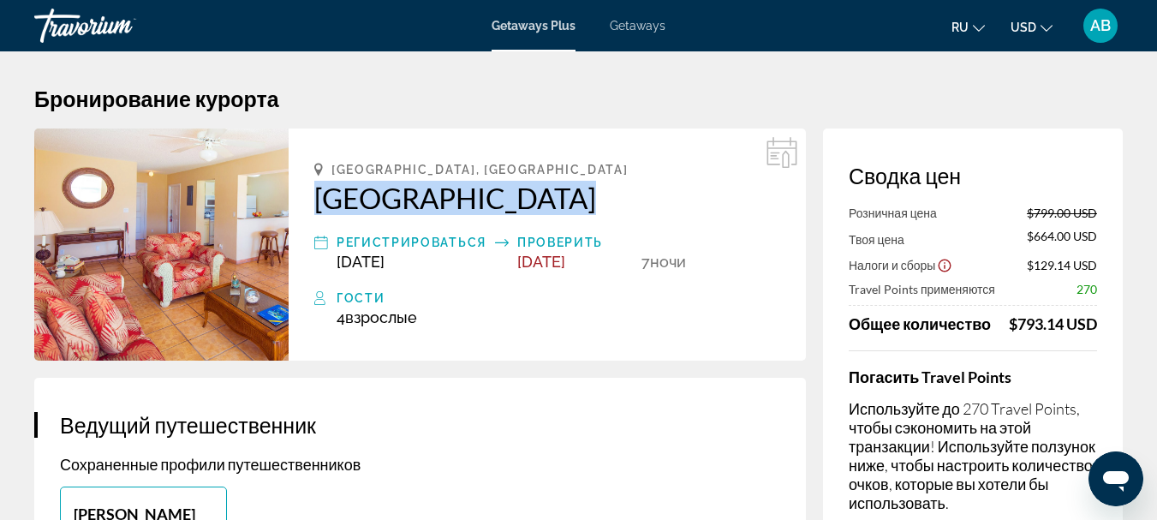
drag, startPoint x: 307, startPoint y: 194, endPoint x: 531, endPoint y: 209, distance: 224.9
click at [531, 209] on div "Freeport, Bahamas Island Seas Resort Регистрироваться Dec 5, 2025 Проверить Dec…" at bounding box center [547, 244] width 517 height 232
copy h2 "Island Seas Resor"
click at [310, 190] on div "Freeport, Bahamas Island Seas Resort Регистрироваться Dec 5, 2025 Проверить Dec…" at bounding box center [547, 244] width 517 height 232
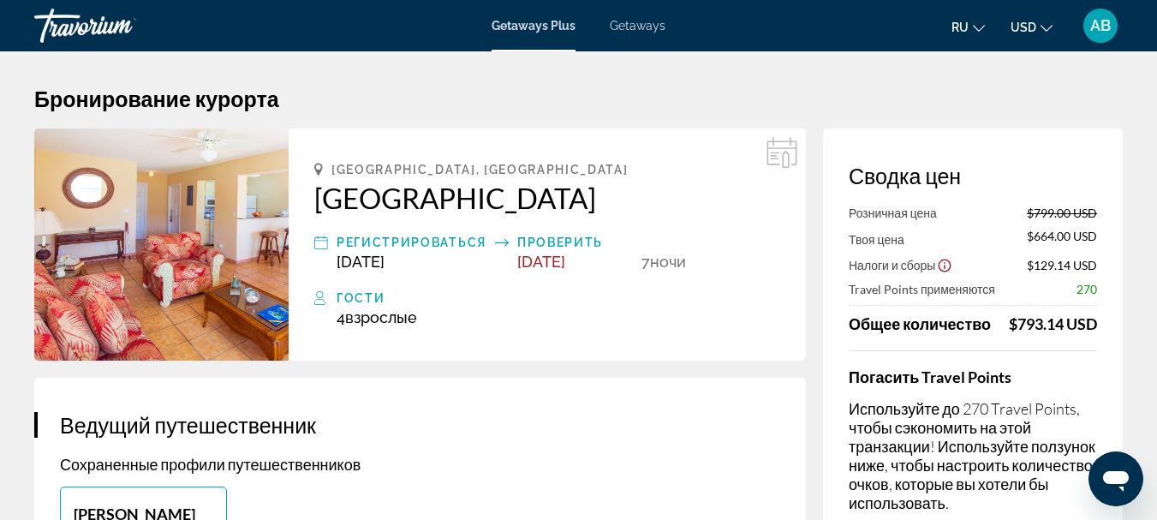
drag, startPoint x: 321, startPoint y: 193, endPoint x: 549, endPoint y: 206, distance: 228.2
click at [549, 206] on div "Freeport, Bahamas Island Seas Resort Регистрироваться Dec 5, 2025 Проверить Dec…" at bounding box center [547, 244] width 517 height 232
copy h2 "Island Seas Resort"
click at [504, 315] on div "4 Взрослый Взрослые , Ребенок Дети" at bounding box center [559, 317] width 444 height 18
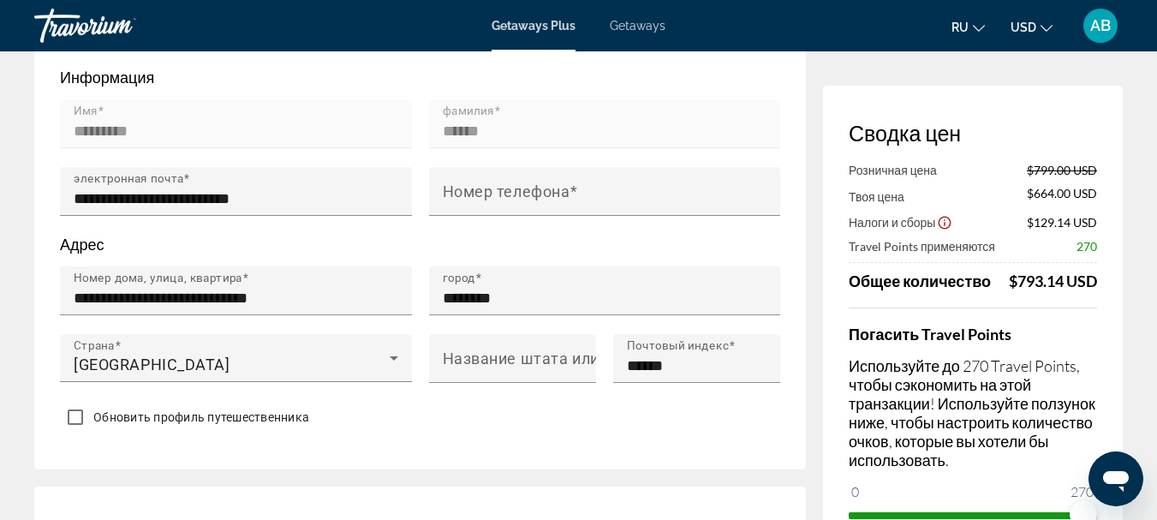
scroll to position [343, 0]
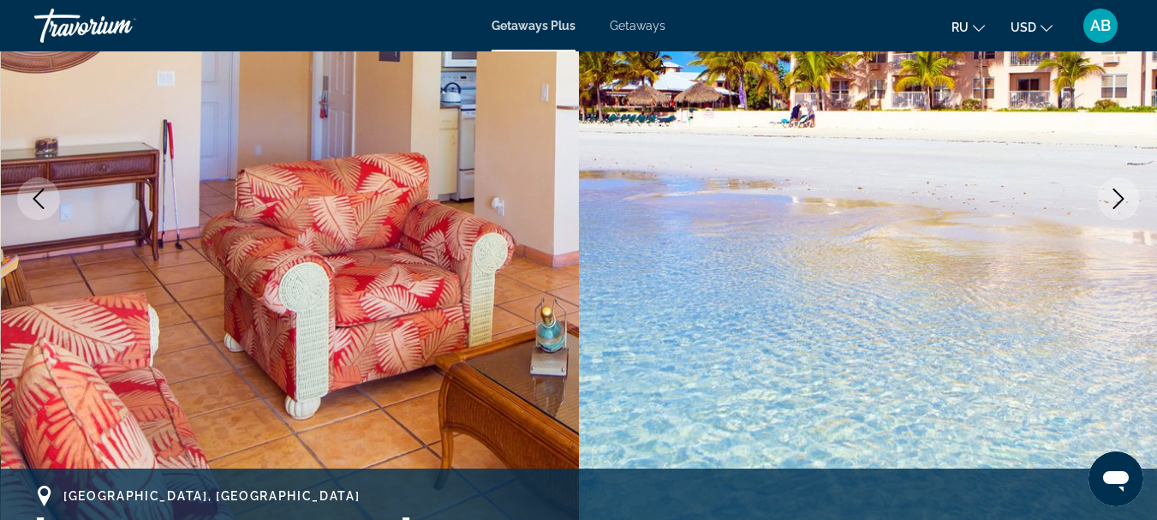
scroll to position [257, 0]
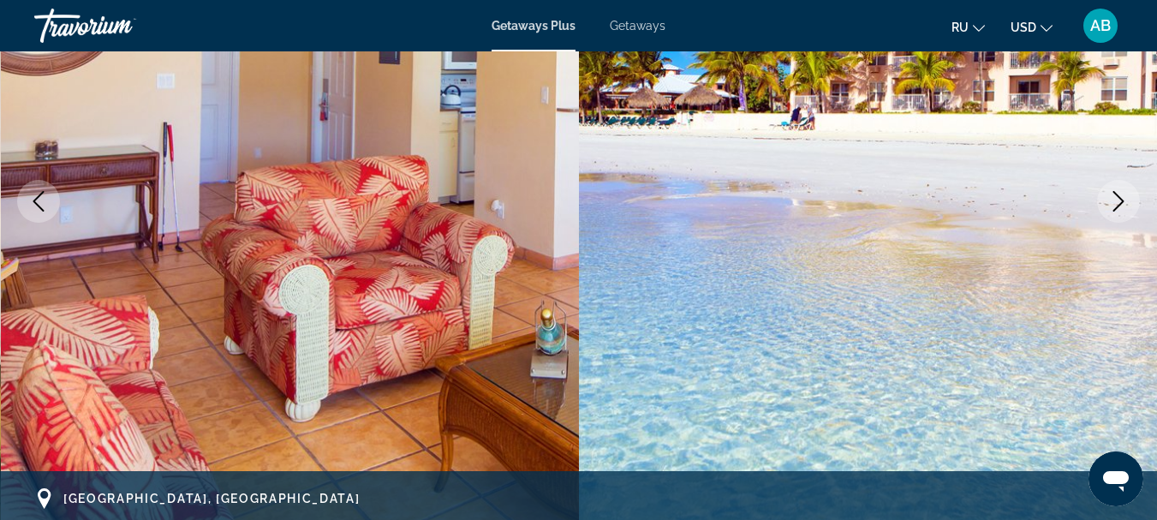
click at [1125, 211] on icon "Next image" at bounding box center [1118, 201] width 21 height 21
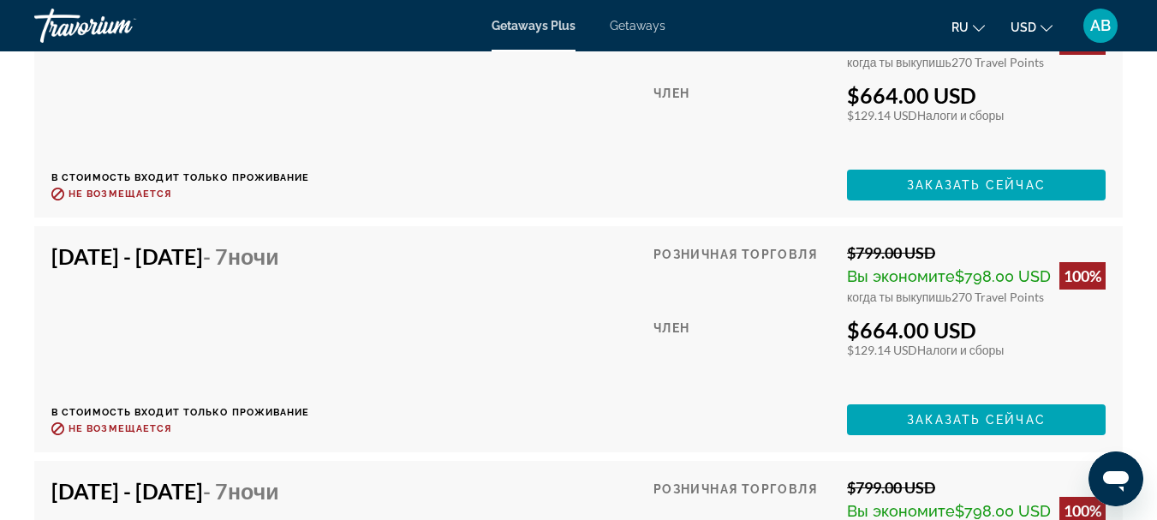
scroll to position [3597, 0]
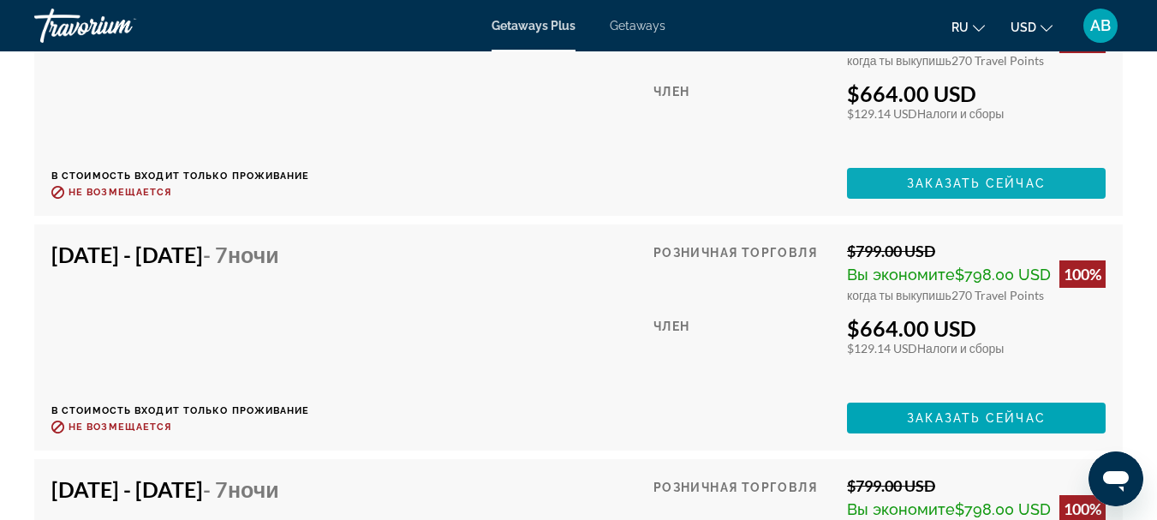
click at [910, 190] on span "Заказать сейчас" at bounding box center [976, 183] width 139 height 14
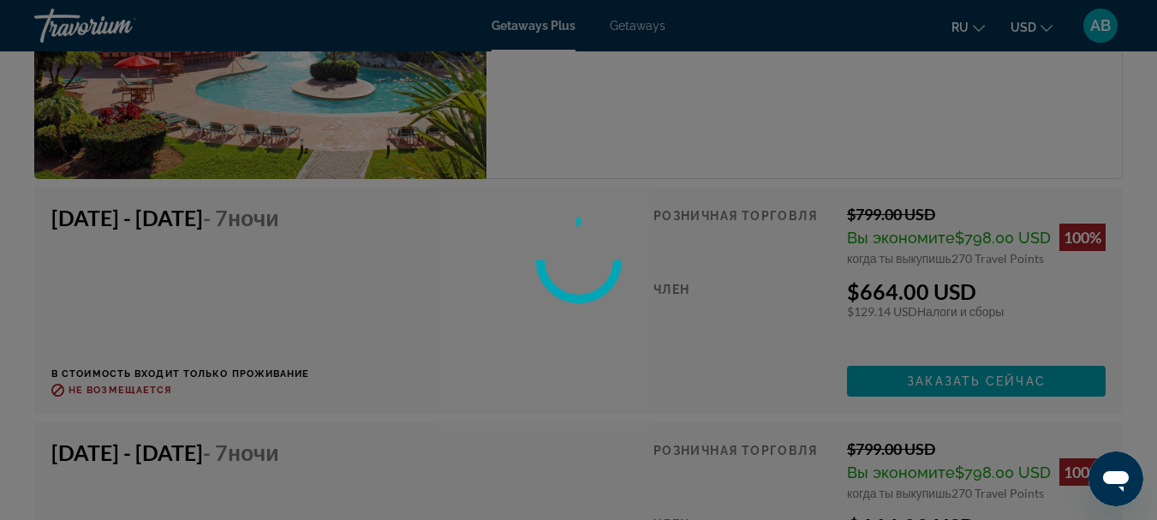
scroll to position [3255, 0]
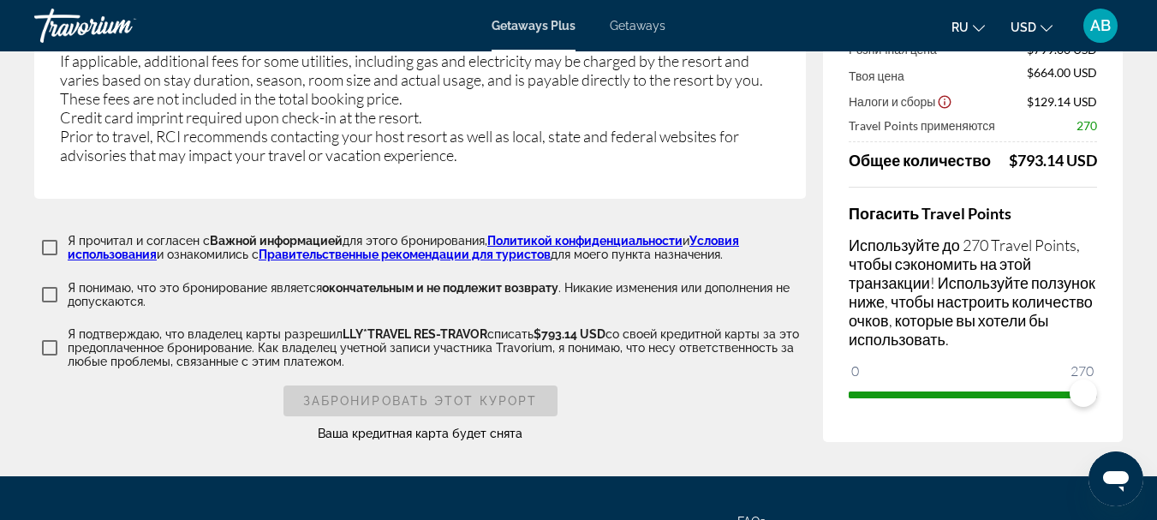
scroll to position [3189, 0]
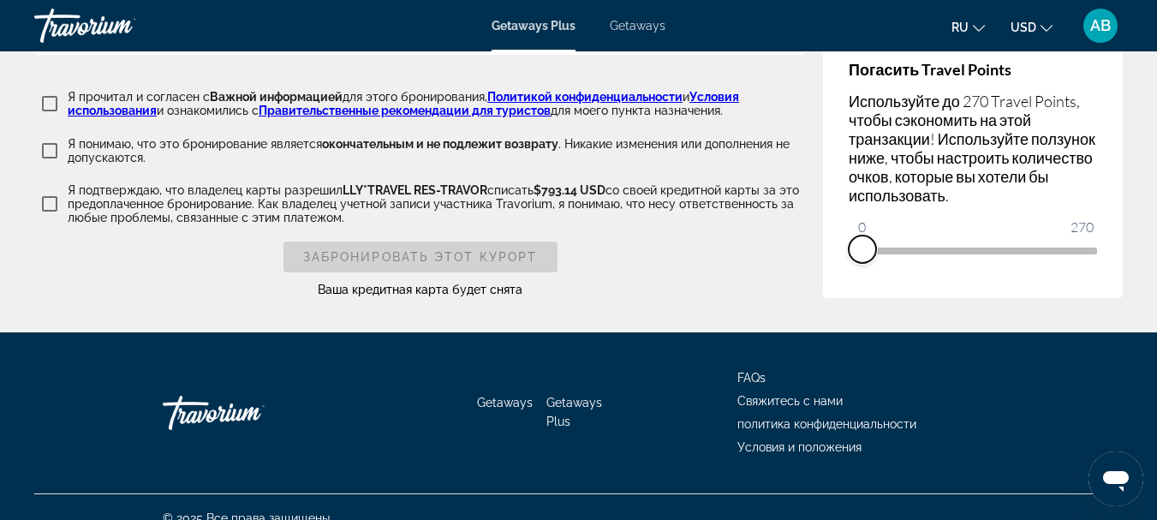
drag, startPoint x: 1077, startPoint y: 227, endPoint x: 809, endPoint y: 248, distance: 268.9
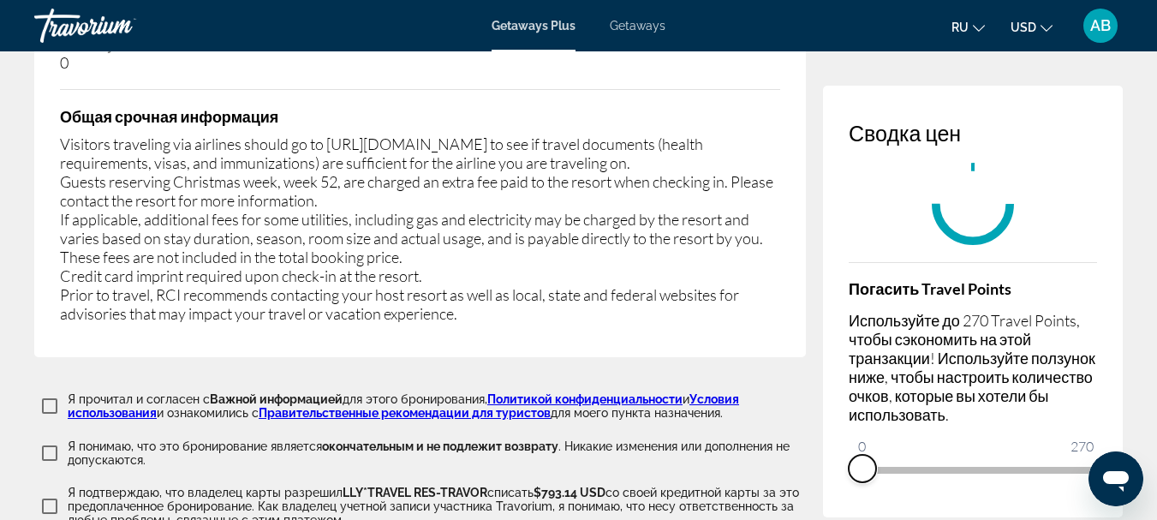
scroll to position [2847, 0]
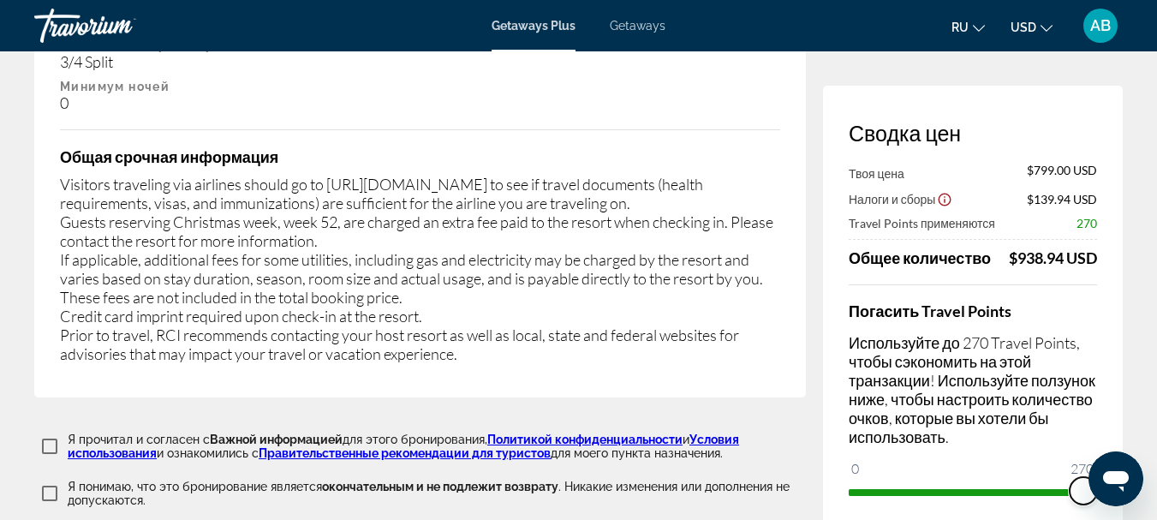
drag, startPoint x: 1954, startPoint y: 919, endPoint x: 1120, endPoint y: 486, distance: 938.9
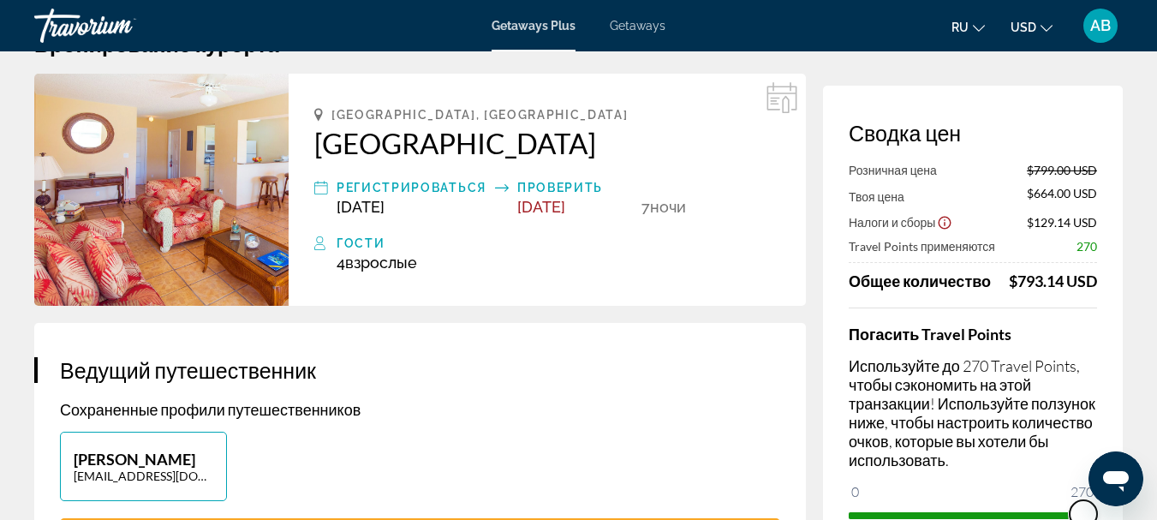
scroll to position [86, 0]
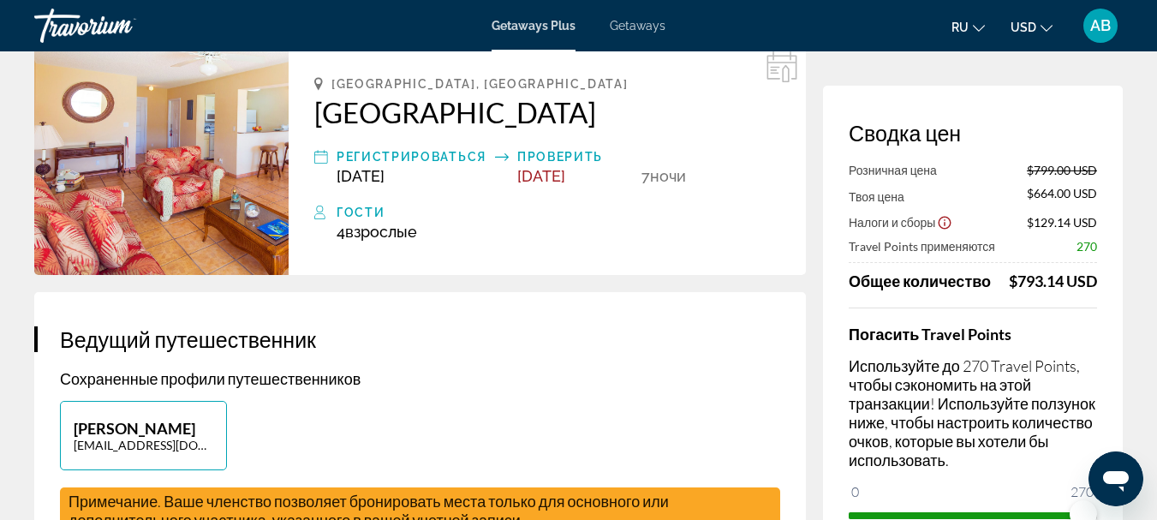
click at [939, 223] on icon "Show Taxes and Fees disclaimer" at bounding box center [945, 223] width 13 height 13
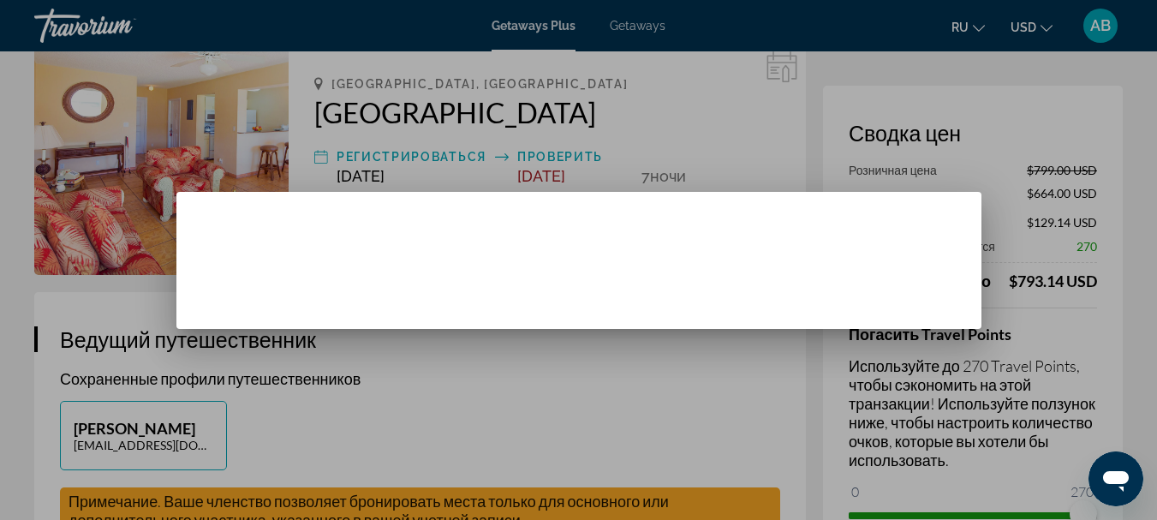
scroll to position [0, 0]
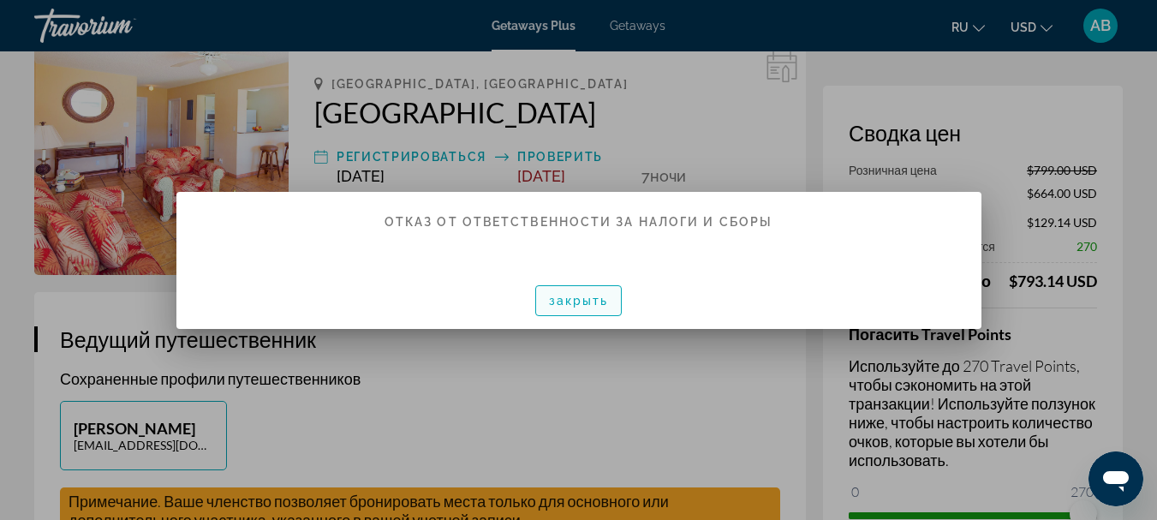
click at [568, 295] on span "закрыть" at bounding box center [579, 301] width 60 height 14
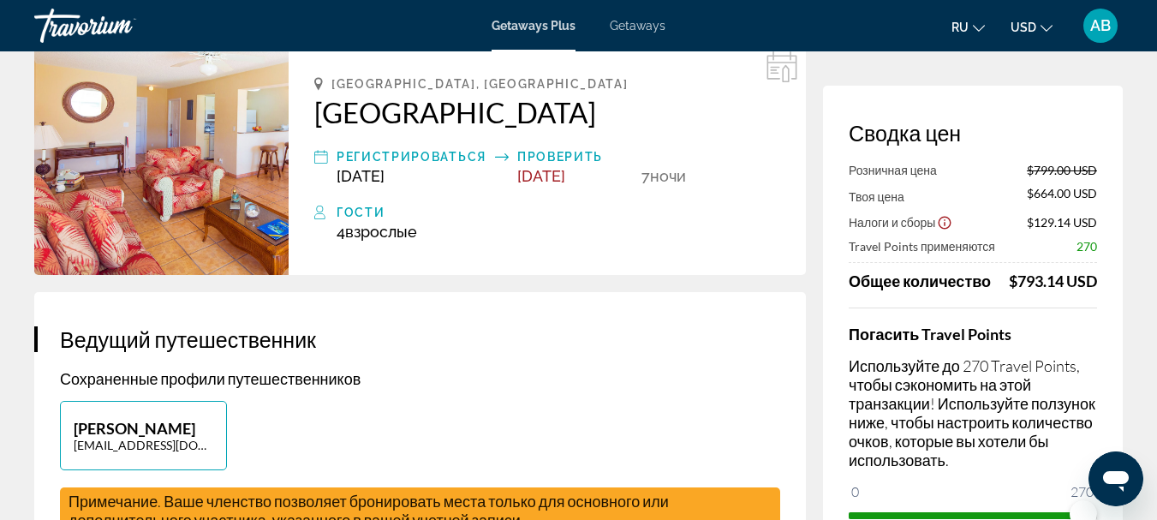
scroll to position [86, 0]
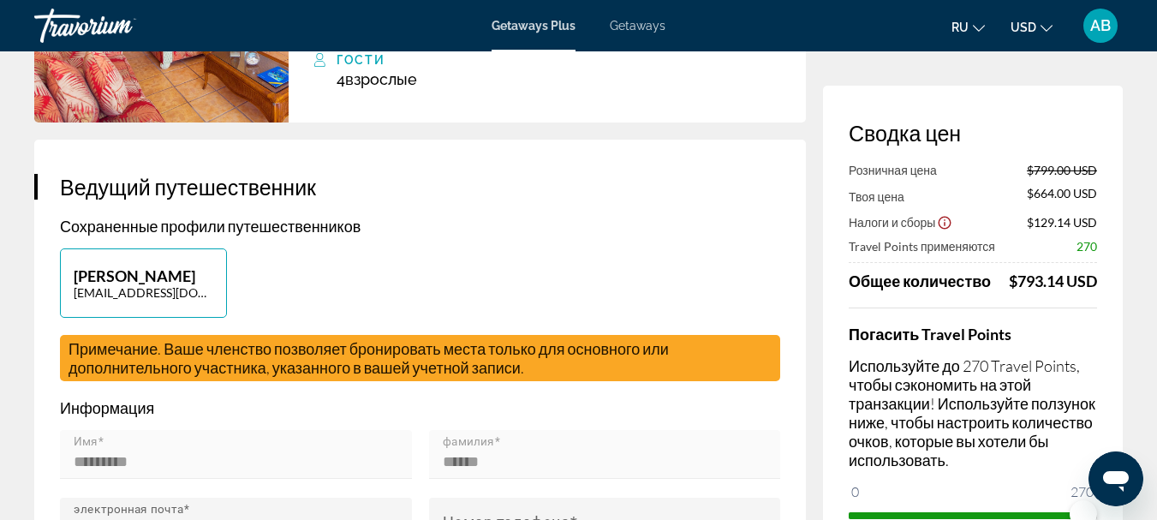
drag, startPoint x: 329, startPoint y: 3, endPoint x: 319, endPoint y: 13, distance: 14.5
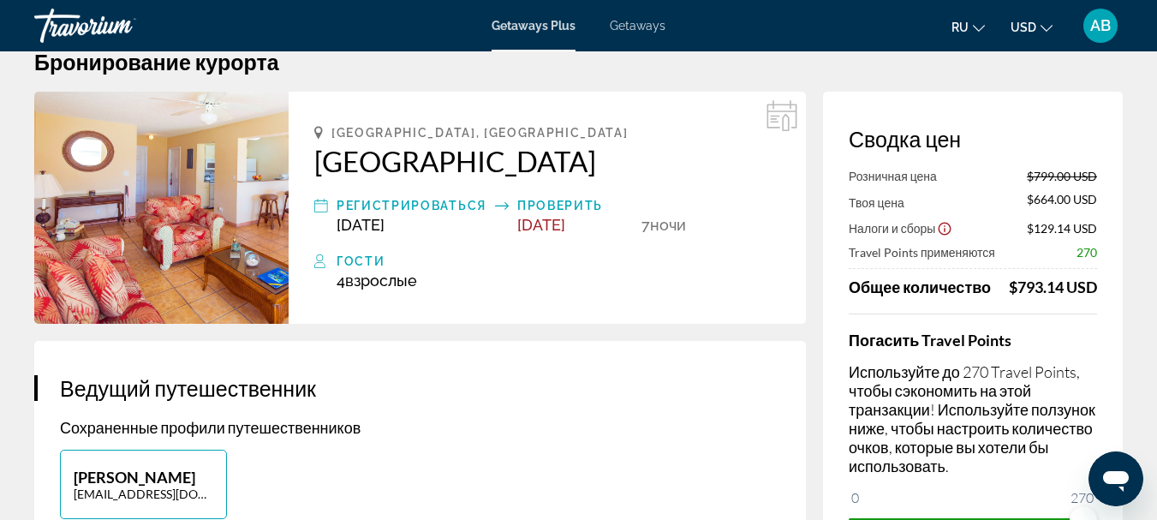
scroll to position [0, 0]
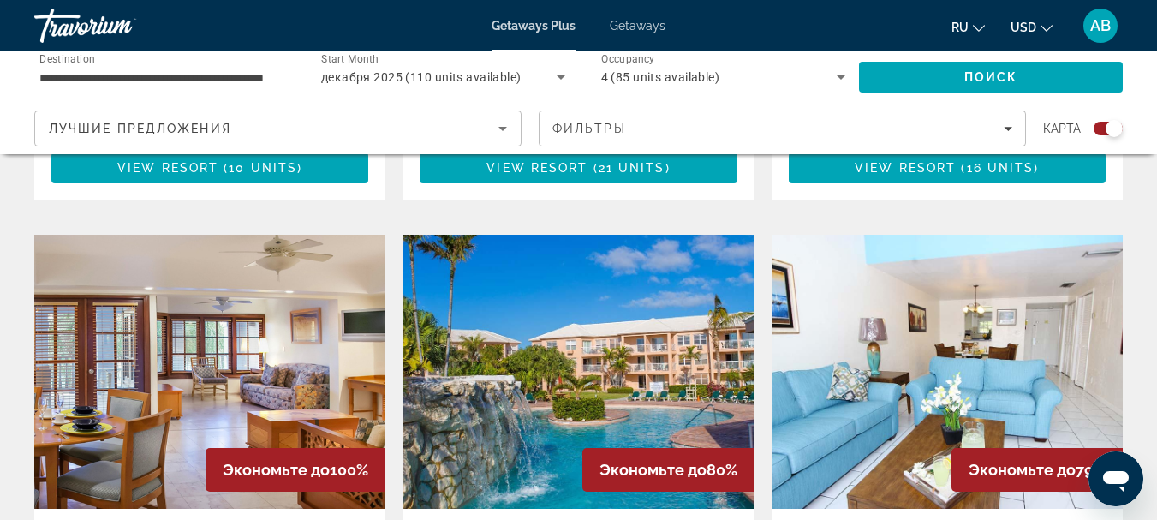
scroll to position [1799, 0]
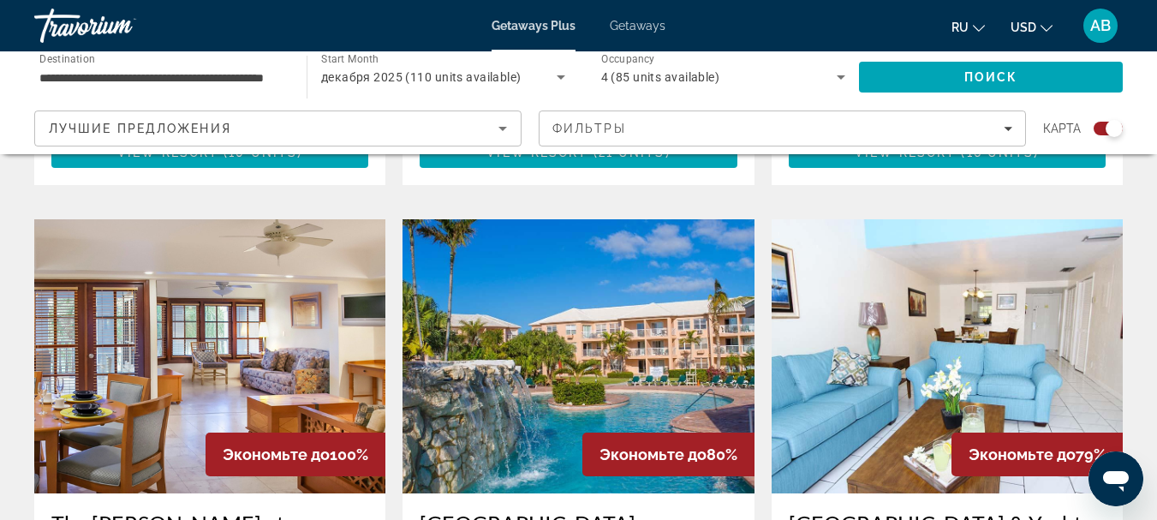
click at [850, 345] on img "Main content" at bounding box center [947, 356] width 351 height 274
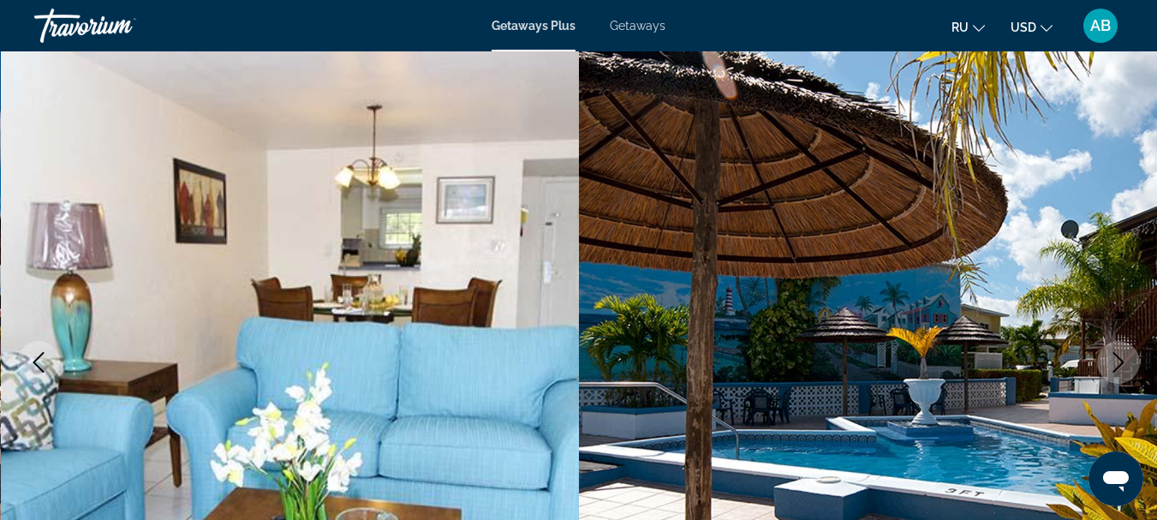
scroll to position [171, 0]
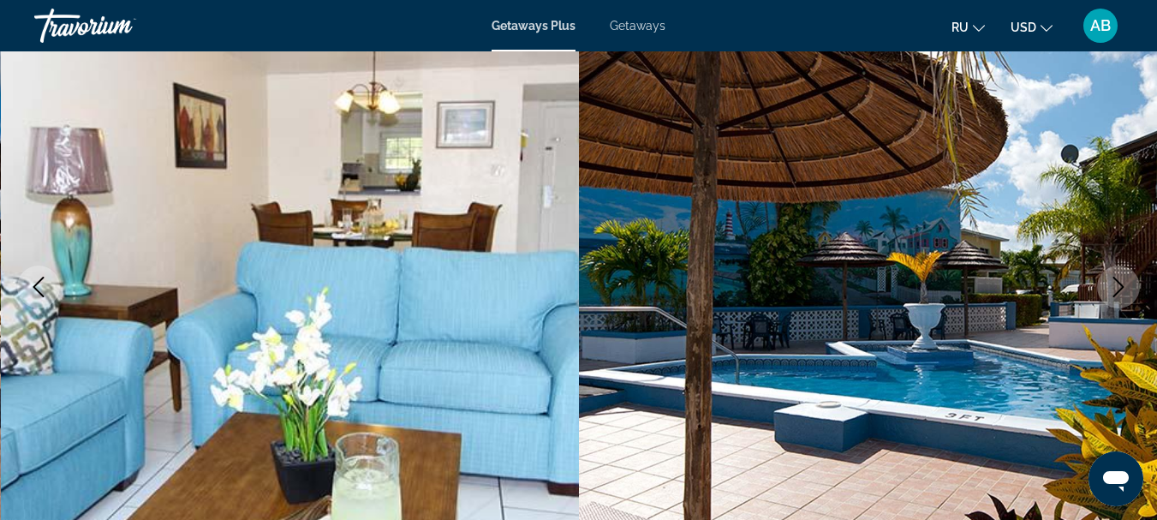
click at [1118, 287] on icon "Next image" at bounding box center [1118, 287] width 21 height 21
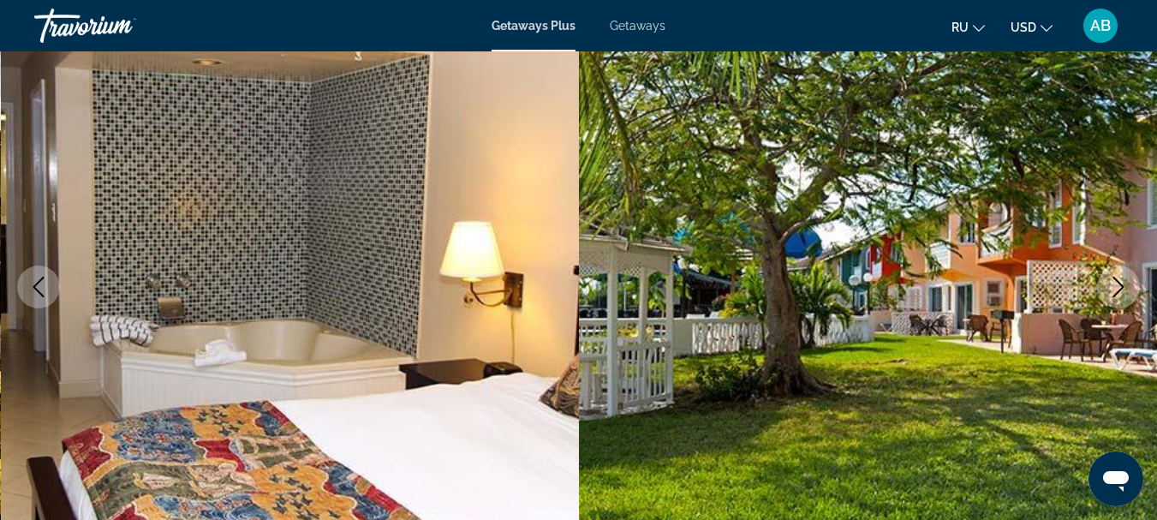
click at [1118, 287] on icon "Next image" at bounding box center [1118, 287] width 21 height 21
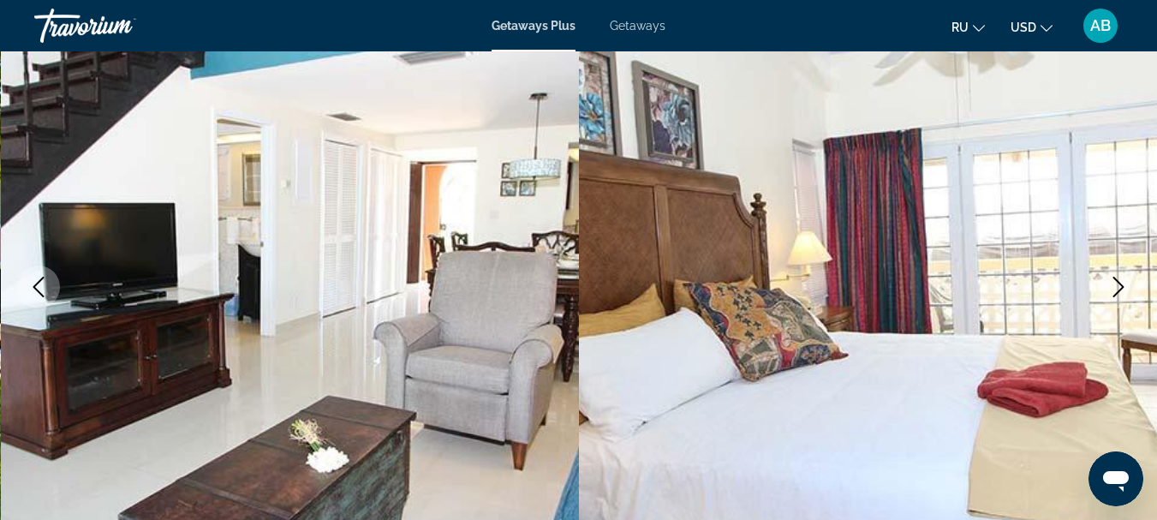
click at [1118, 287] on icon "Next image" at bounding box center [1118, 287] width 21 height 21
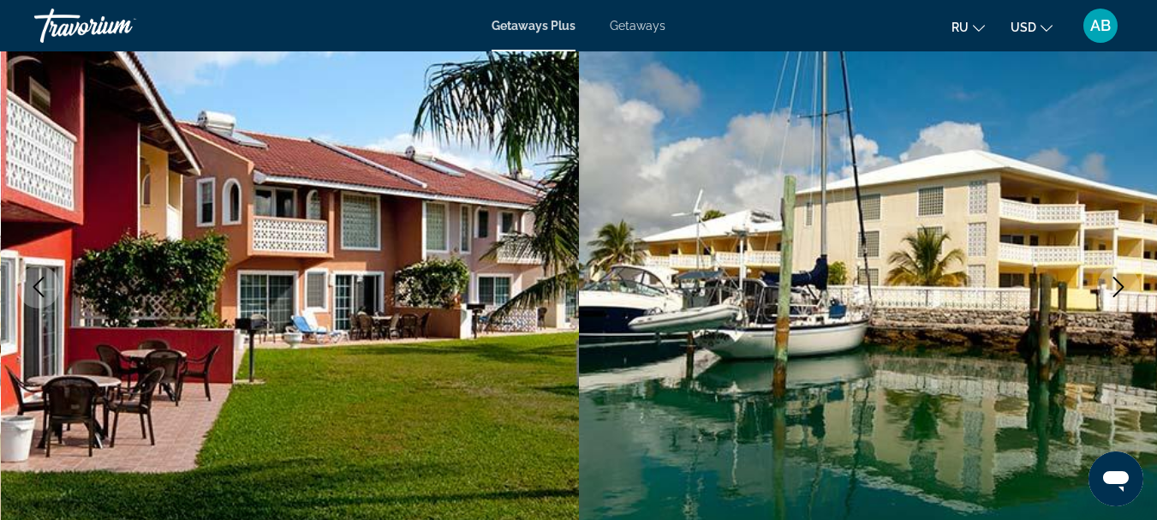
click at [1122, 285] on icon "Next image" at bounding box center [1118, 287] width 11 height 21
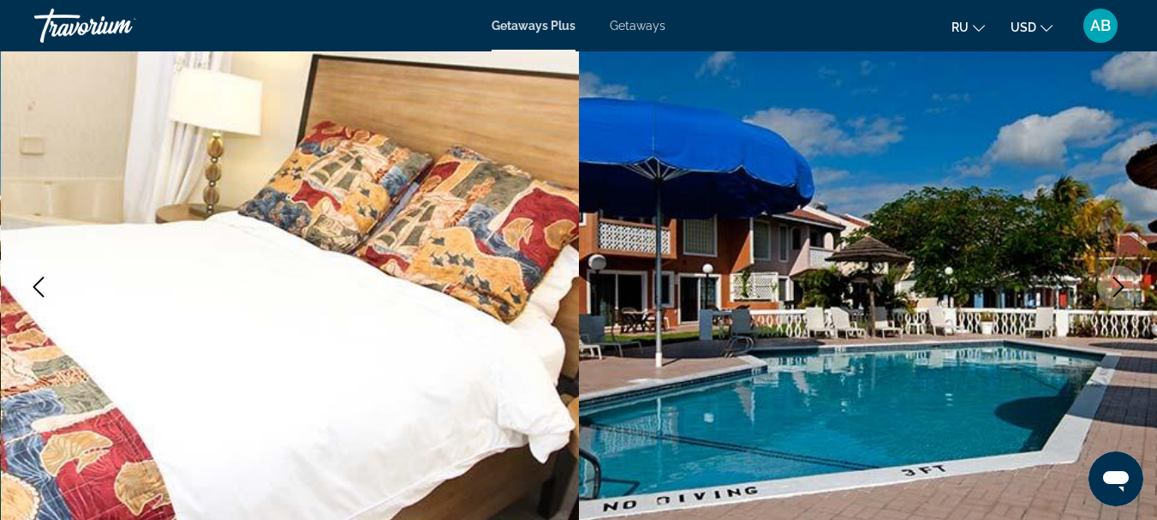
click at [1122, 285] on icon "Next image" at bounding box center [1118, 287] width 11 height 21
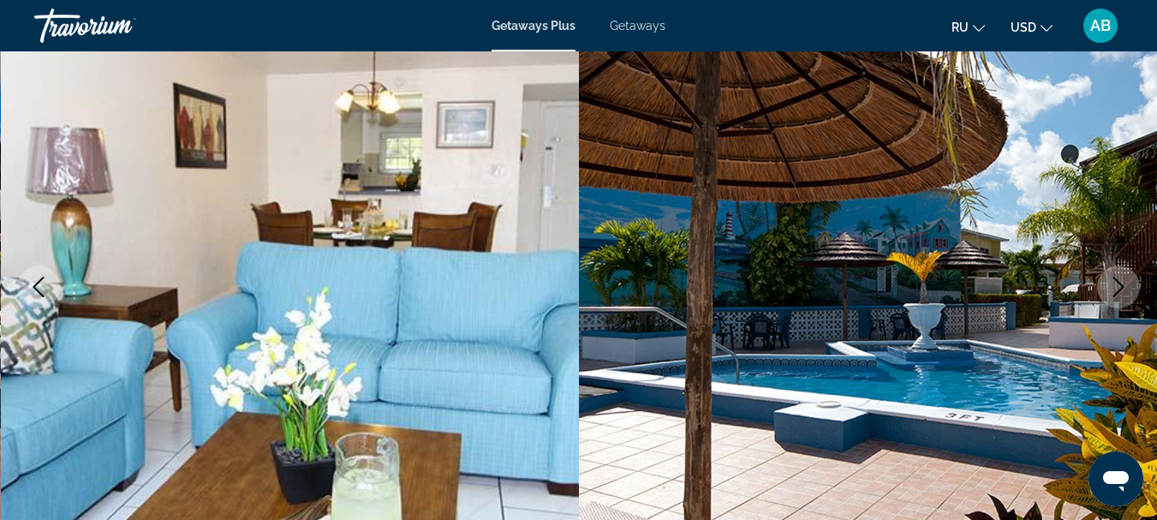
click at [1122, 285] on icon "Next image" at bounding box center [1118, 287] width 11 height 21
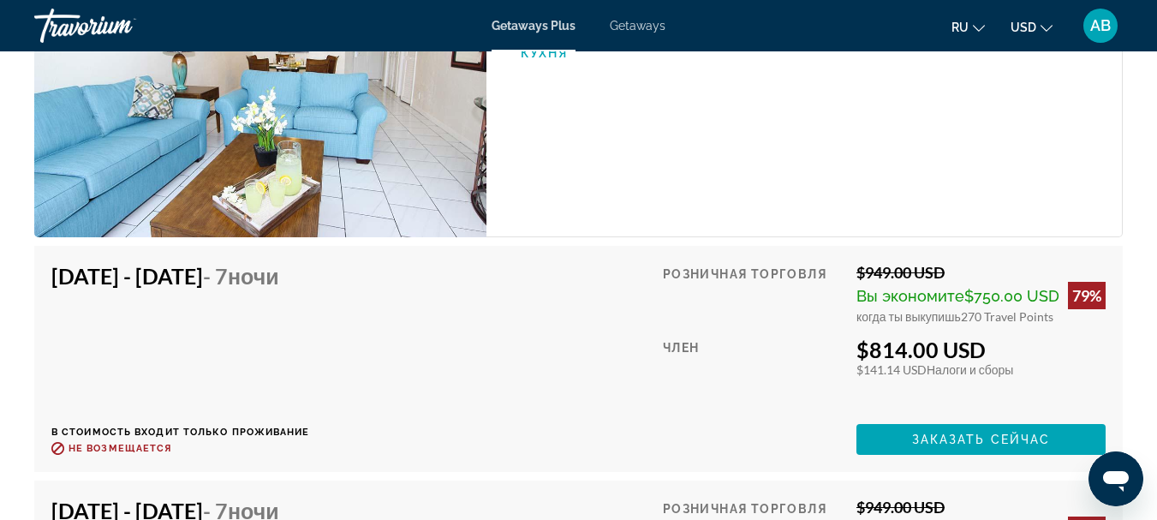
scroll to position [2741, 0]
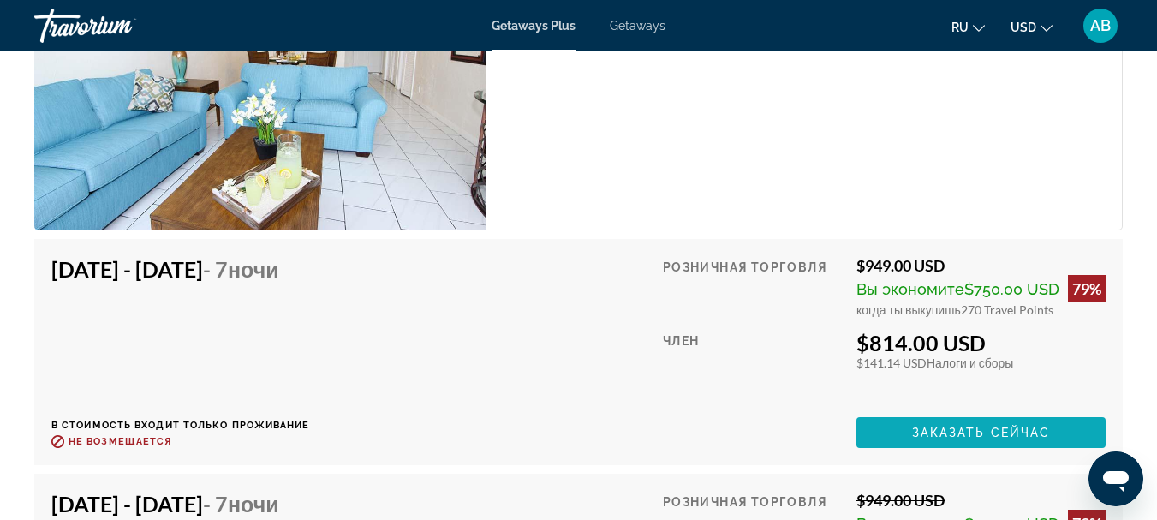
click at [912, 429] on span "Заказать сейчас" at bounding box center [981, 433] width 139 height 14
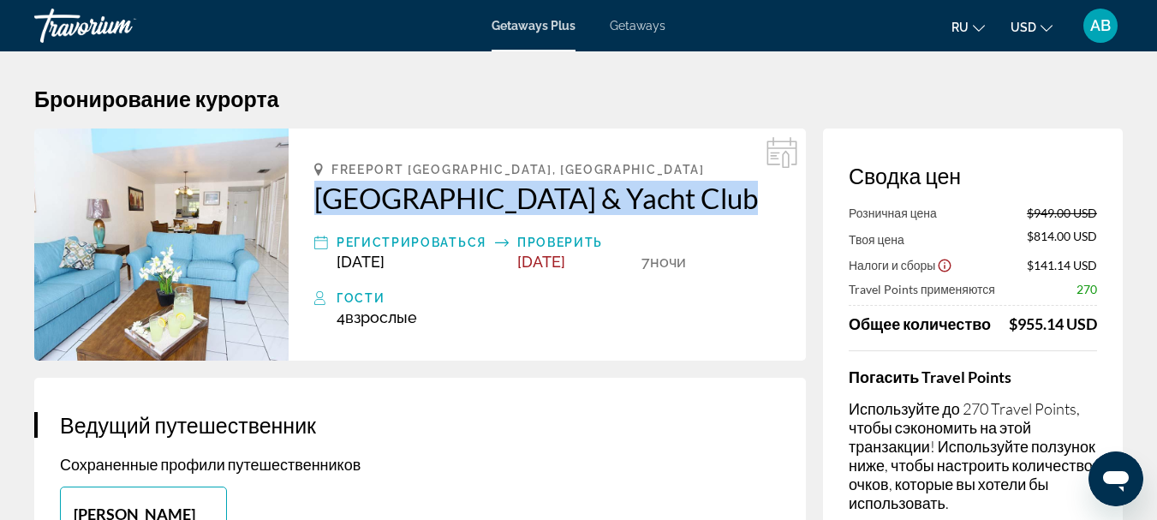
drag, startPoint x: 310, startPoint y: 197, endPoint x: 729, endPoint y: 208, distance: 419.0
click at [729, 208] on div "Freeport Grand Bahamas Island, BHS Ocean Reef Resort & Yacht Club Регистрироват…" at bounding box center [547, 244] width 517 height 232
copy h2 "Ocean Reef Resort & Yacht Club"
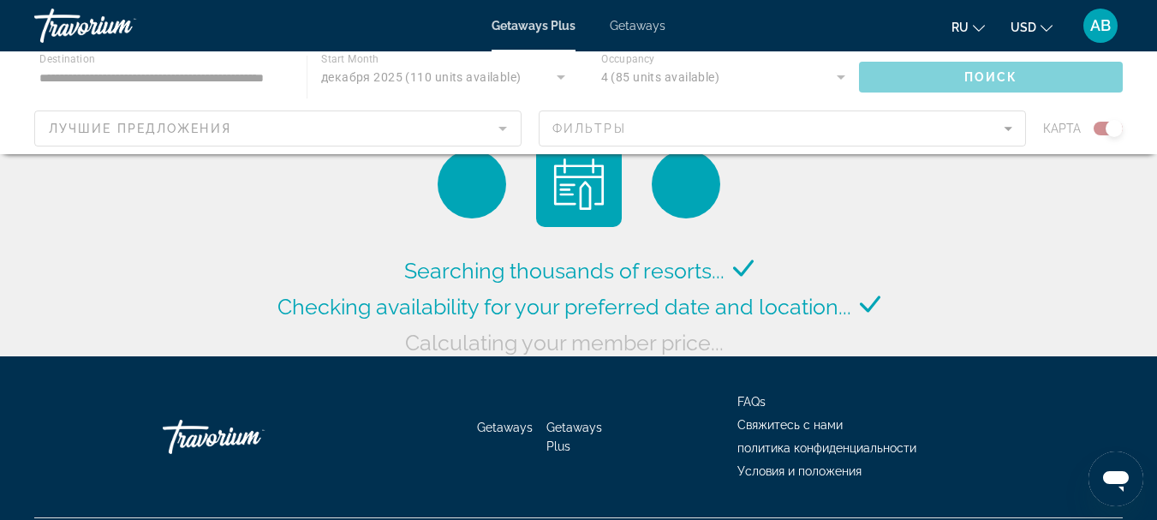
click at [620, 27] on span "Getaways" at bounding box center [638, 26] width 56 height 14
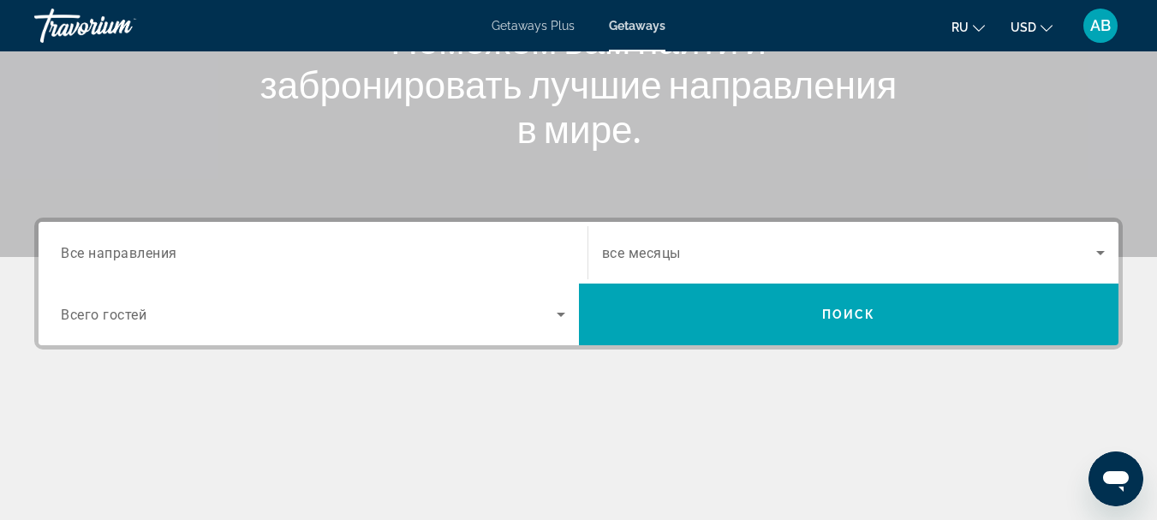
click at [318, 243] on input "Destination Все направления" at bounding box center [313, 253] width 504 height 21
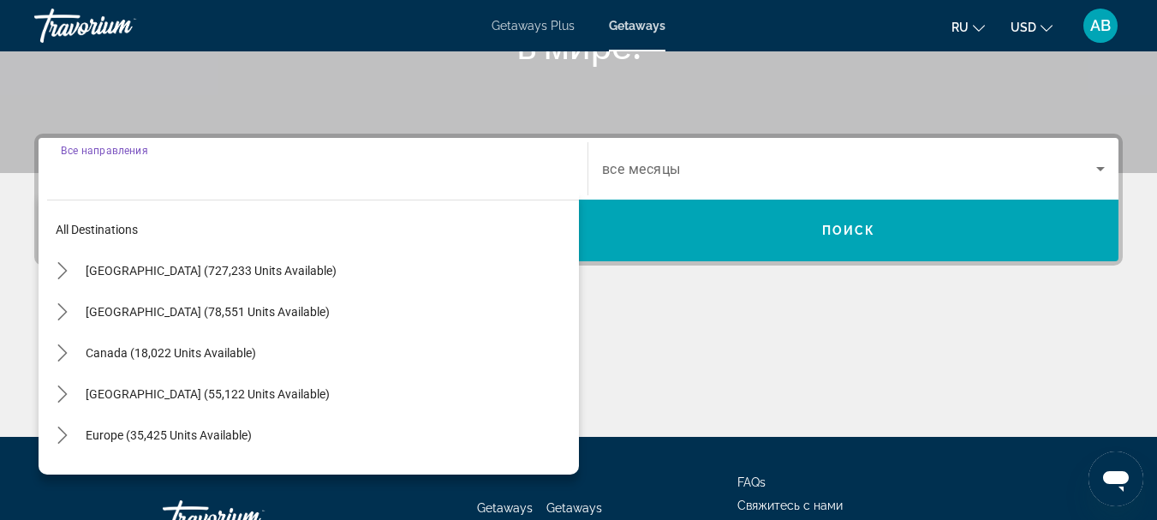
scroll to position [419, 0]
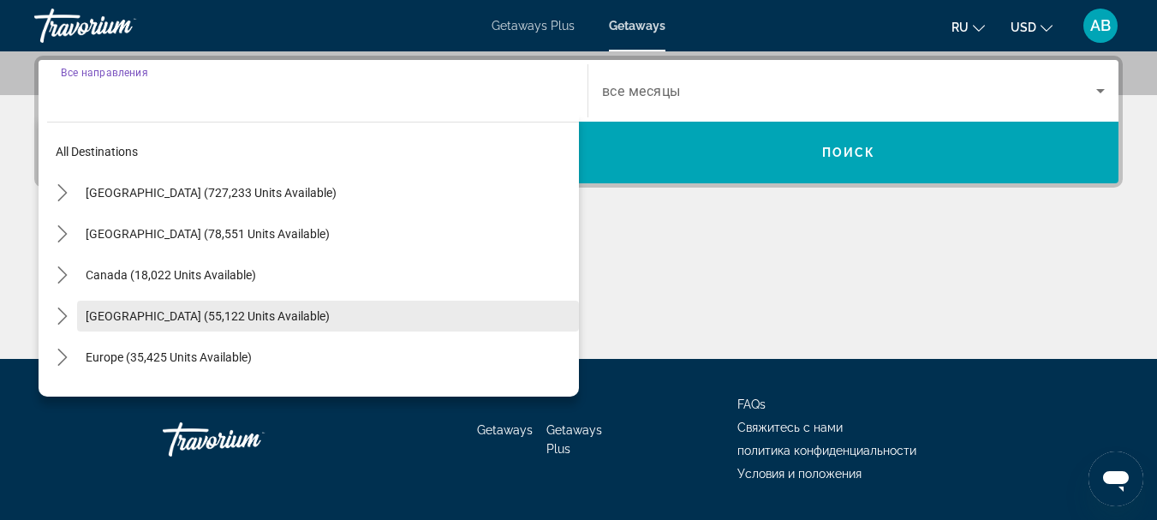
click at [164, 317] on span "Caribbean & Atlantic Islands (55,122 units available)" at bounding box center [208, 316] width 244 height 14
type input "**********"
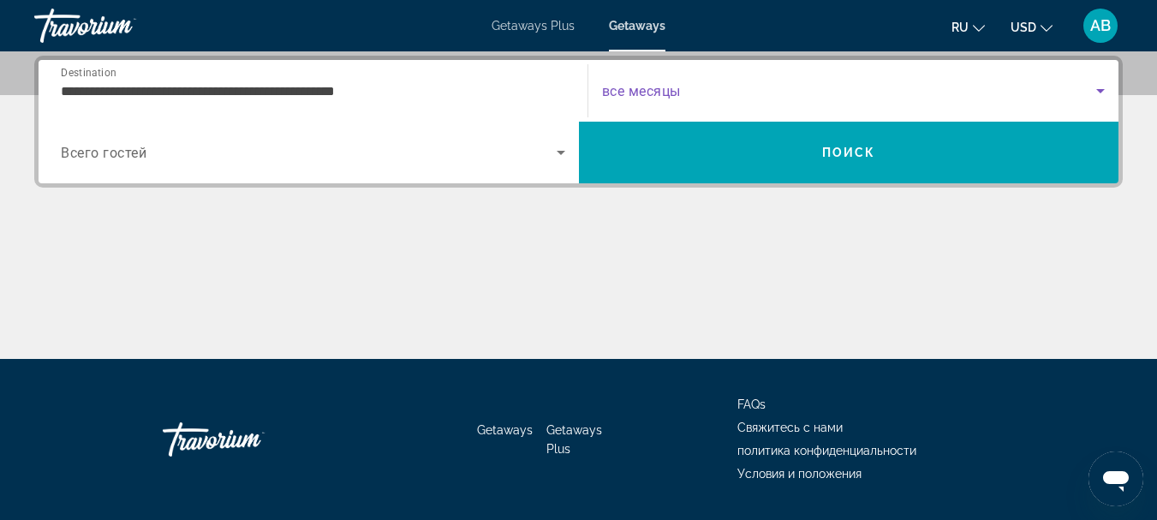
click at [723, 92] on span "Search widget" at bounding box center [849, 91] width 495 height 21
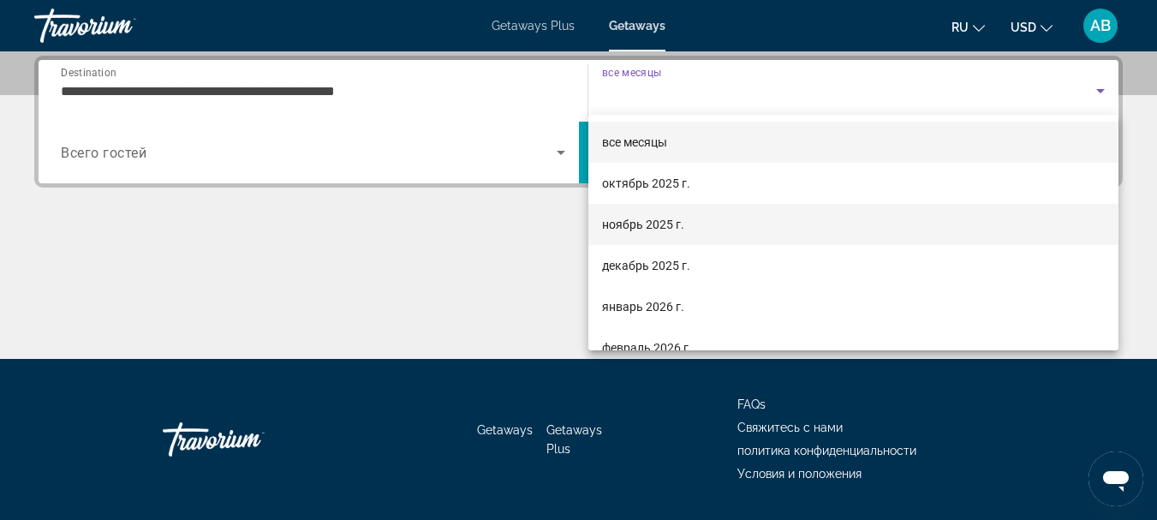
click at [677, 223] on span "ноябрь 2025 г." at bounding box center [643, 224] width 82 height 21
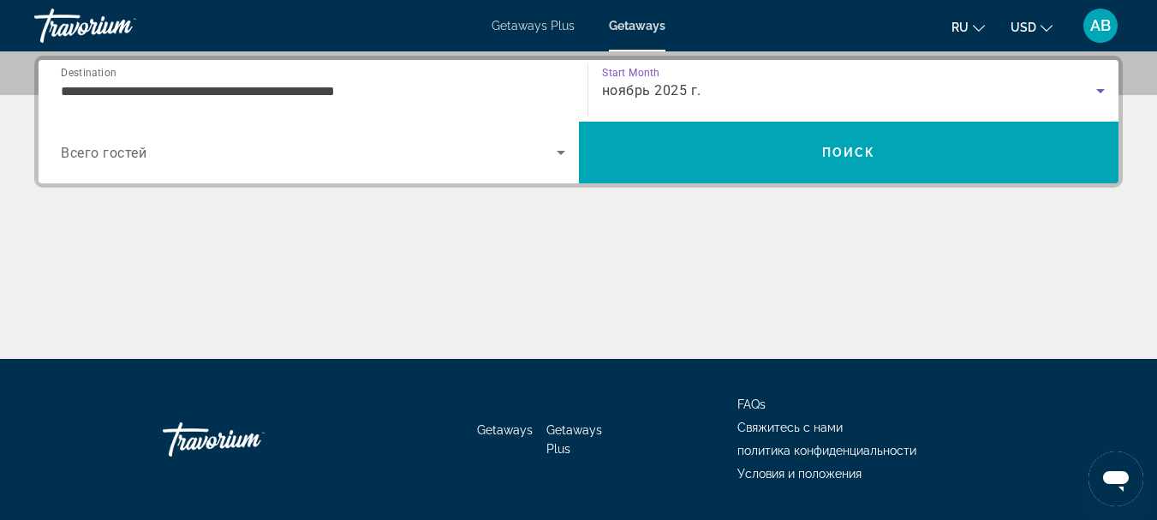
click at [679, 86] on span "ноябрь 2025 г." at bounding box center [651, 90] width 99 height 16
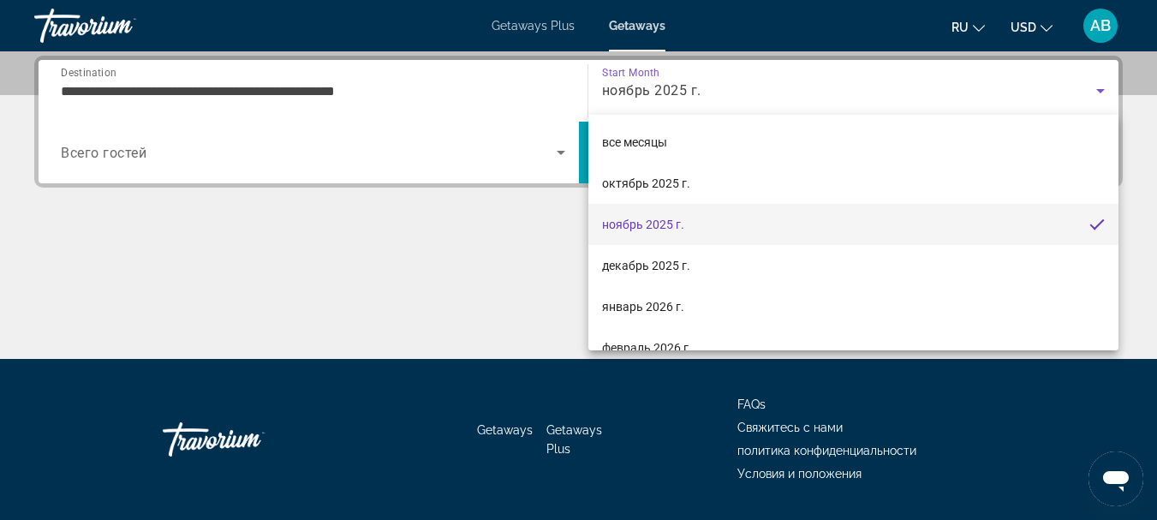
click at [679, 223] on span "ноябрь 2025 г." at bounding box center [643, 224] width 82 height 21
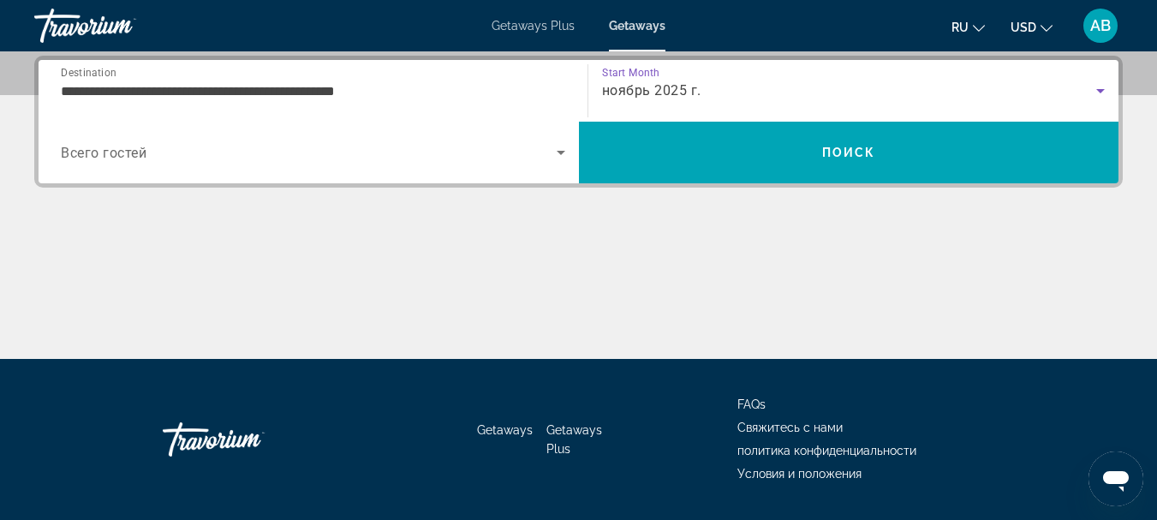
click at [738, 98] on div "ноябрь 2025 г." at bounding box center [849, 91] width 495 height 21
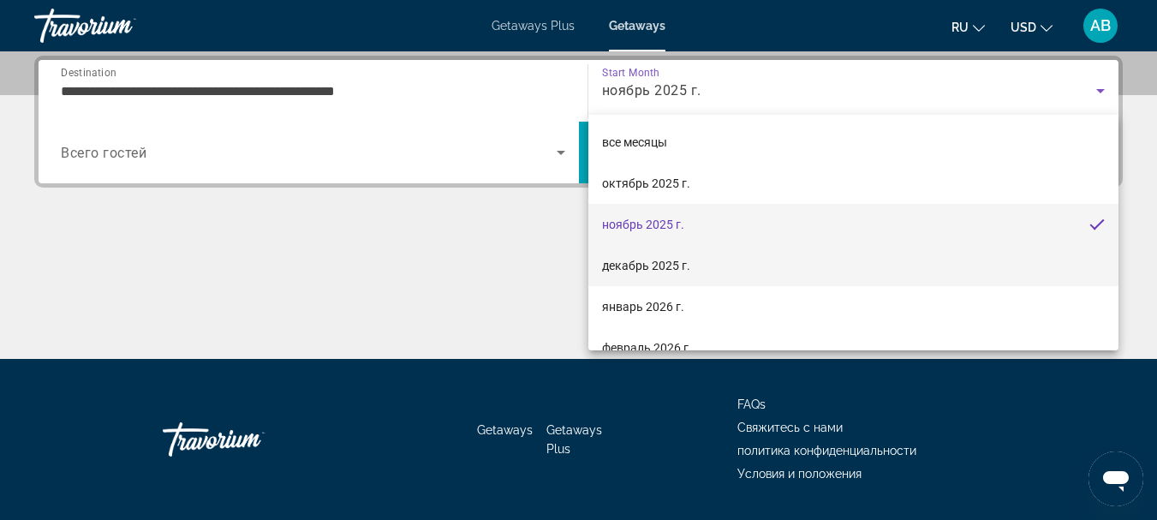
click at [677, 266] on span "декабрь 2025 г." at bounding box center [646, 265] width 88 height 21
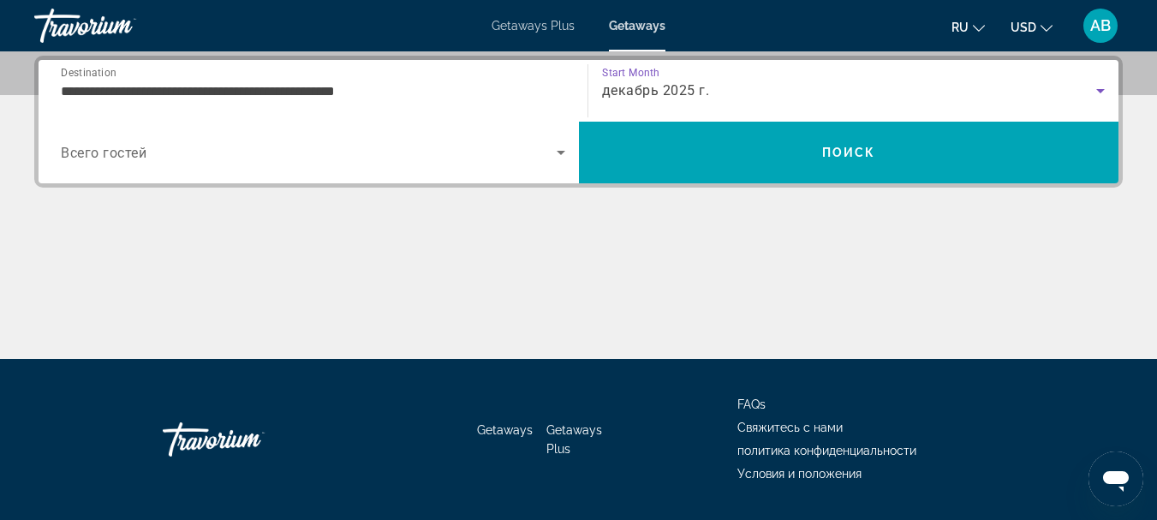
click at [411, 152] on span "Search widget" at bounding box center [309, 152] width 496 height 21
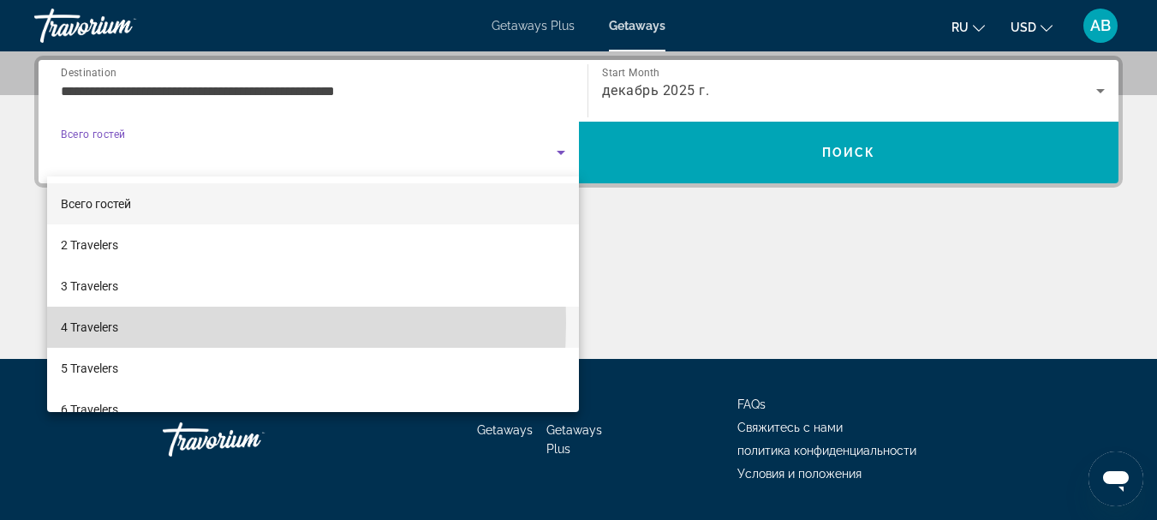
click at [101, 324] on span "4 Travelers" at bounding box center [89, 327] width 57 height 21
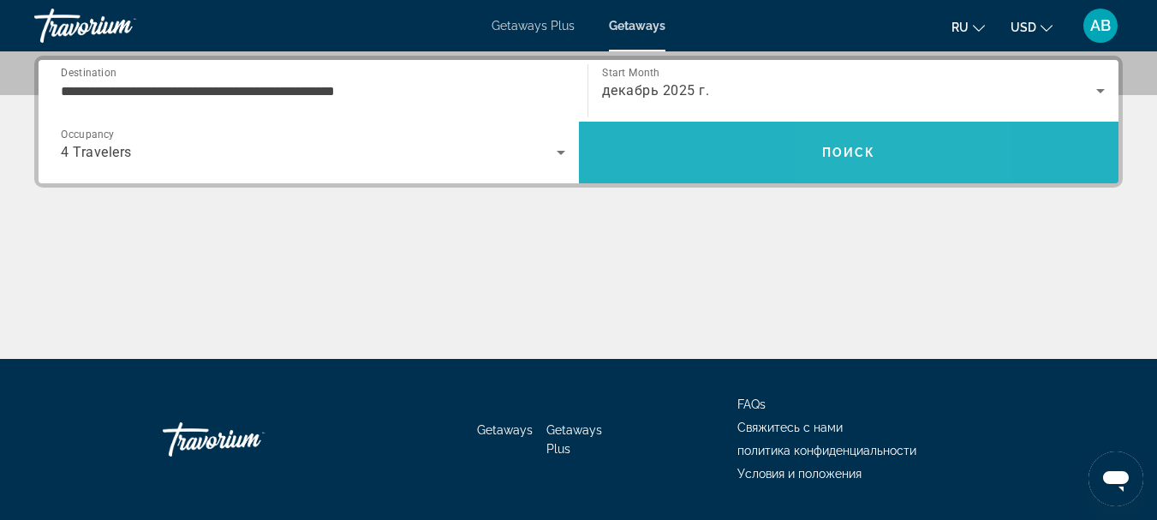
click at [867, 152] on span "Поиск" at bounding box center [849, 153] width 54 height 14
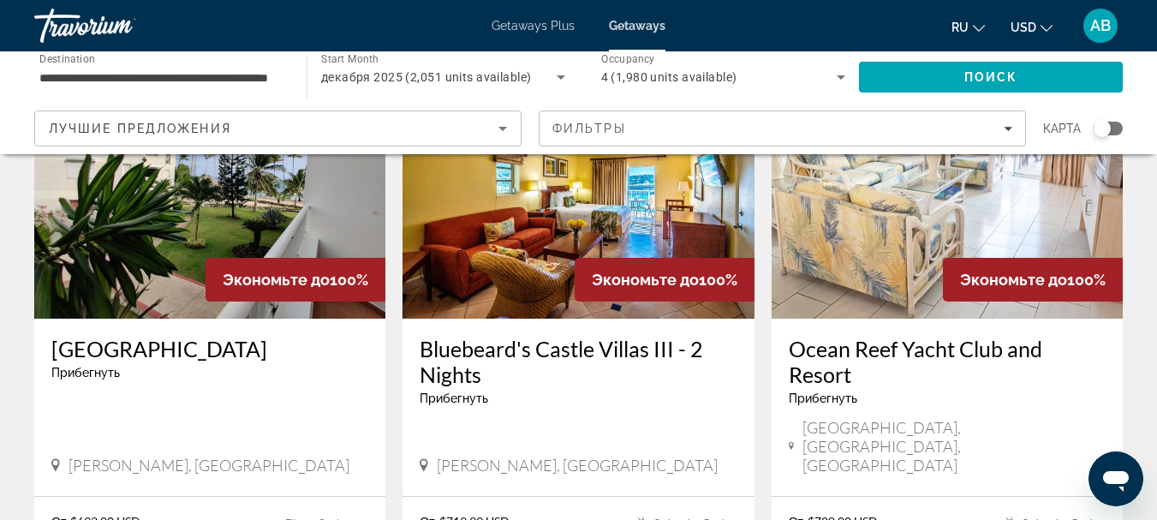
scroll to position [171, 0]
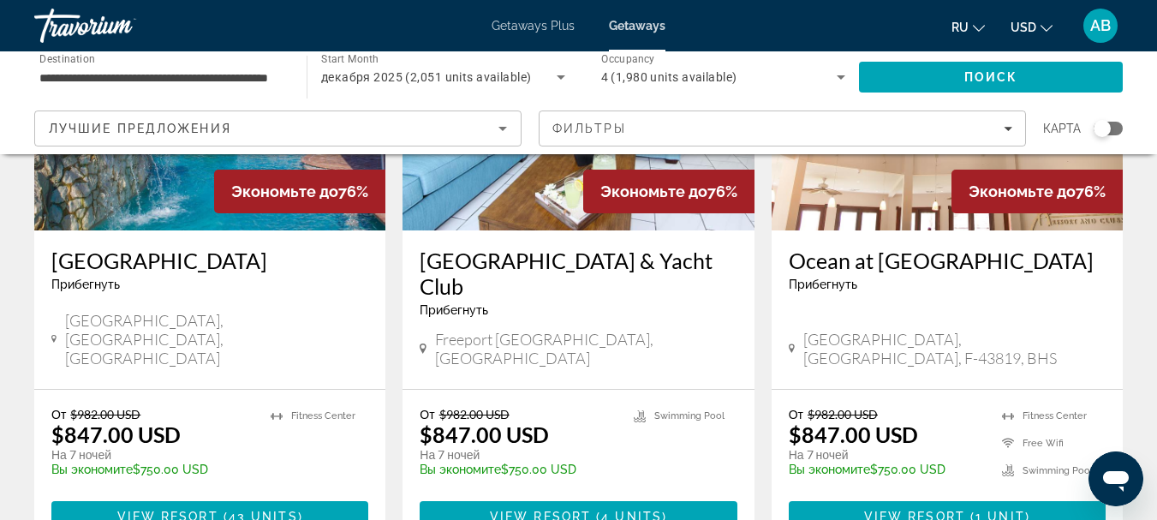
scroll to position [2141, 0]
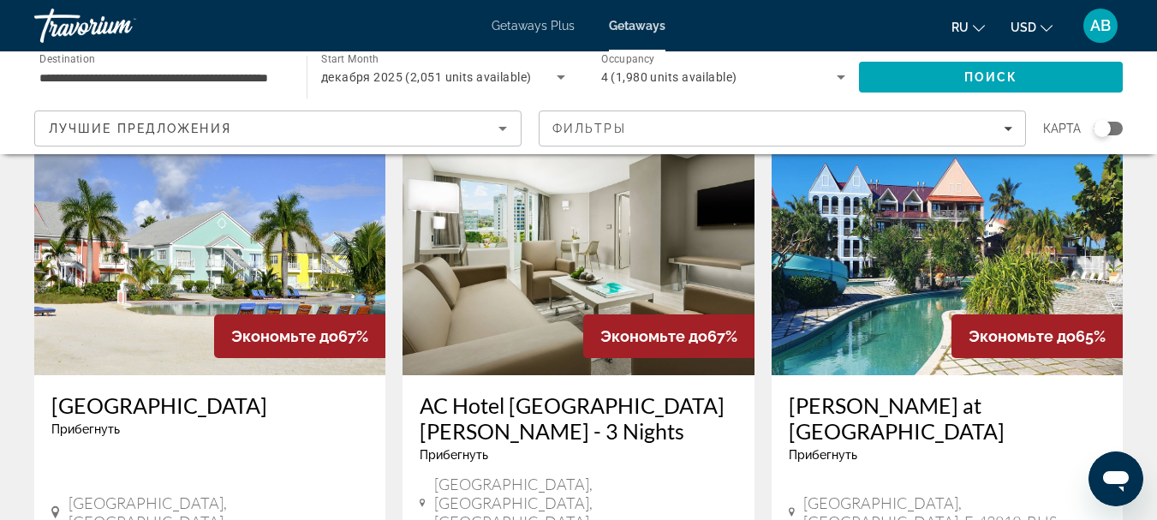
scroll to position [685, 0]
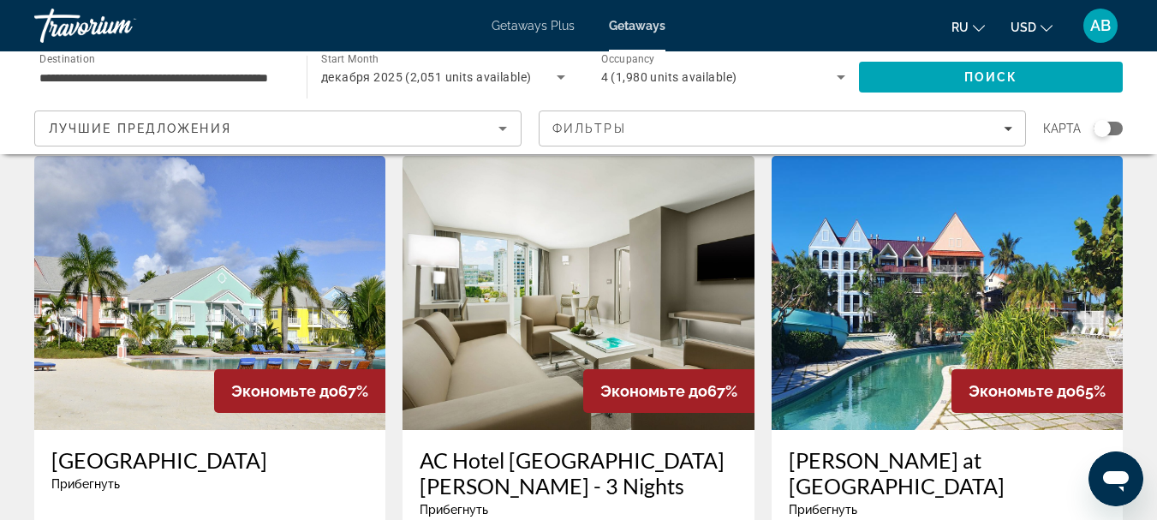
click at [245, 299] on img "Main content" at bounding box center [209, 293] width 351 height 274
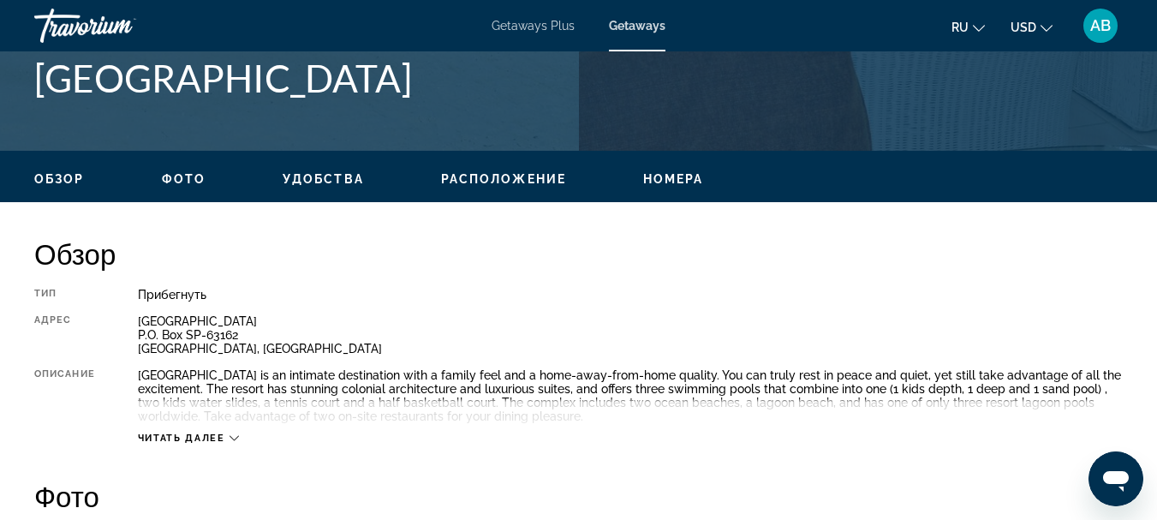
scroll to position [771, 0]
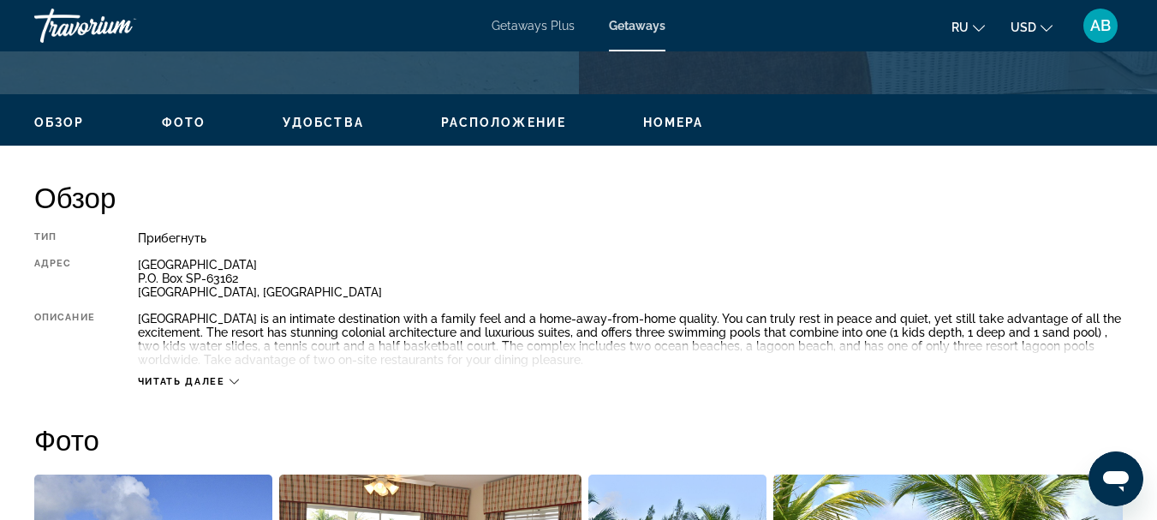
click at [672, 128] on span "Номера" at bounding box center [673, 123] width 61 height 14
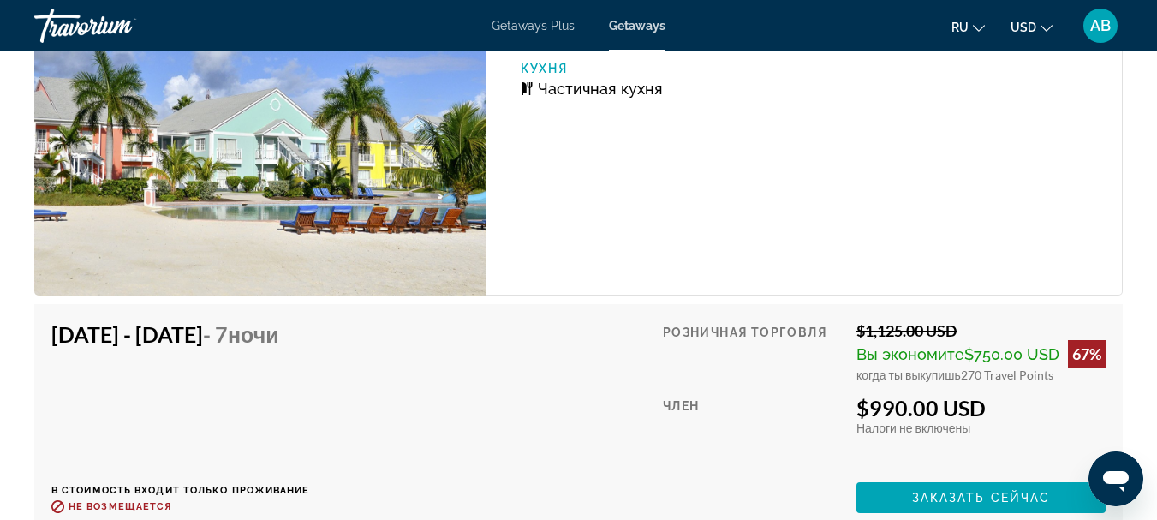
scroll to position [3419, 0]
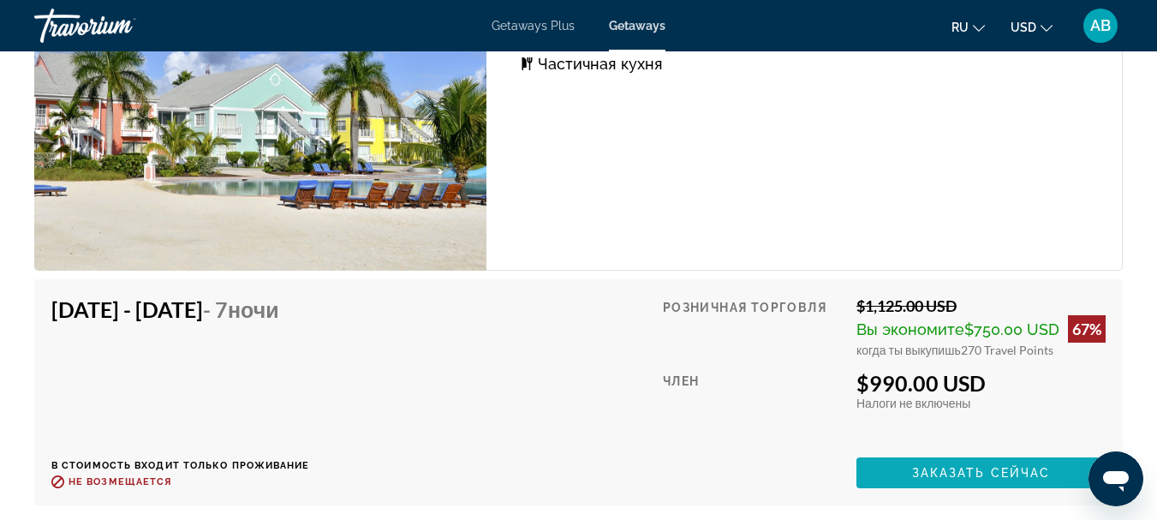
click at [924, 480] on span "Заказать сейчас" at bounding box center [981, 473] width 139 height 14
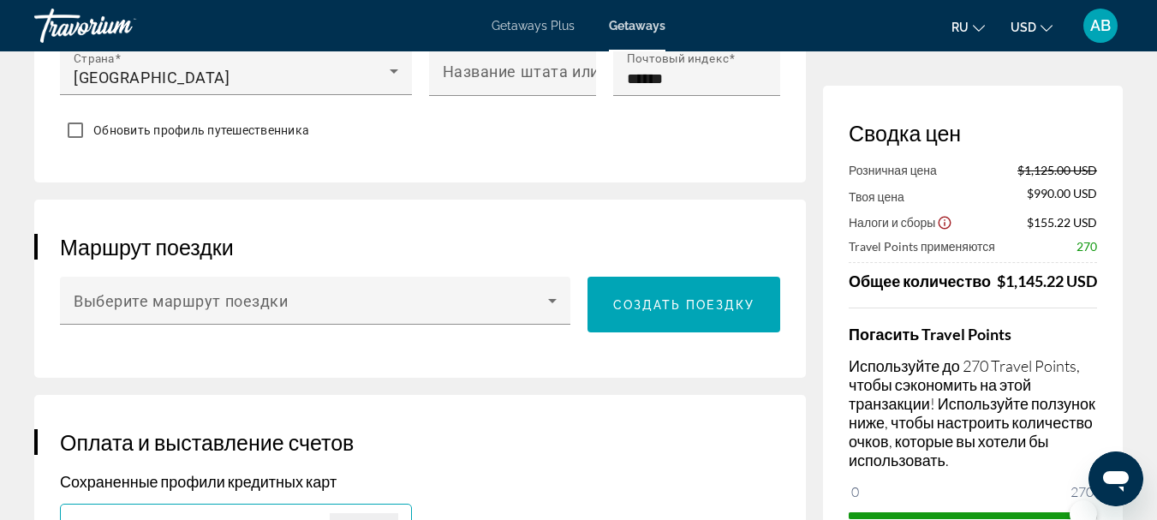
scroll to position [856, 0]
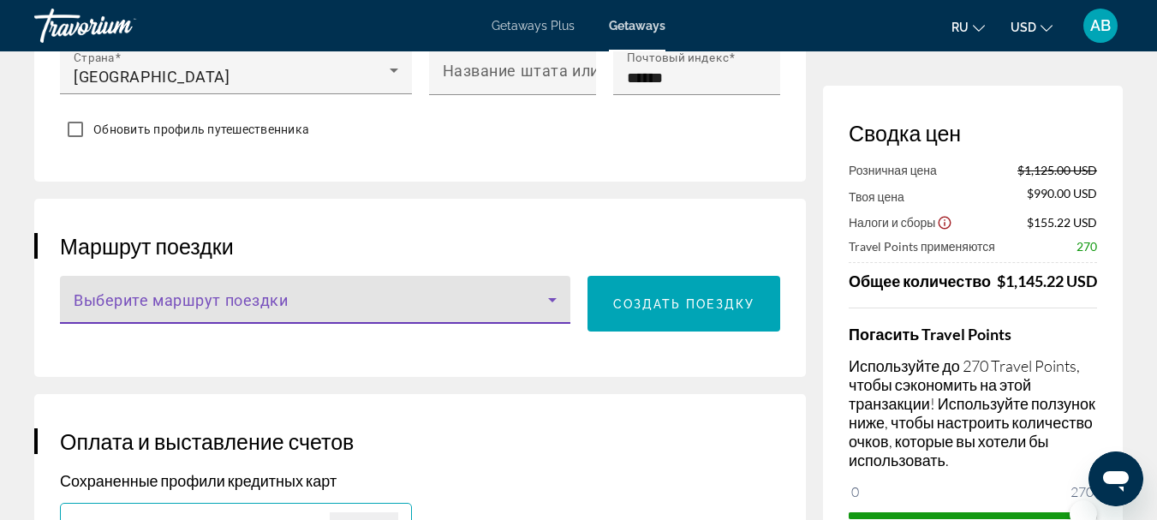
click at [357, 296] on span "Main content" at bounding box center [311, 306] width 474 height 21
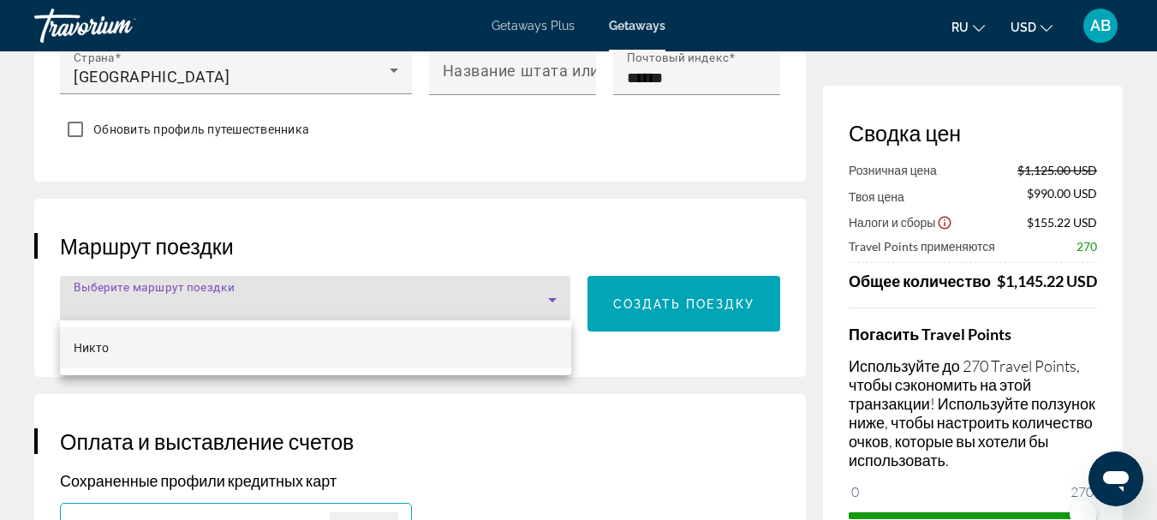
click at [357, 296] on div at bounding box center [578, 260] width 1157 height 520
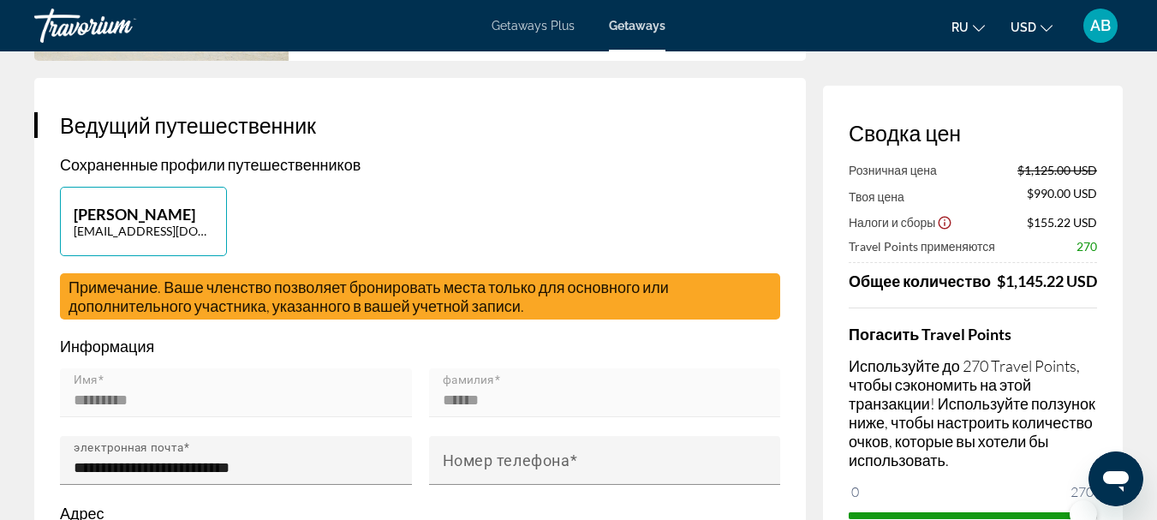
scroll to position [0, 0]
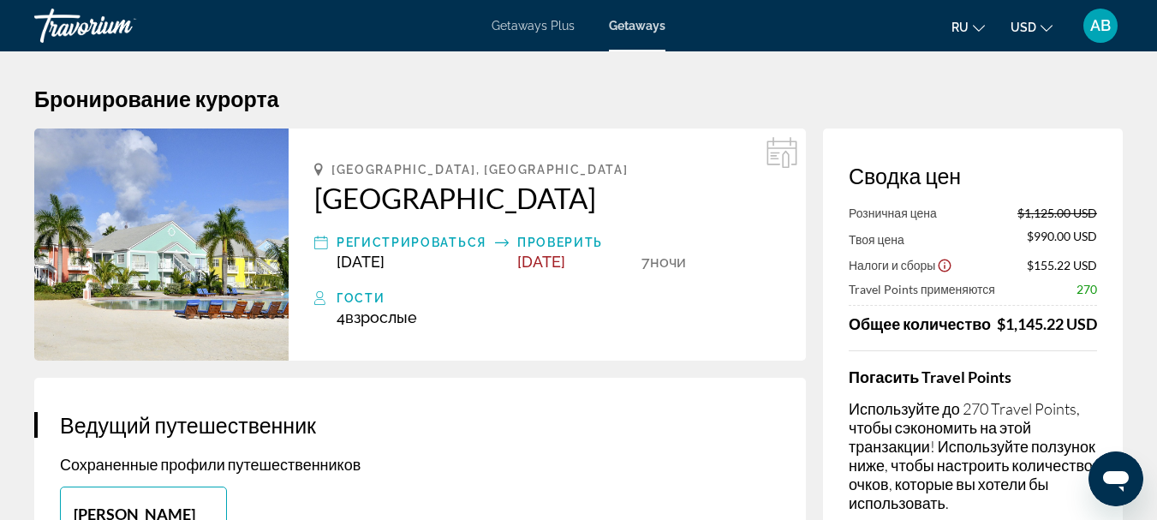
drag, startPoint x: 306, startPoint y: 195, endPoint x: 612, endPoint y: 208, distance: 306.9
click at [612, 208] on div "Nassau, Bahamas Sandyport Beach Resort Регистрироваться Dec 6, 2025 Проверить D…" at bounding box center [547, 244] width 517 height 232
copy h2 "Sandyport Beach Resort"
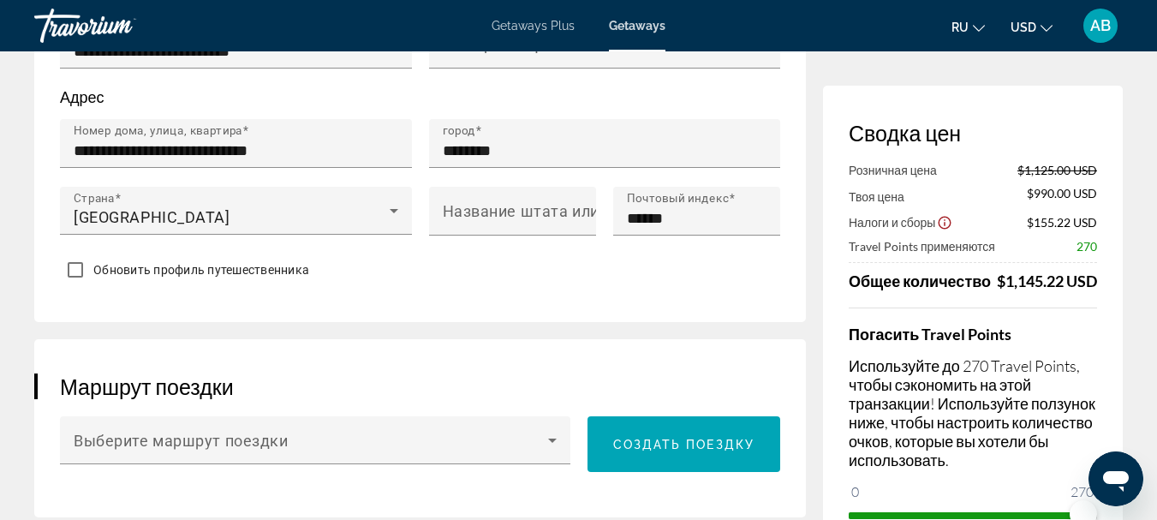
scroll to position [685, 0]
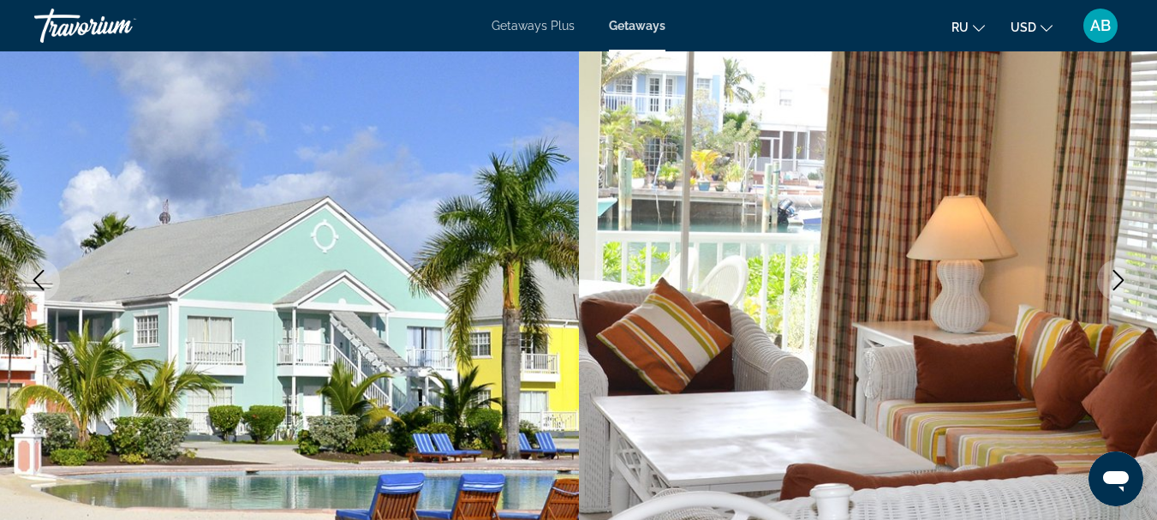
scroll to position [110, 0]
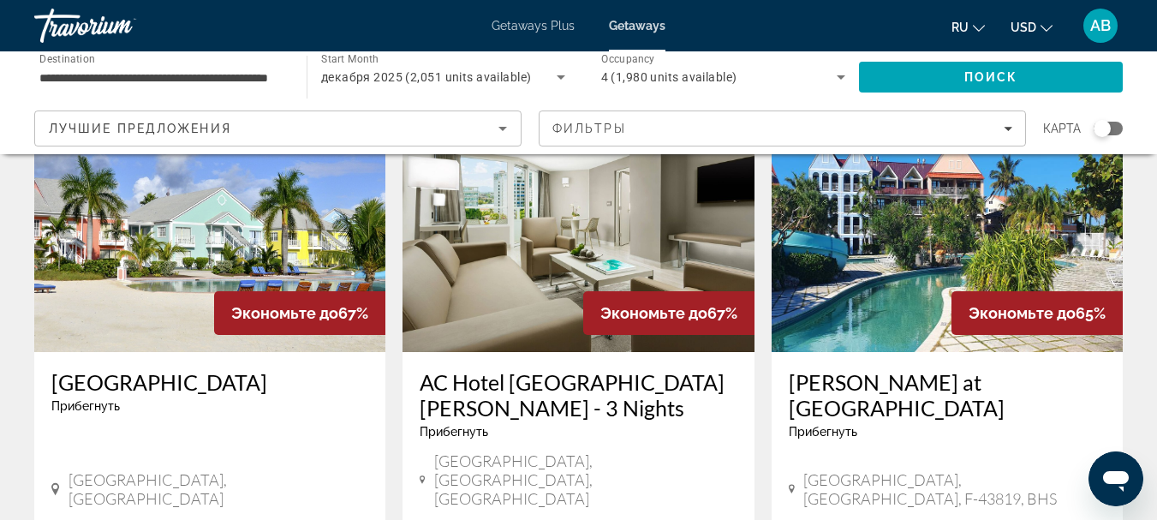
scroll to position [771, 0]
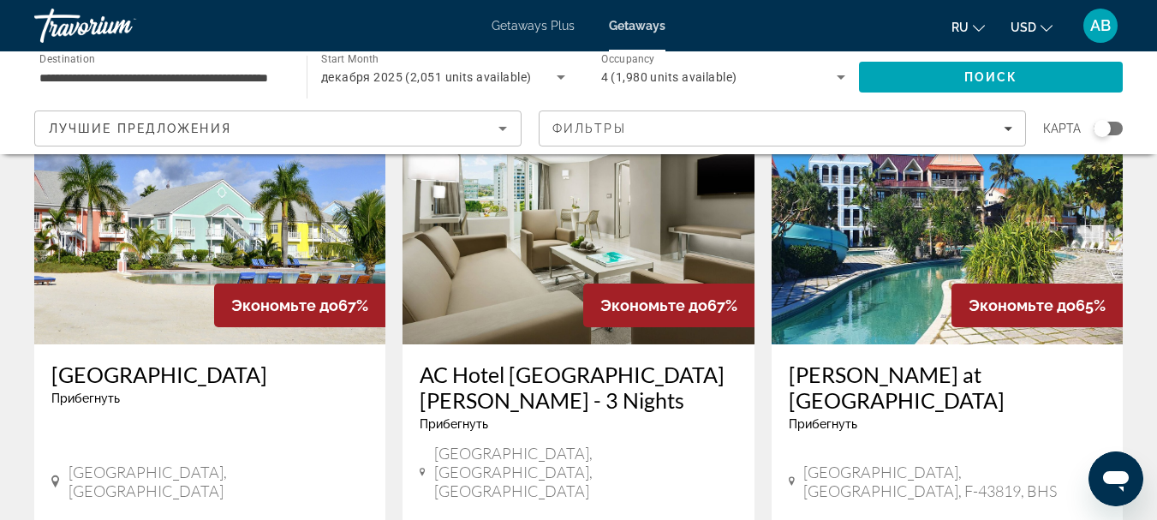
click at [164, 288] on img "Main content" at bounding box center [209, 207] width 351 height 274
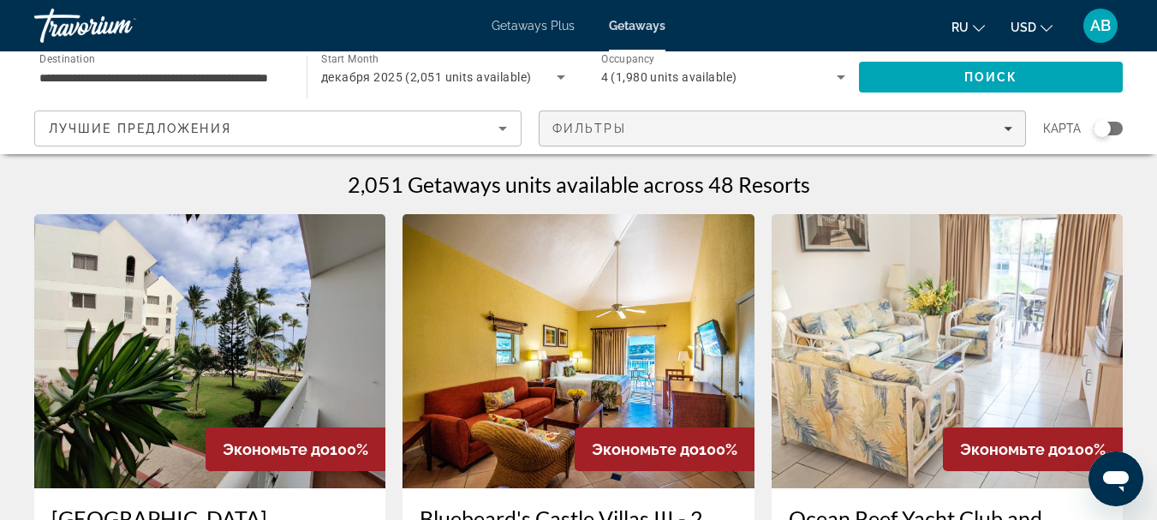
click at [653, 125] on div "Фильтры" at bounding box center [782, 129] width 460 height 14
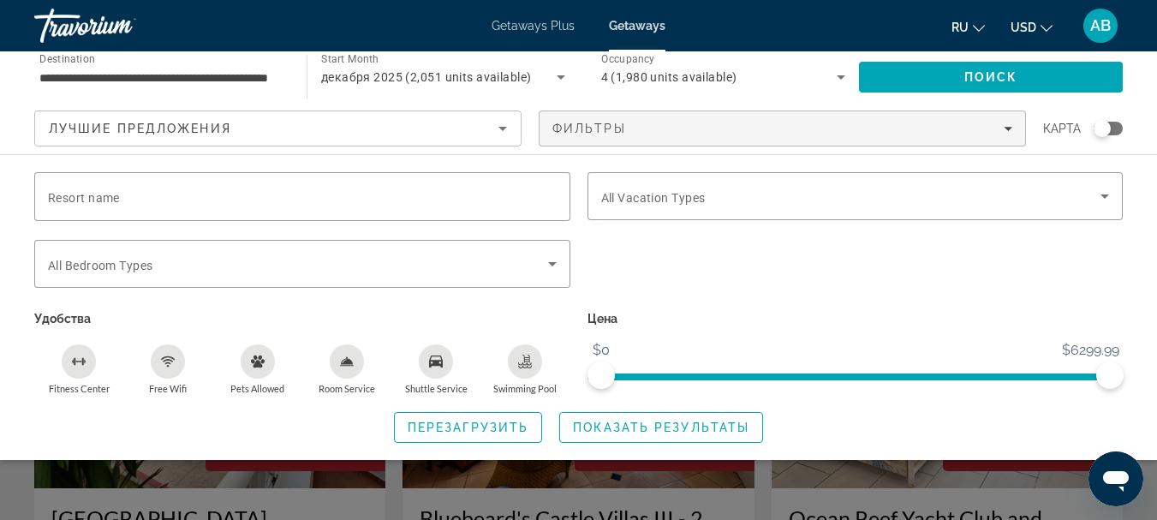
click at [6, 93] on div "**********" at bounding box center [578, 102] width 1157 height 103
click at [206, 490] on div "Search widget" at bounding box center [578, 388] width 1157 height 263
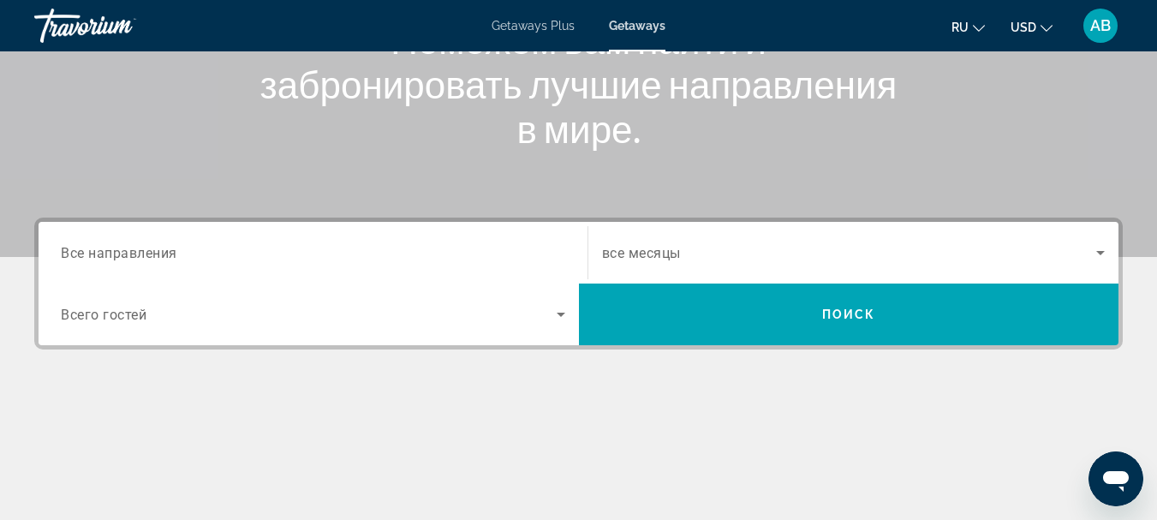
click at [260, 254] on input "Destination Все направления" at bounding box center [313, 253] width 504 height 21
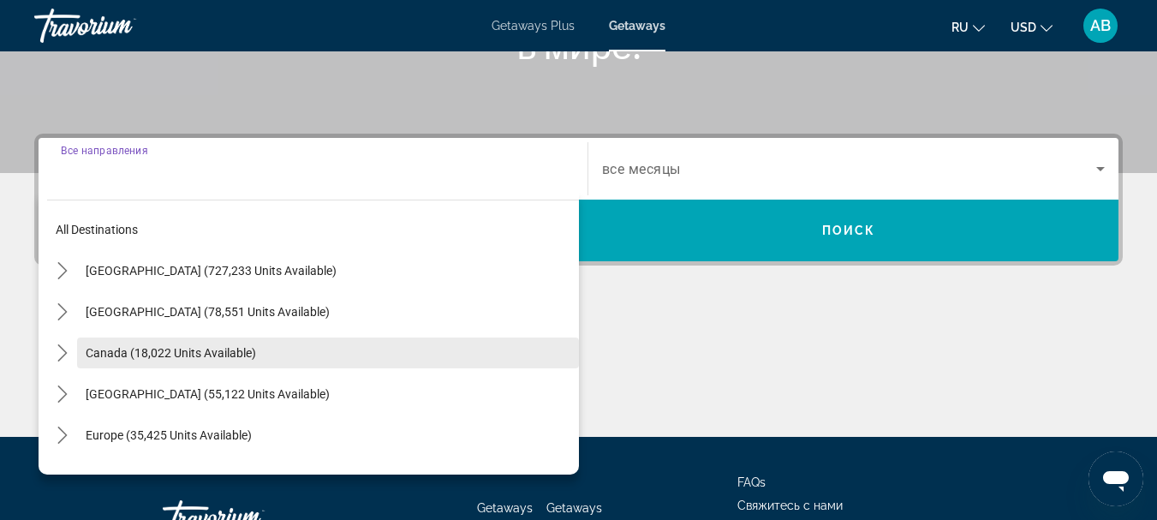
scroll to position [419, 0]
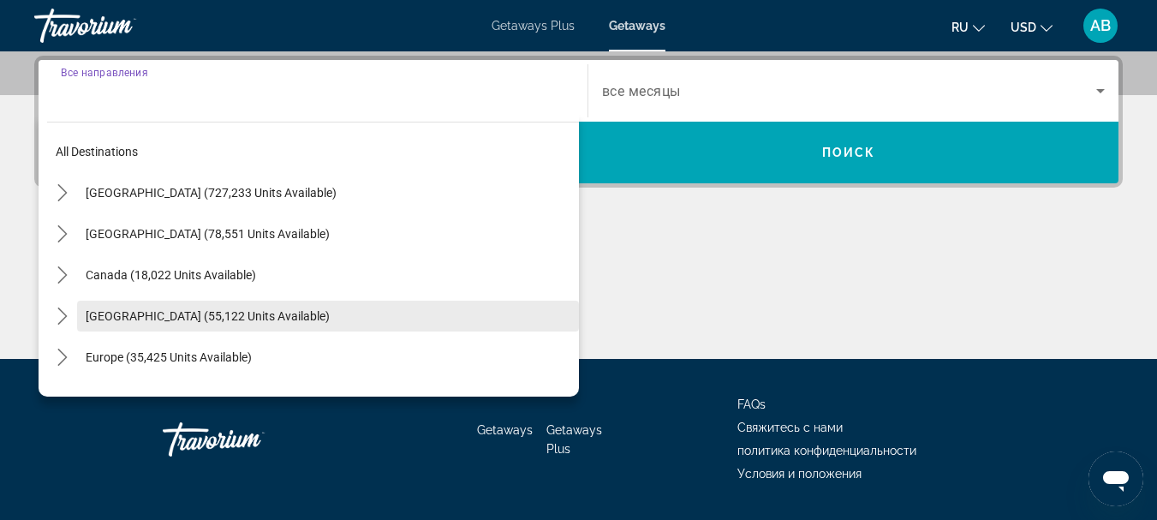
click at [179, 311] on span "Caribbean & Atlantic Islands (55,122 units available)" at bounding box center [208, 316] width 244 height 14
type input "**********"
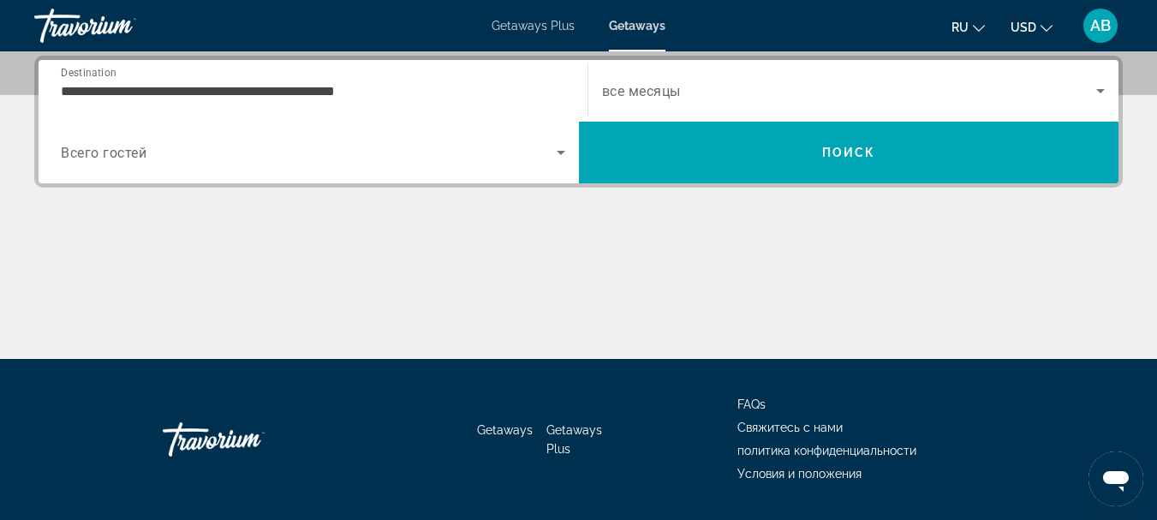
click at [109, 156] on span "Всего гостей" at bounding box center [104, 153] width 86 height 16
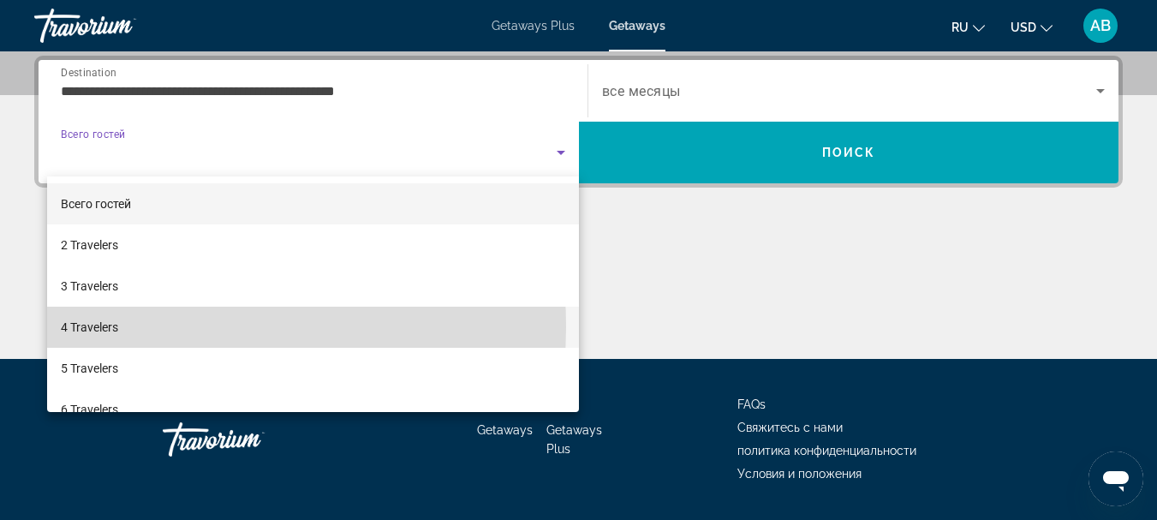
click at [98, 327] on span "4 Travelers" at bounding box center [89, 327] width 57 height 21
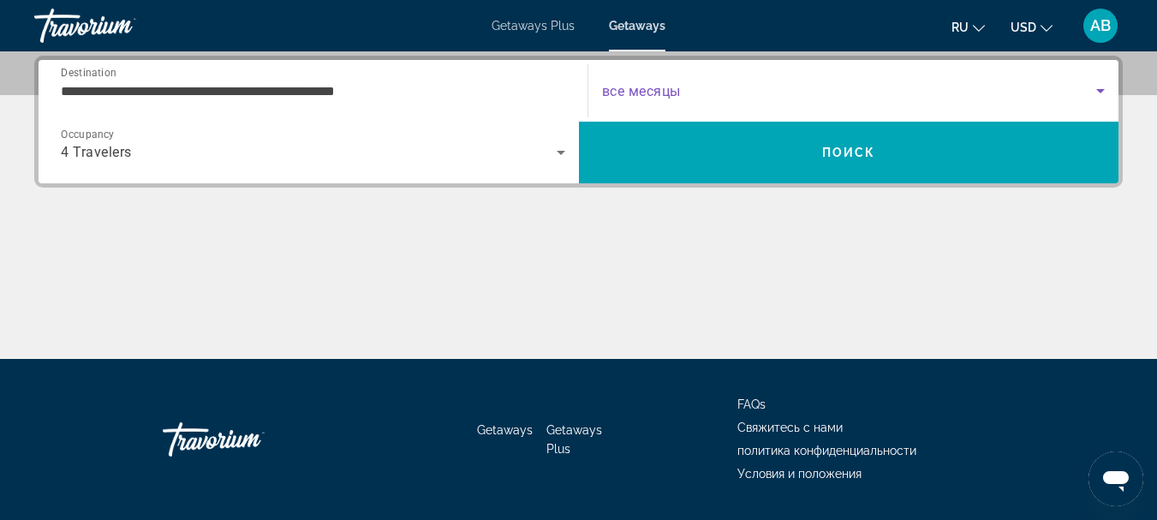
click at [697, 84] on span "Search widget" at bounding box center [849, 91] width 495 height 21
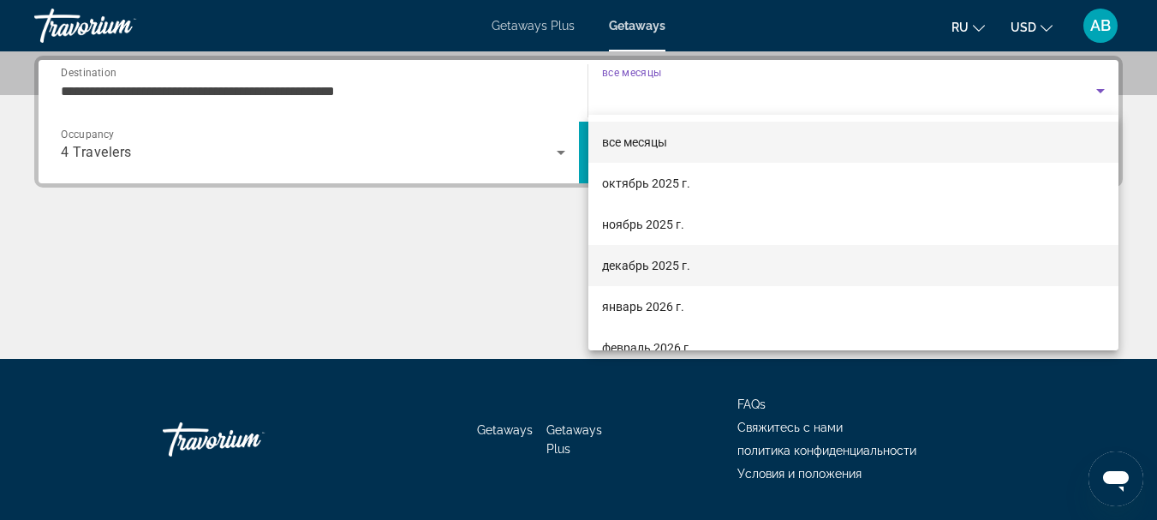
click at [665, 257] on span "декабрь 2025 г." at bounding box center [646, 265] width 88 height 21
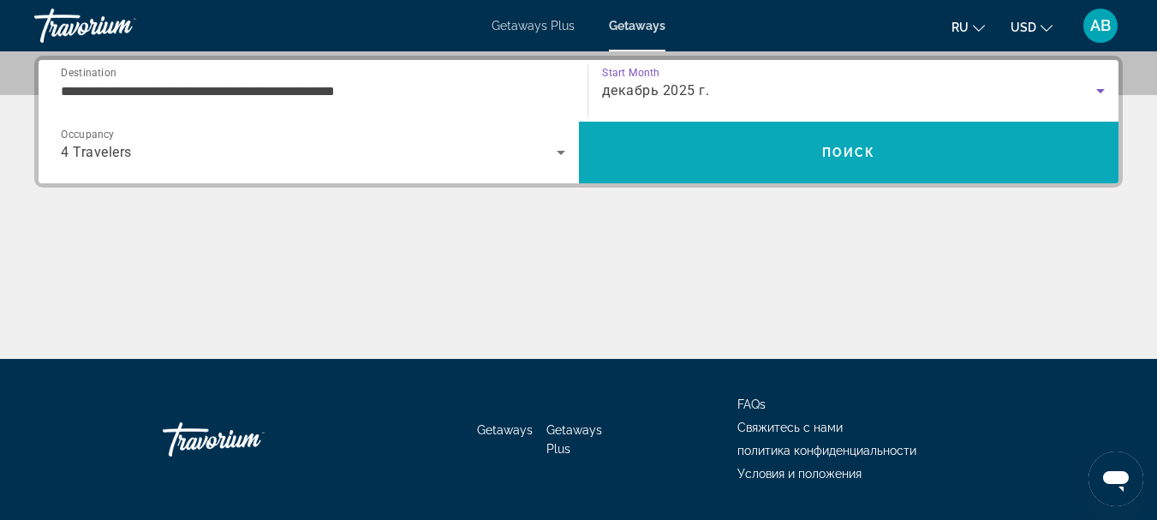
click at [673, 161] on span "Search" at bounding box center [849, 152] width 540 height 41
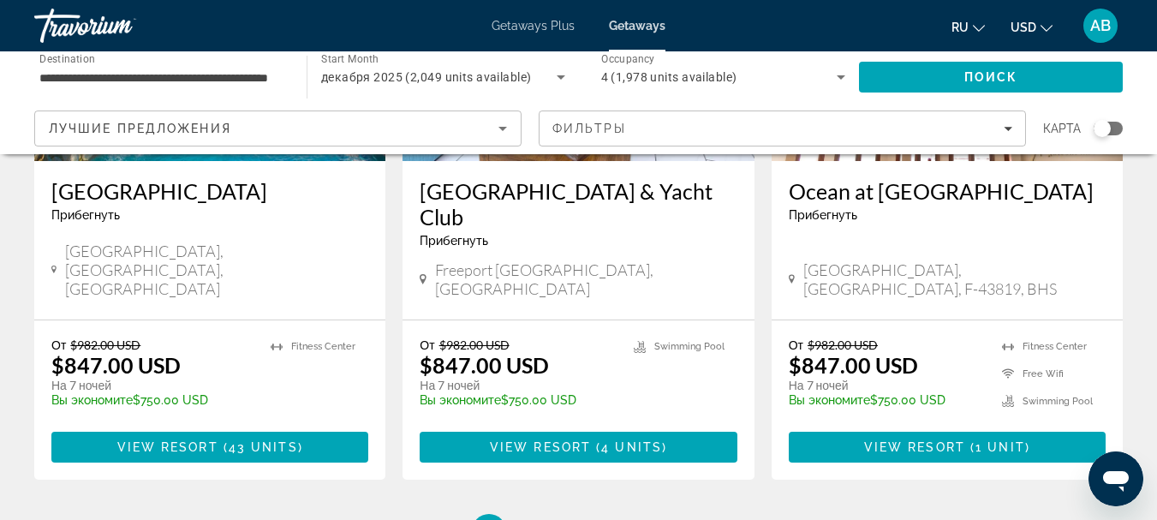
scroll to position [2210, 0]
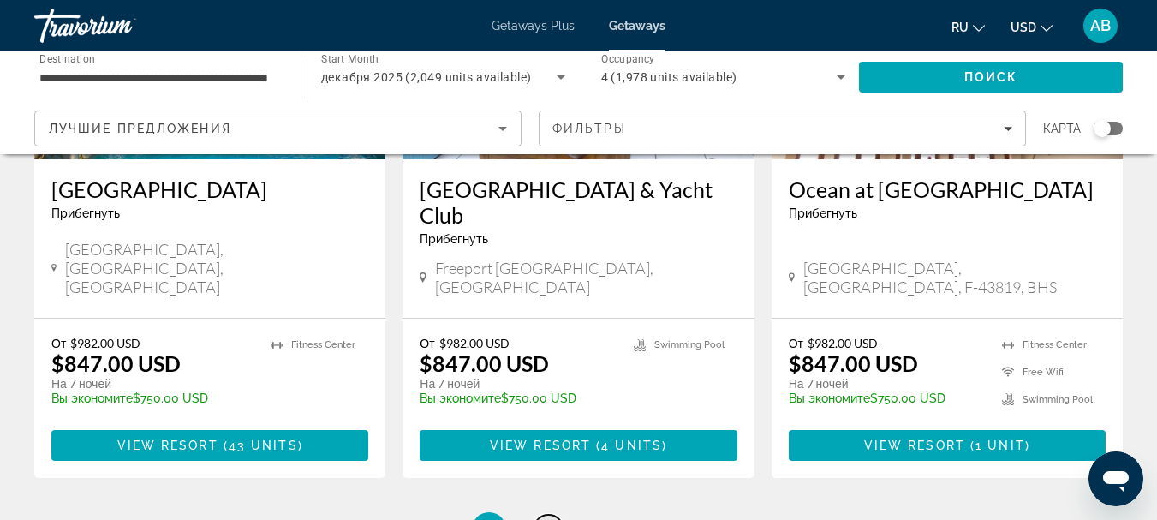
click at [554, 515] on link "page 2" at bounding box center [549, 530] width 30 height 30
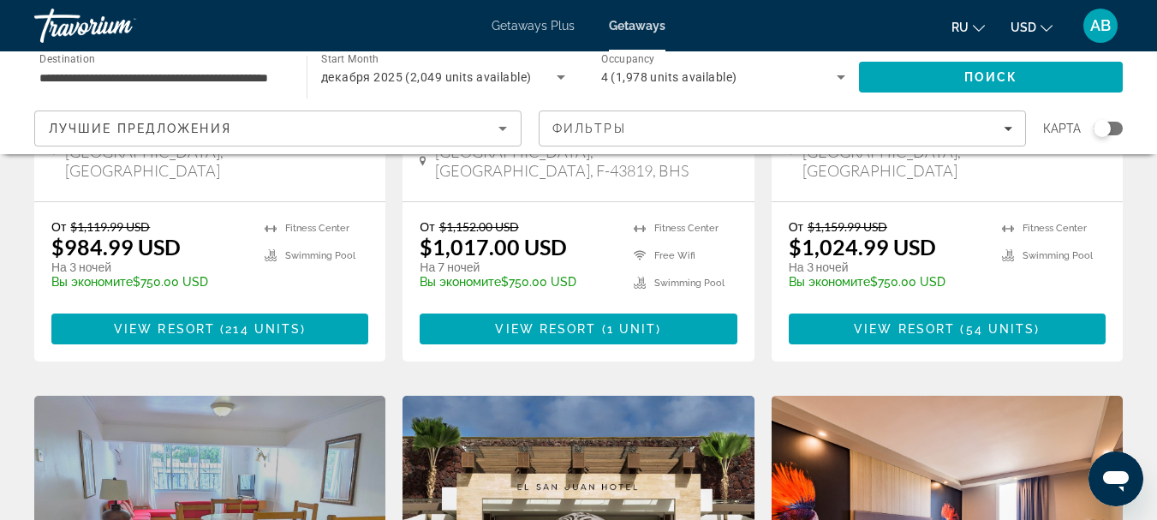
scroll to position [1113, 0]
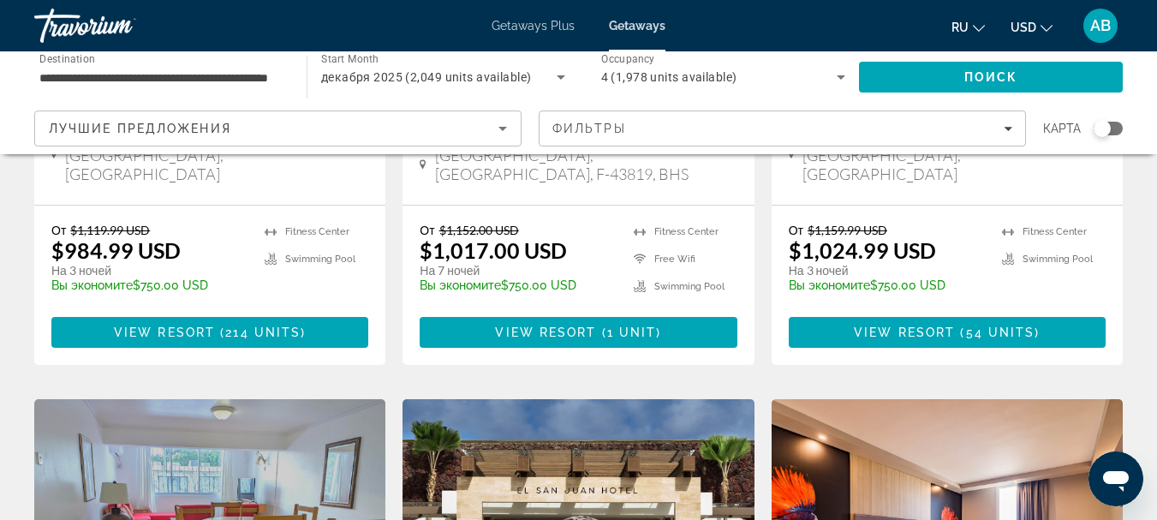
click at [1107, 131] on div "Search widget" at bounding box center [1102, 128] width 17 height 17
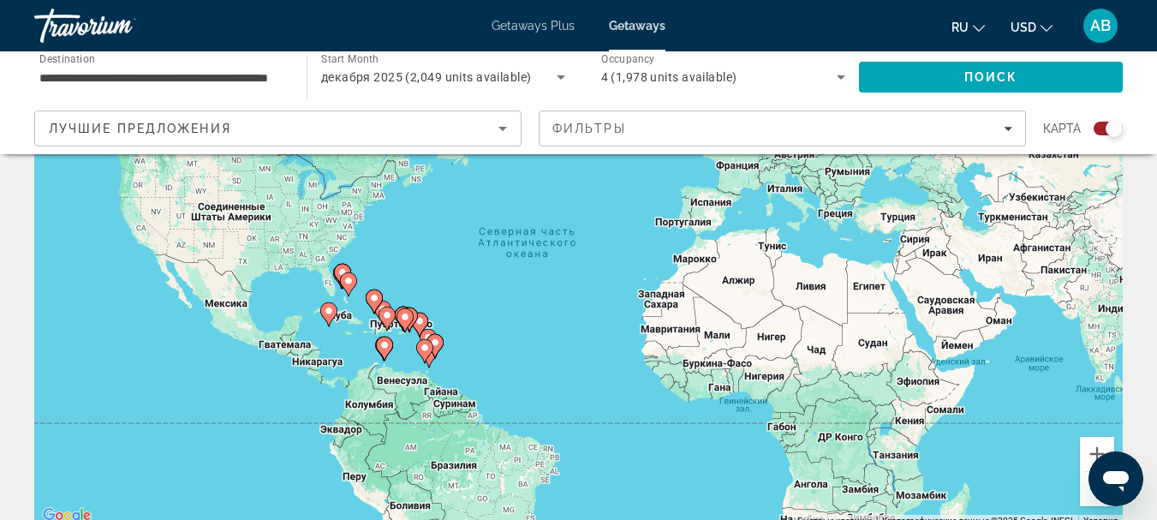
scroll to position [171, 0]
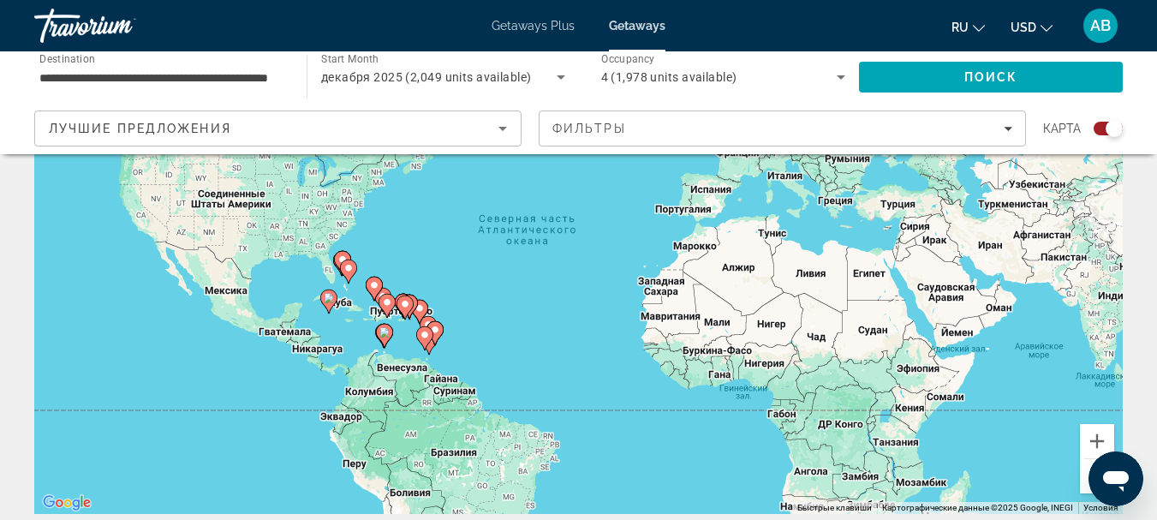
click at [385, 348] on gmp-advanced-marker "Main content" at bounding box center [384, 336] width 17 height 26
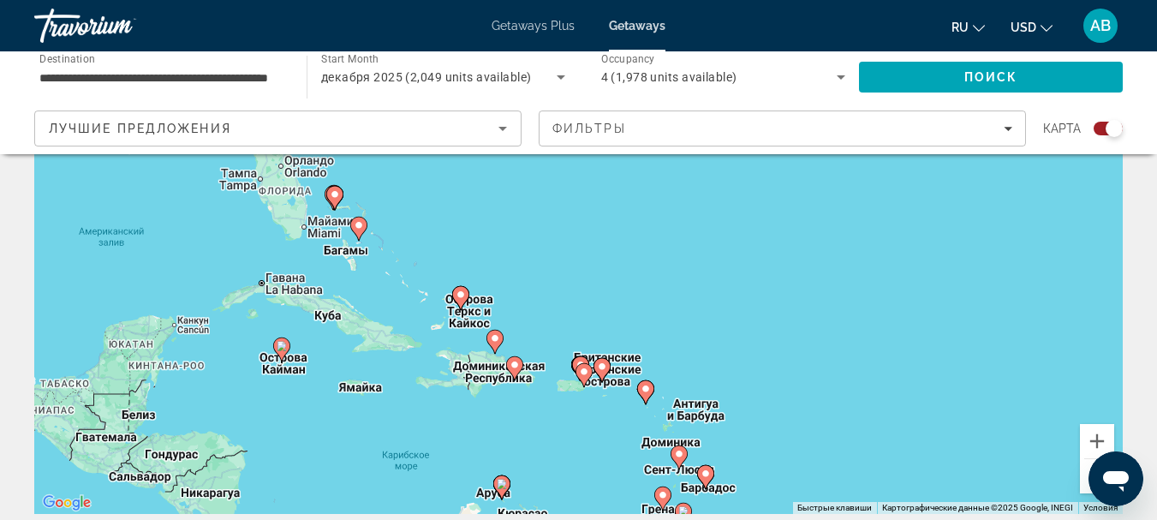
drag, startPoint x: 636, startPoint y: 246, endPoint x: 558, endPoint y: 486, distance: 253.0
click at [559, 494] on div "Чтобы активировать перетаскивание с помощью клавиатуры, нажмите Alt + Ввод. Пос…" at bounding box center [578, 257] width 1089 height 514
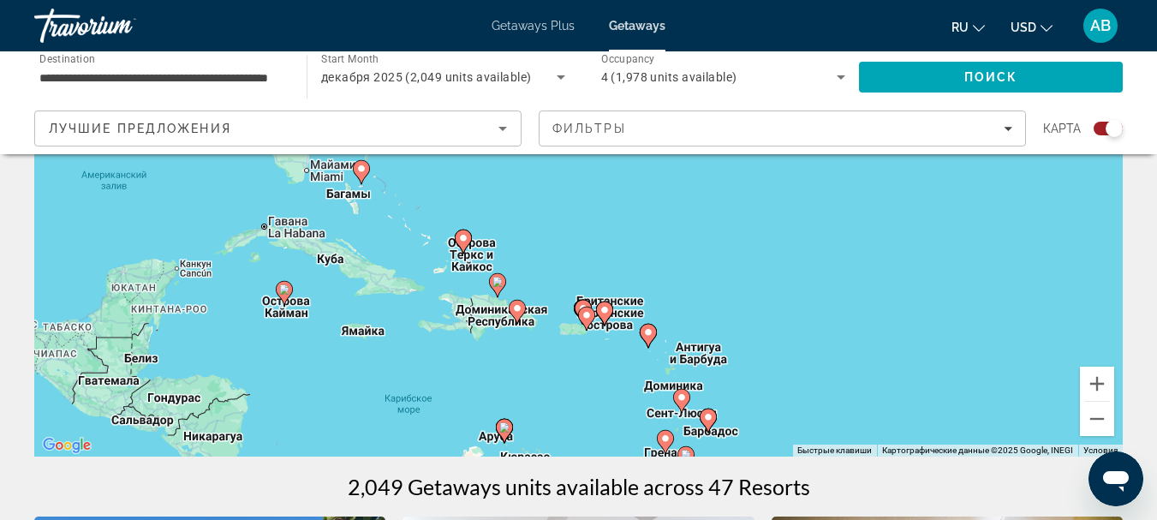
scroll to position [257, 0]
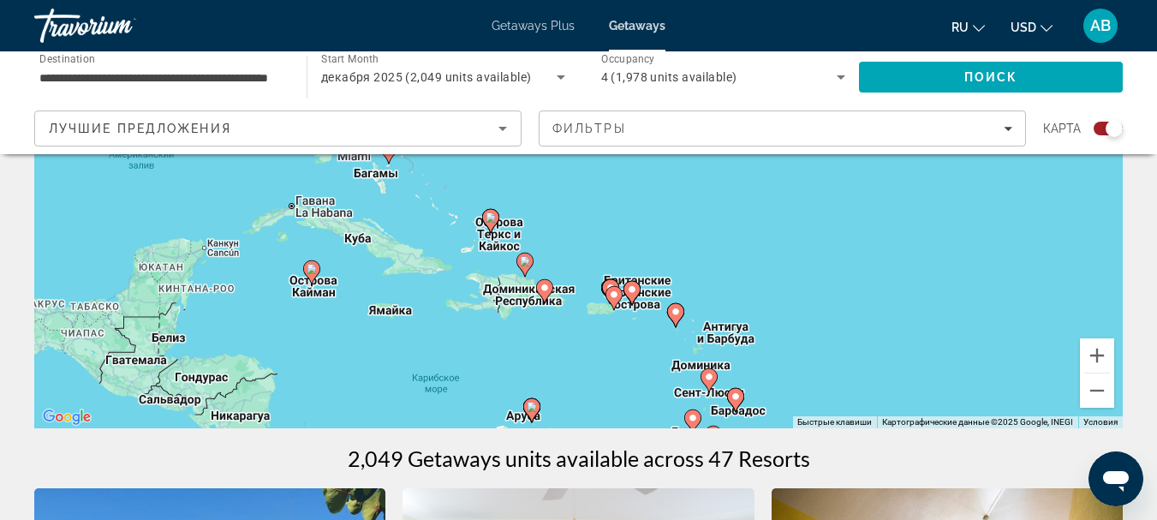
drag, startPoint x: 716, startPoint y: 373, endPoint x: 745, endPoint y: 399, distance: 39.4
click at [745, 399] on div "Чтобы активировать перетаскивание с помощью клавиатуры, нажмите Alt + Ввод. Пос…" at bounding box center [578, 171] width 1089 height 514
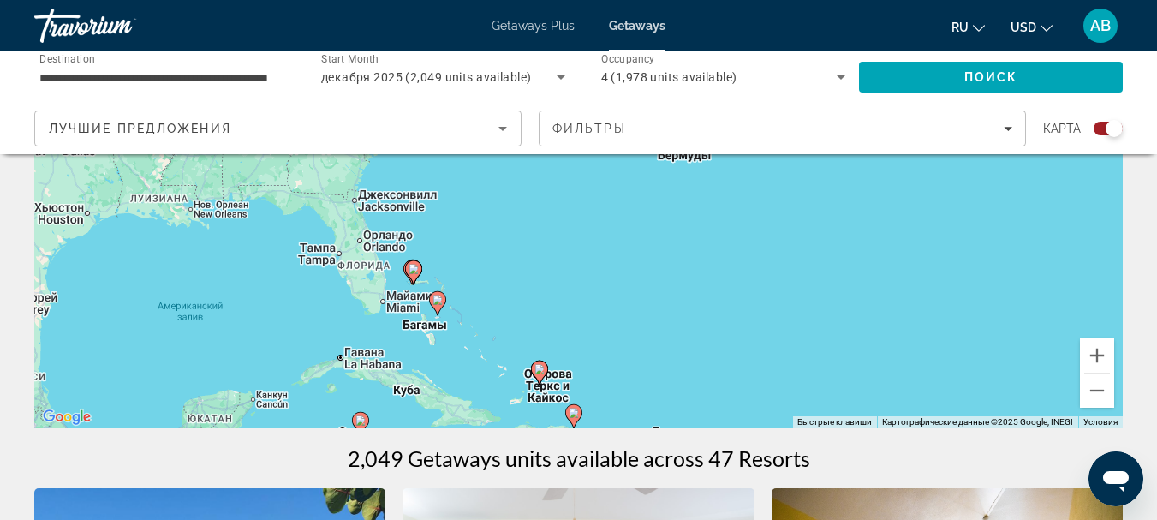
drag, startPoint x: 508, startPoint y: 271, endPoint x: 549, endPoint y: 389, distance: 125.1
click at [549, 389] on div "Чтобы активировать перетаскивание с помощью клавиатуры, нажмите Alt + Ввод. Пос…" at bounding box center [578, 171] width 1089 height 514
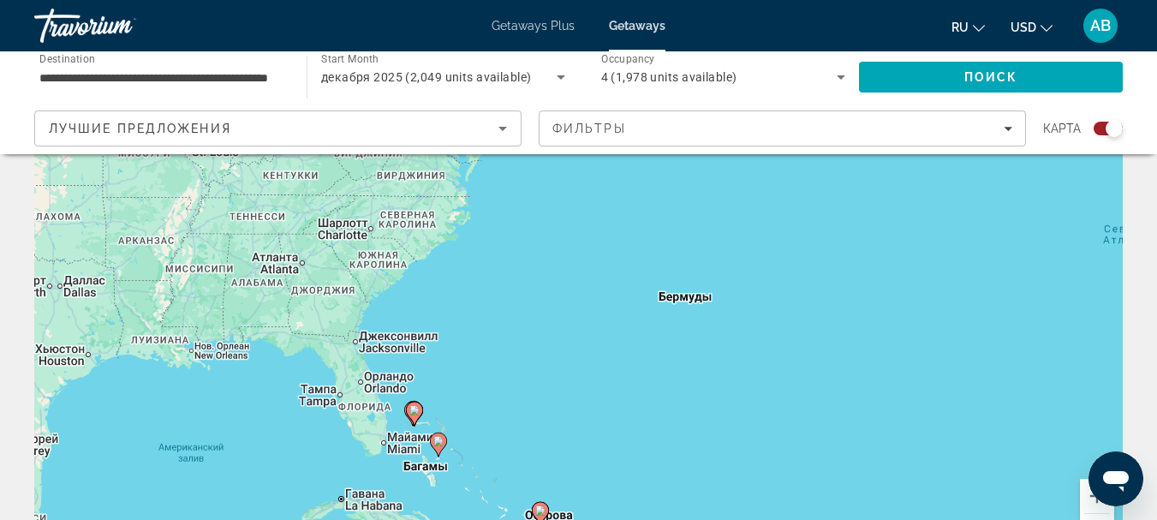
scroll to position [0, 0]
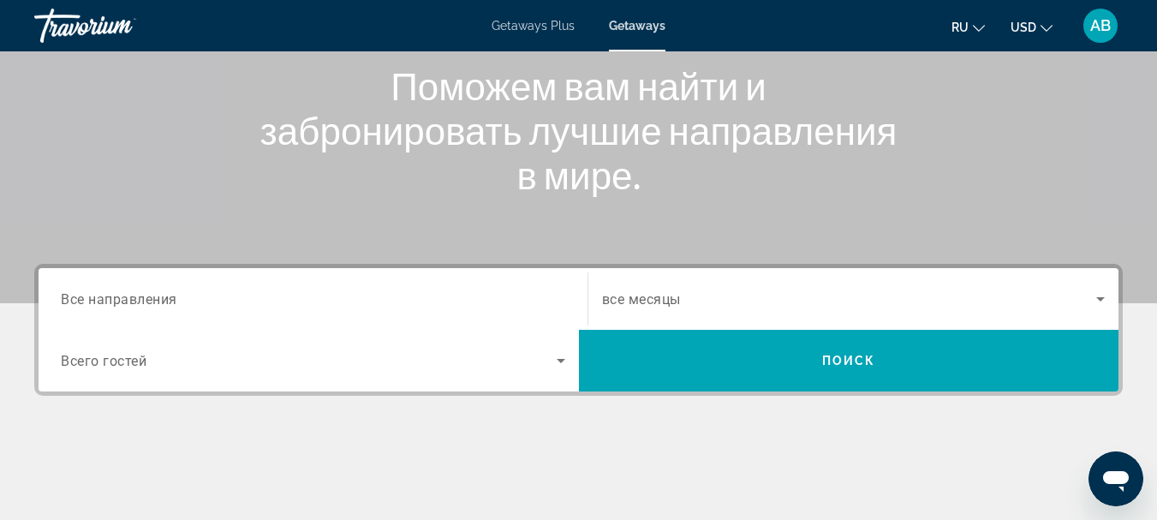
click at [144, 302] on span "Все направления" at bounding box center [119, 298] width 116 height 16
click at [144, 302] on input "Destination Все направления" at bounding box center [313, 299] width 504 height 21
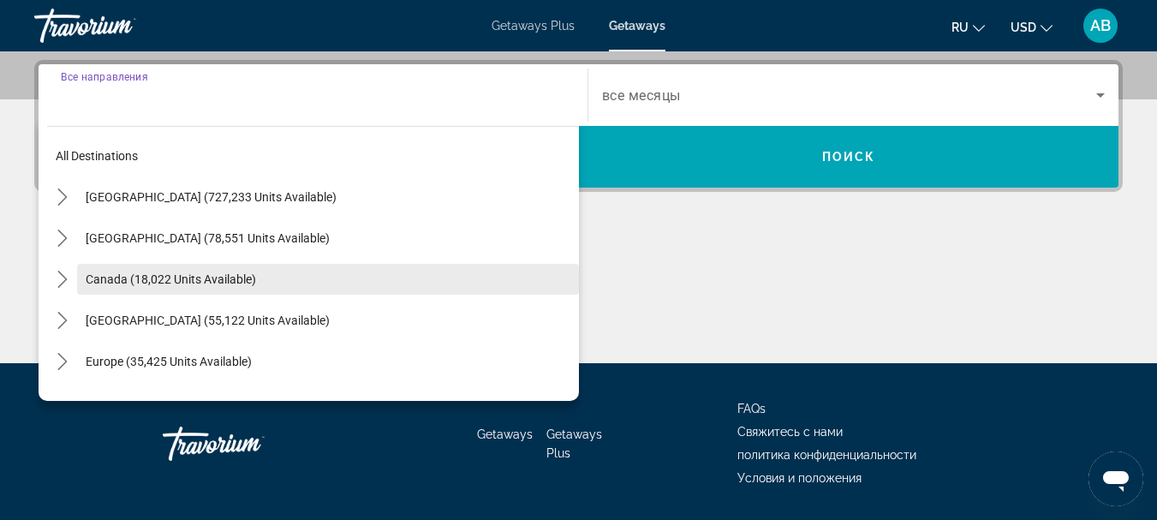
scroll to position [419, 0]
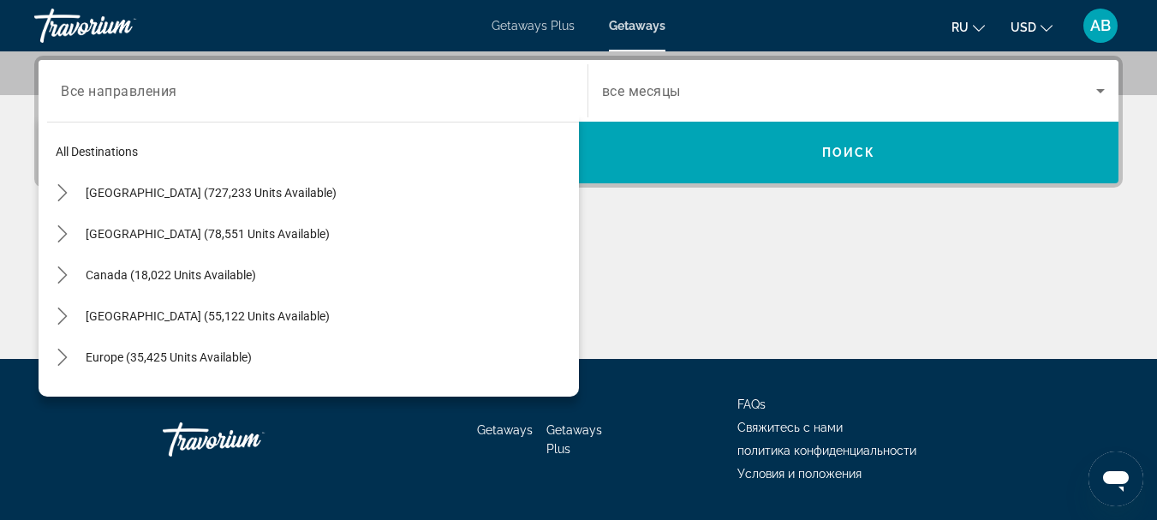
click at [155, 101] on div "Search widget" at bounding box center [313, 91] width 504 height 49
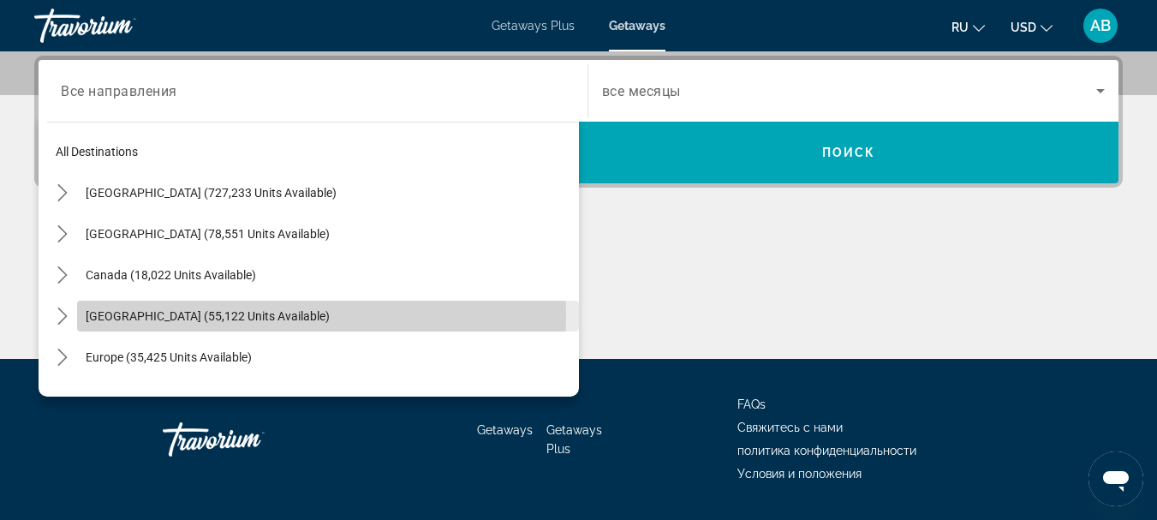
click at [194, 317] on span "Caribbean & Atlantic Islands (55,122 units available)" at bounding box center [208, 316] width 244 height 14
type input "**********"
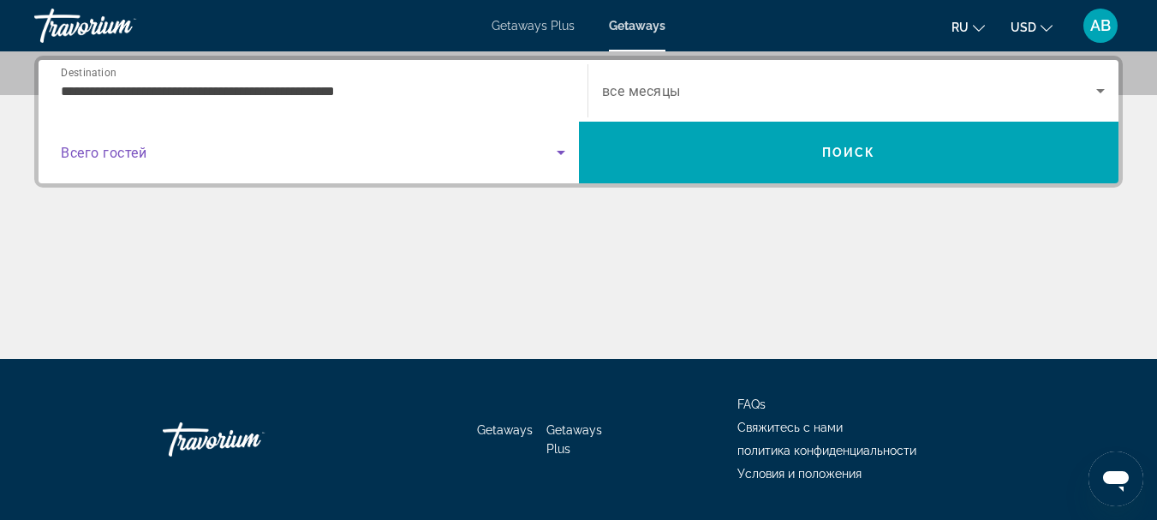
click at [301, 157] on span "Search widget" at bounding box center [309, 152] width 496 height 21
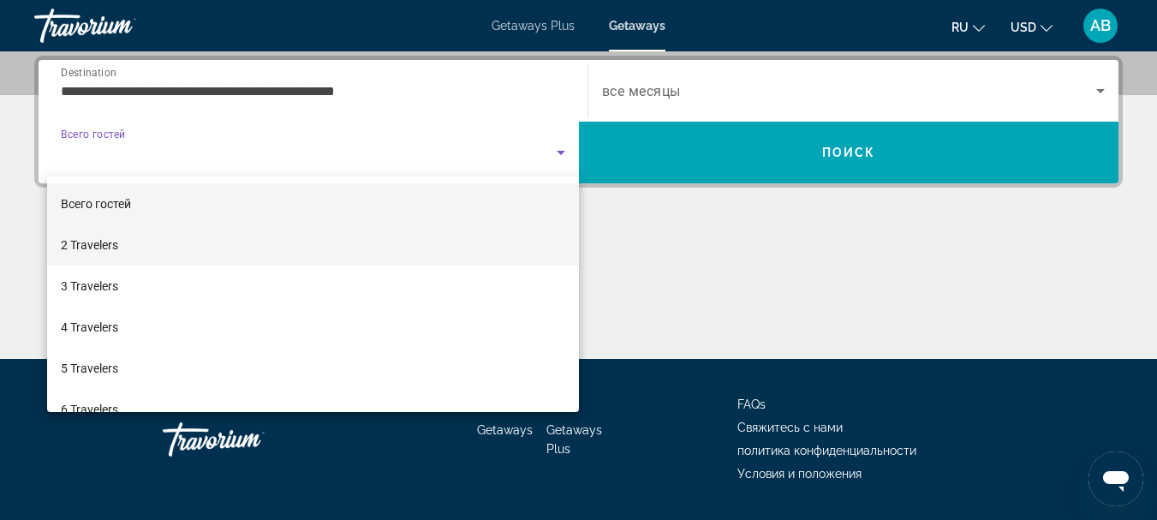
click at [98, 249] on span "2 Travelers" at bounding box center [89, 245] width 57 height 21
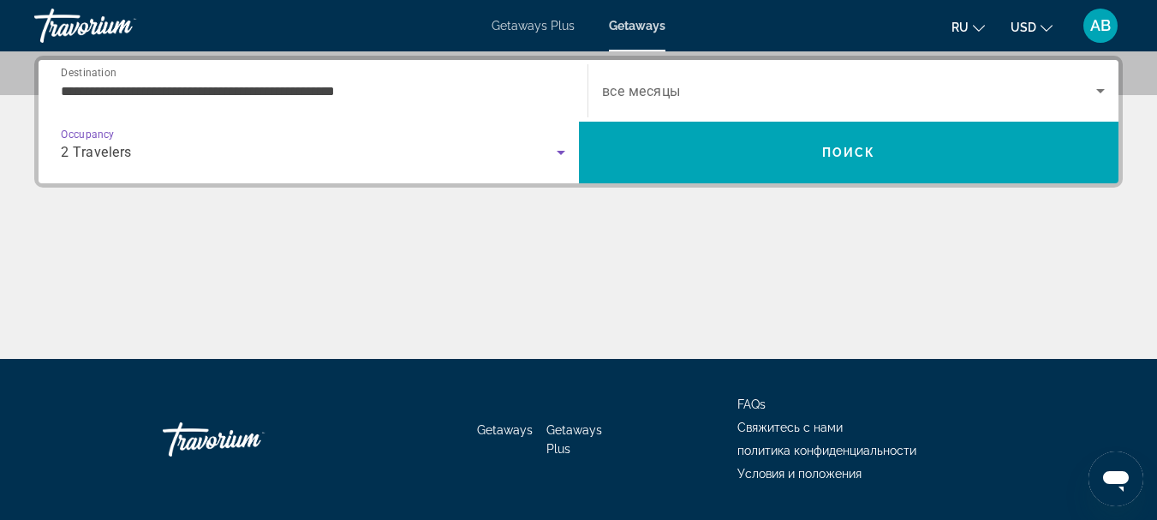
click at [667, 85] on span "все месяцы" at bounding box center [641, 91] width 79 height 16
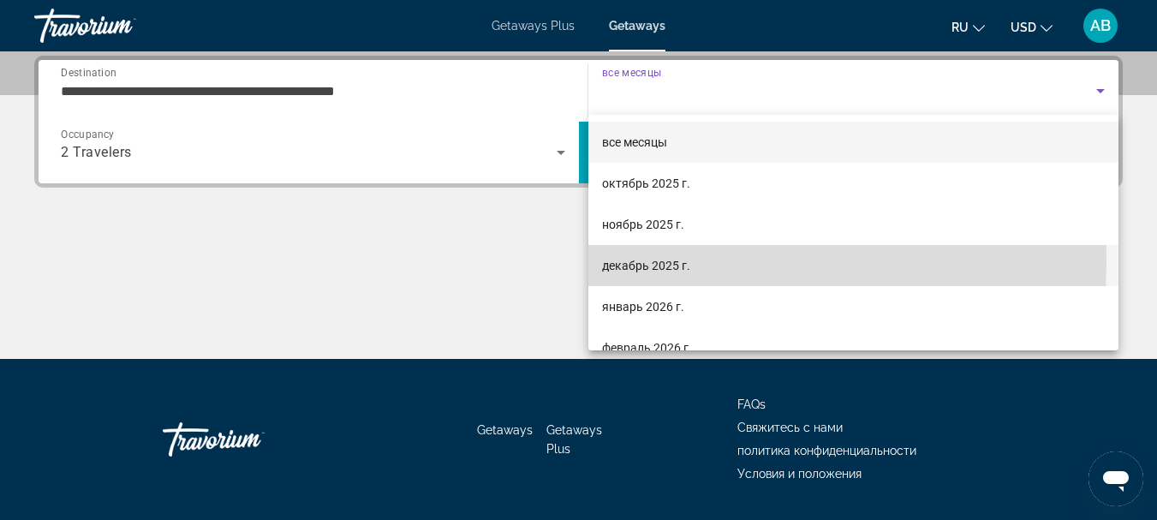
click at [643, 262] on span "декабрь 2025 г." at bounding box center [646, 265] width 88 height 21
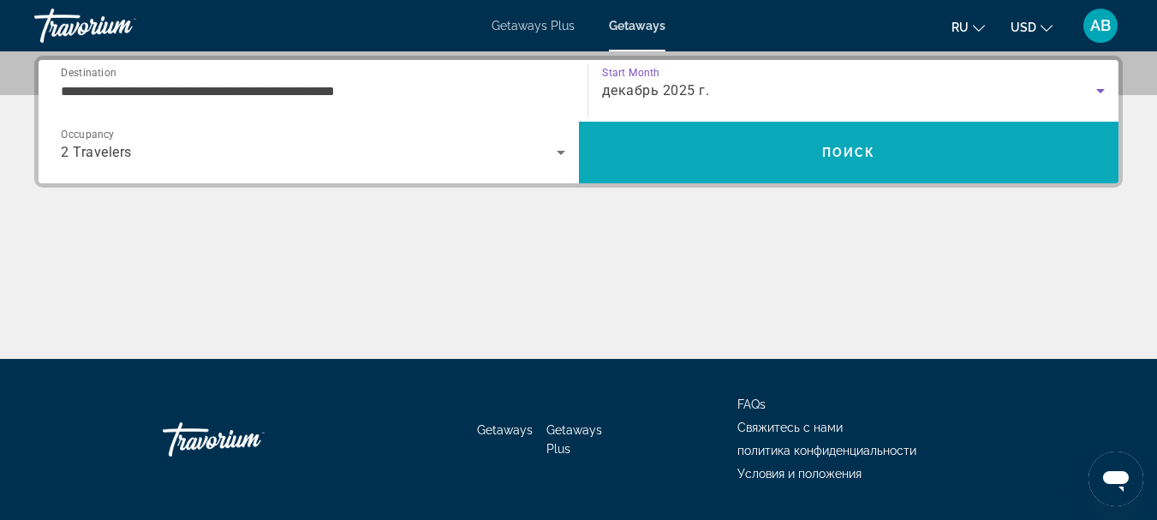
click at [702, 149] on span "Search" at bounding box center [849, 152] width 540 height 41
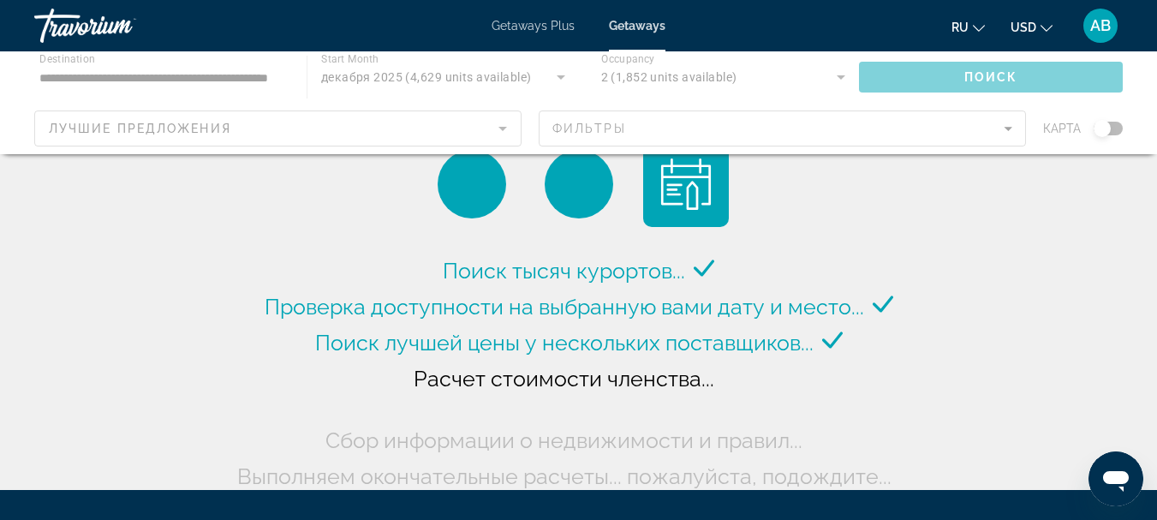
click at [977, 24] on icon "Change language" at bounding box center [979, 28] width 12 height 12
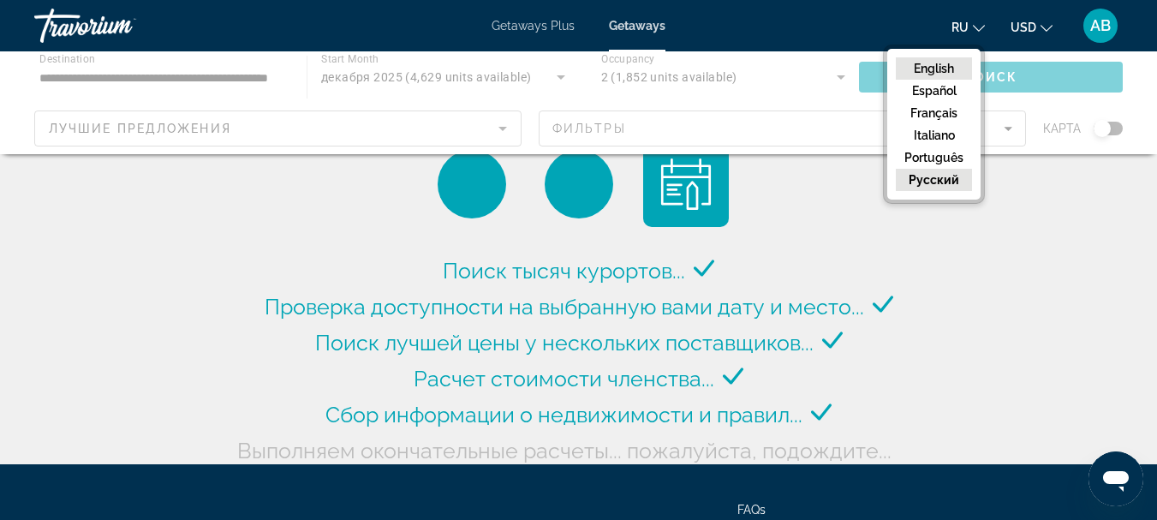
click at [924, 69] on button "English" at bounding box center [934, 68] width 76 height 22
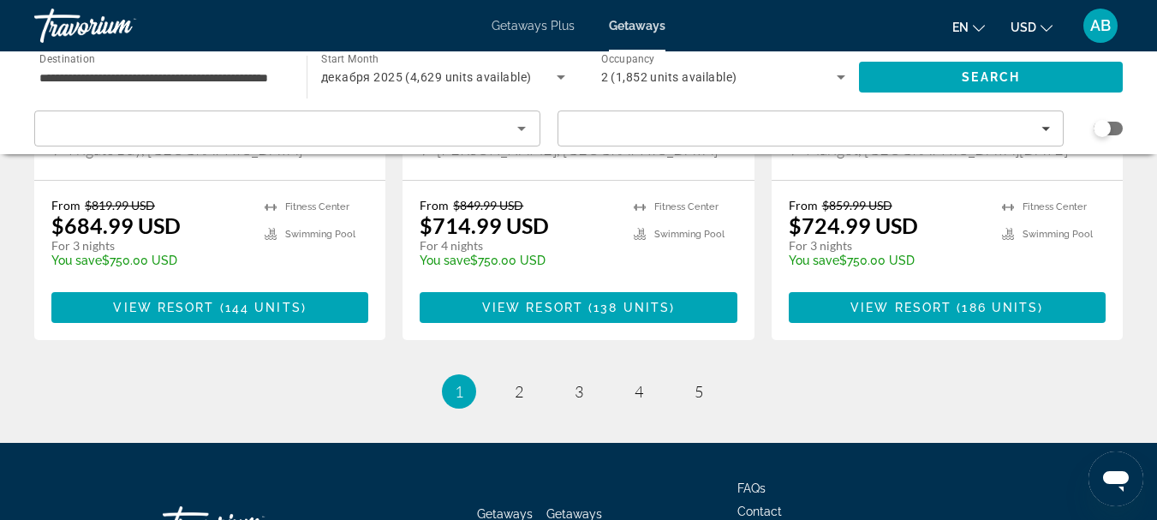
scroll to position [2391, 0]
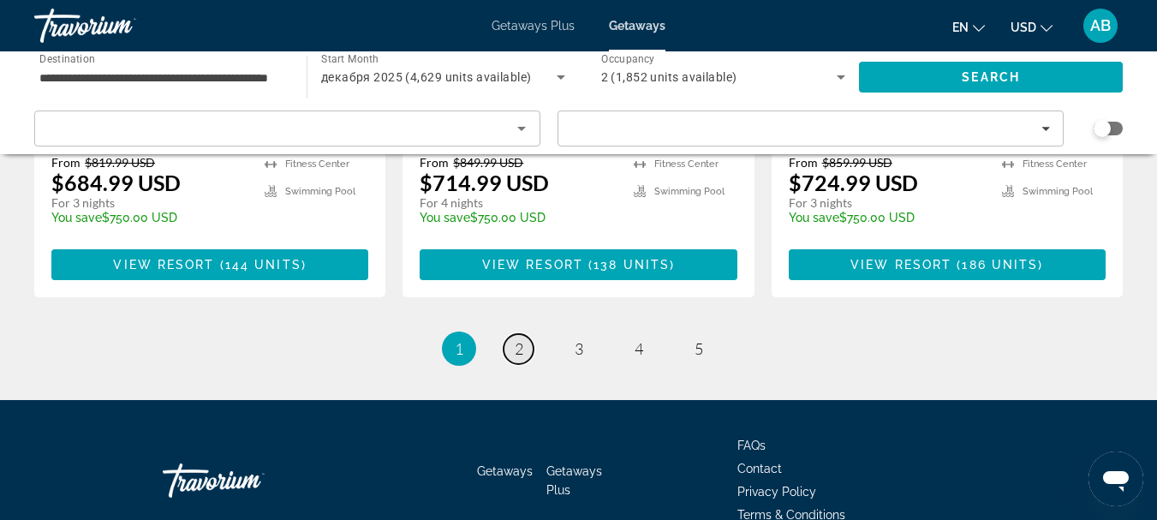
click at [511, 334] on link "page 2" at bounding box center [519, 349] width 30 height 30
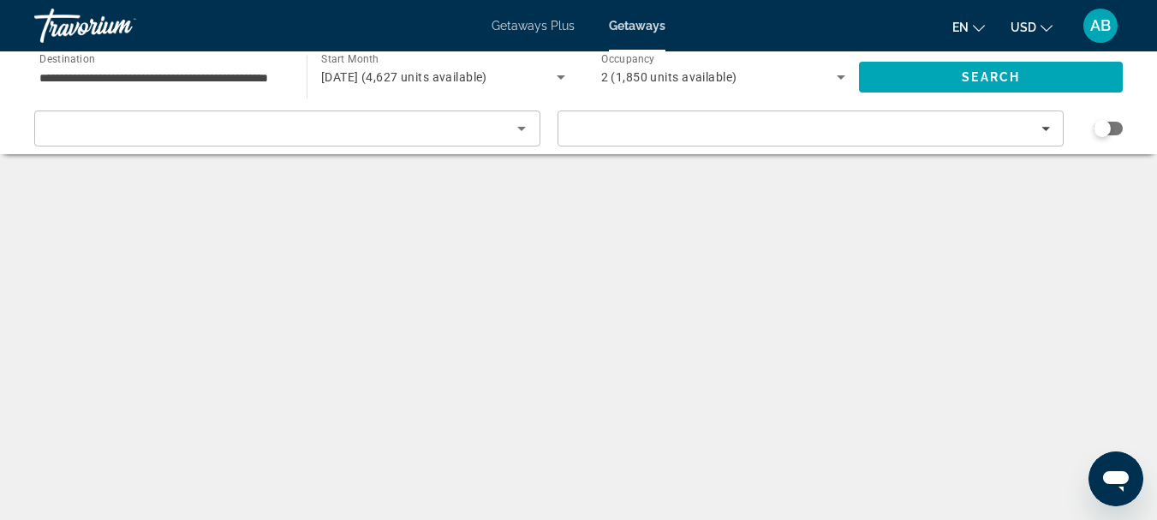
click at [554, 76] on icon "Search widget" at bounding box center [561, 77] width 21 height 21
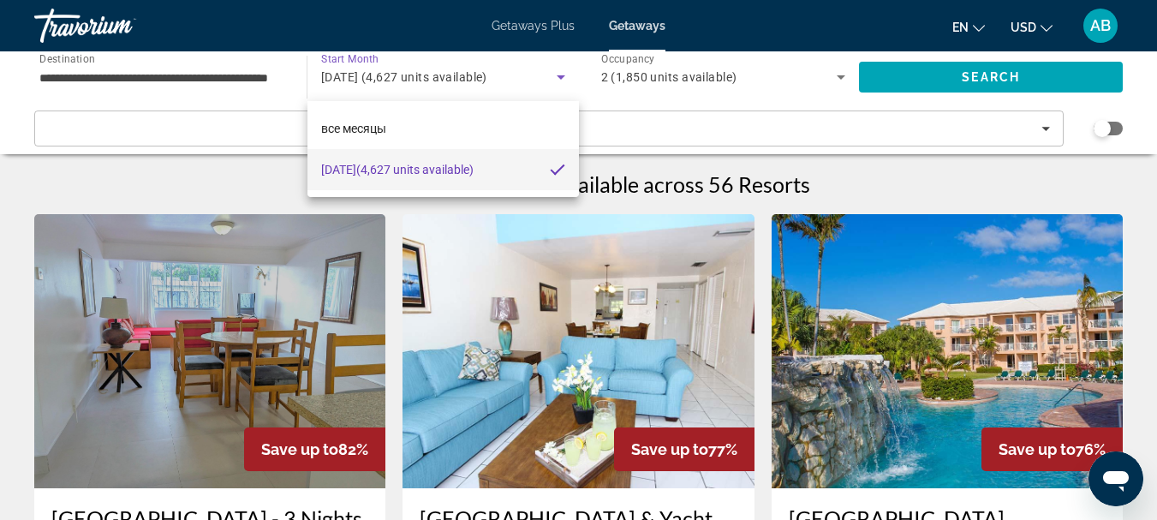
click at [556, 75] on div at bounding box center [578, 260] width 1157 height 520
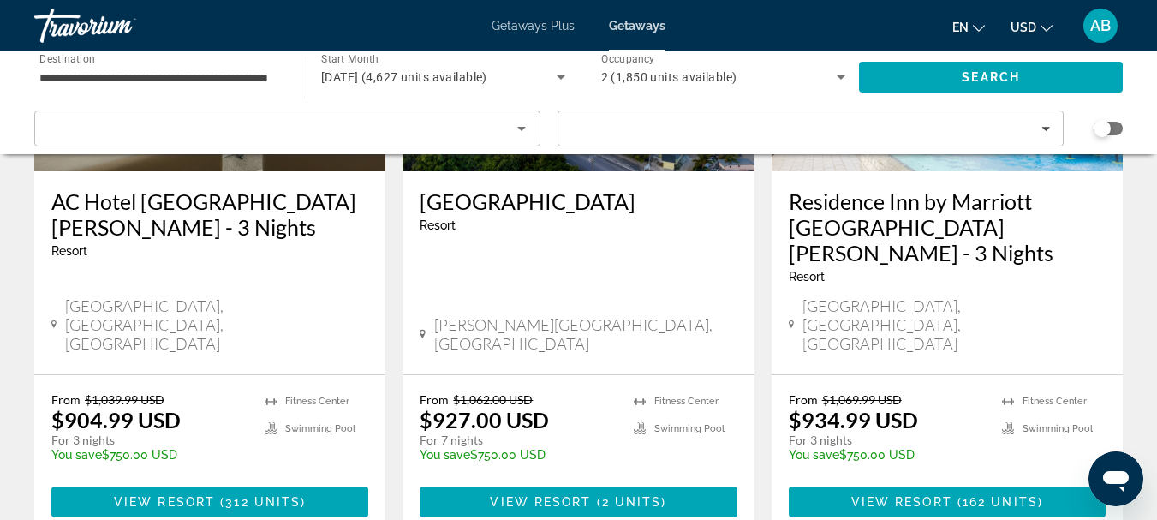
scroll to position [1370, 0]
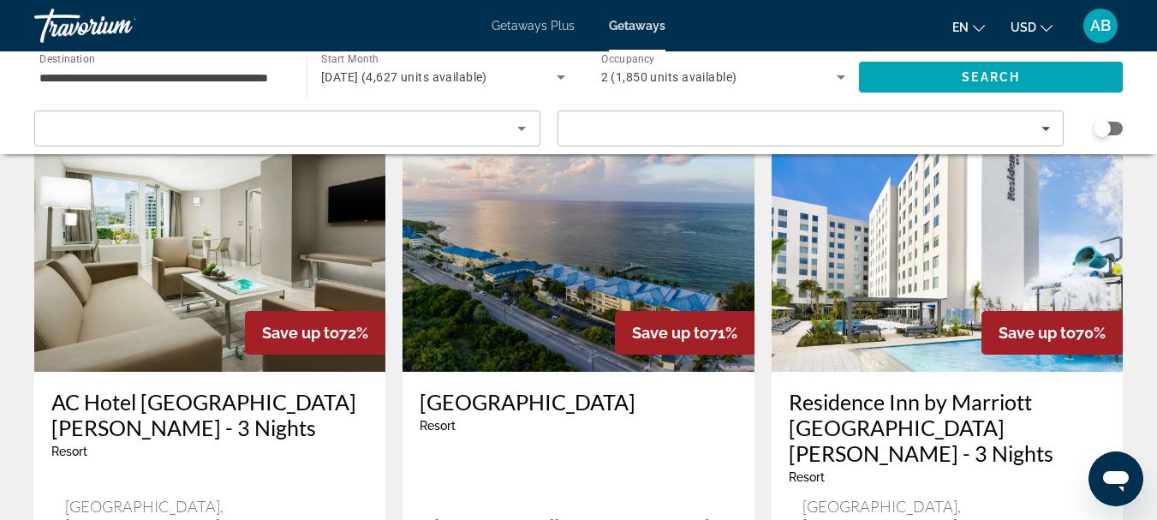
click at [904, 245] on img "Main content" at bounding box center [947, 235] width 351 height 274
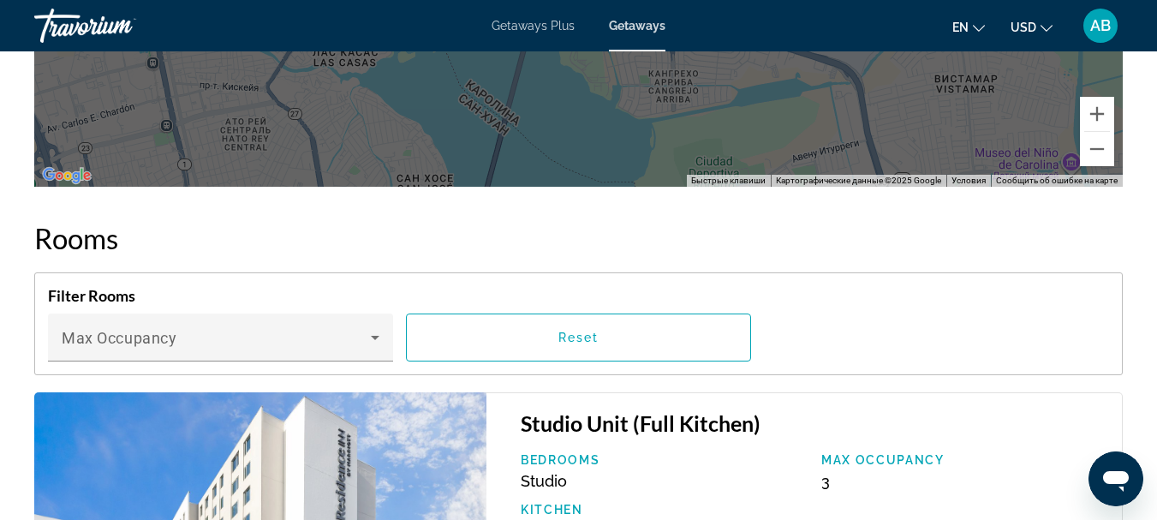
scroll to position [2826, 0]
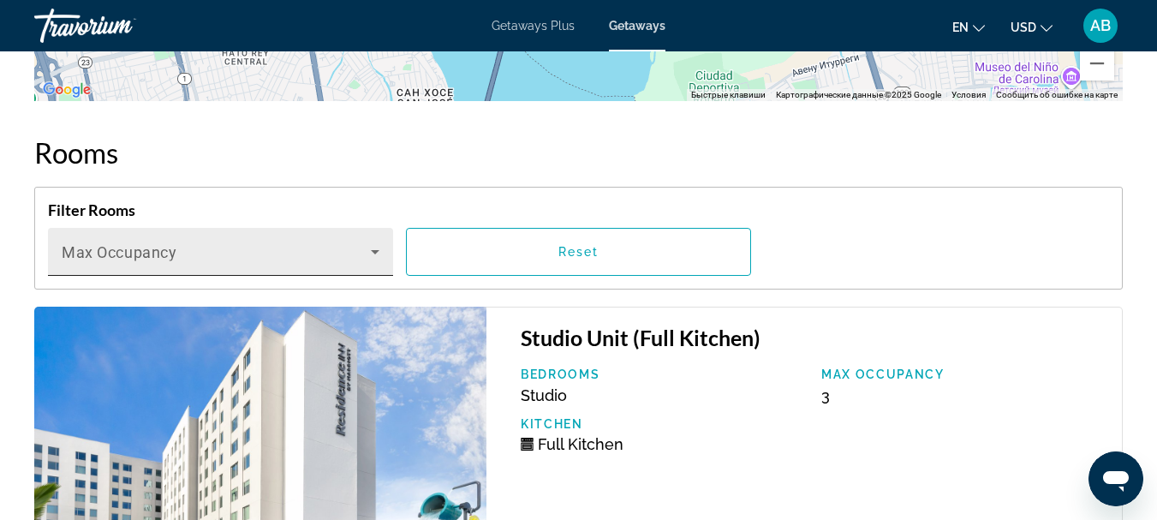
click at [289, 248] on span "Main content" at bounding box center [216, 258] width 309 height 21
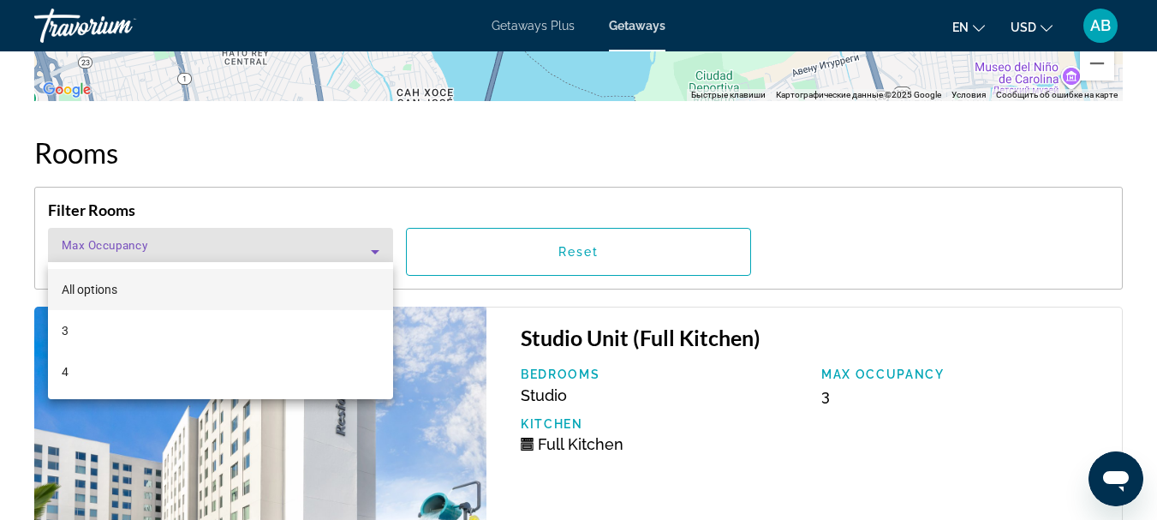
click at [102, 288] on span "All options" at bounding box center [90, 290] width 56 height 14
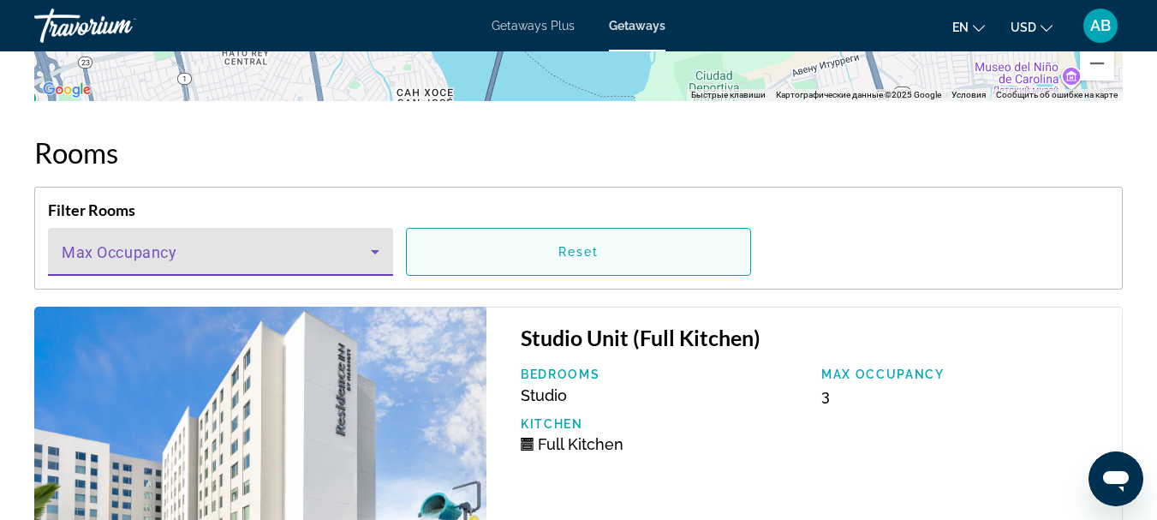
click at [528, 237] on span "Main content" at bounding box center [578, 251] width 343 height 41
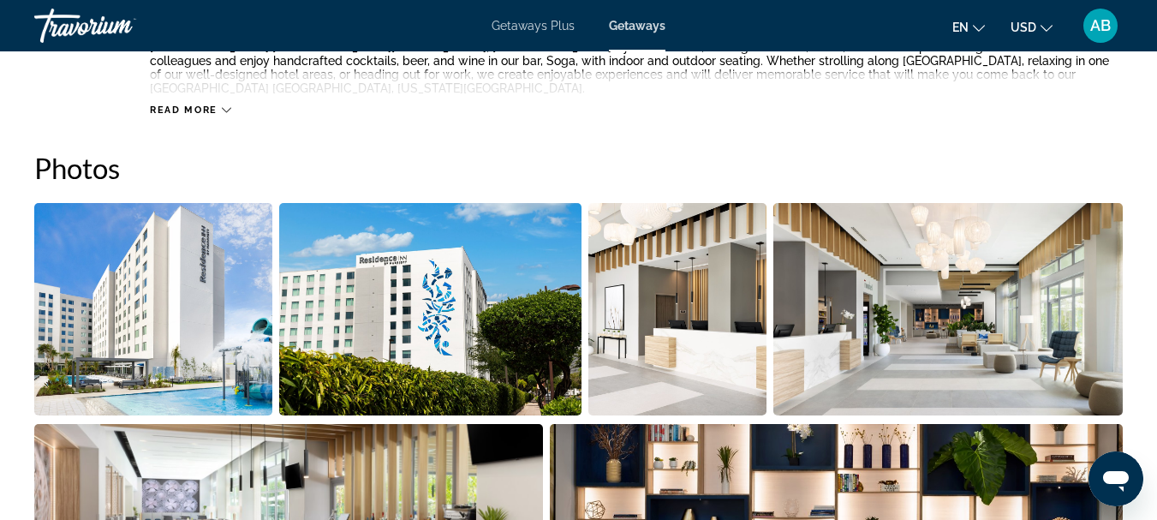
scroll to position [771, 0]
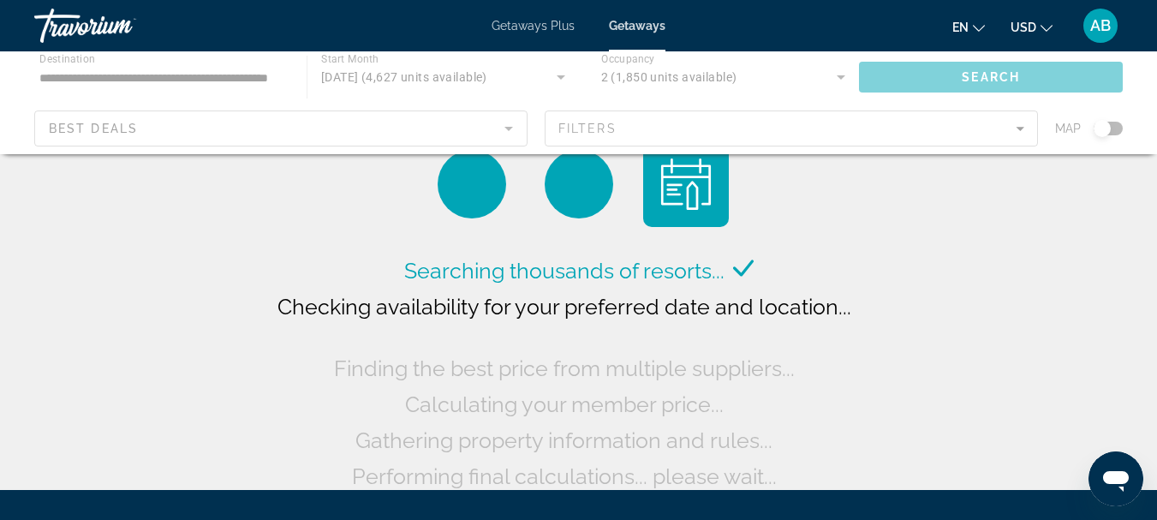
click at [767, 124] on div "Main content" at bounding box center [578, 102] width 1157 height 103
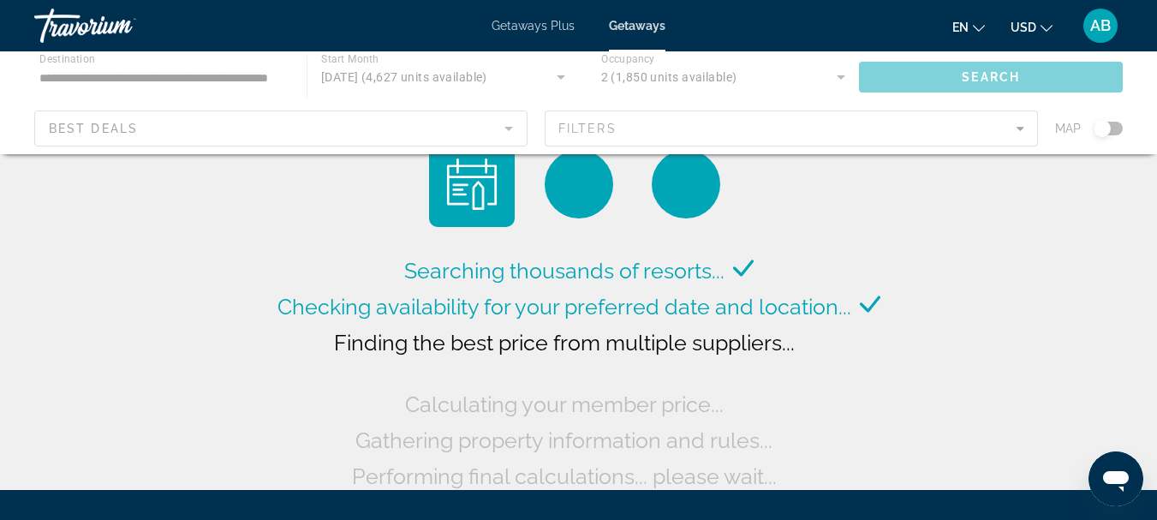
click at [767, 129] on div "Main content" at bounding box center [578, 102] width 1157 height 103
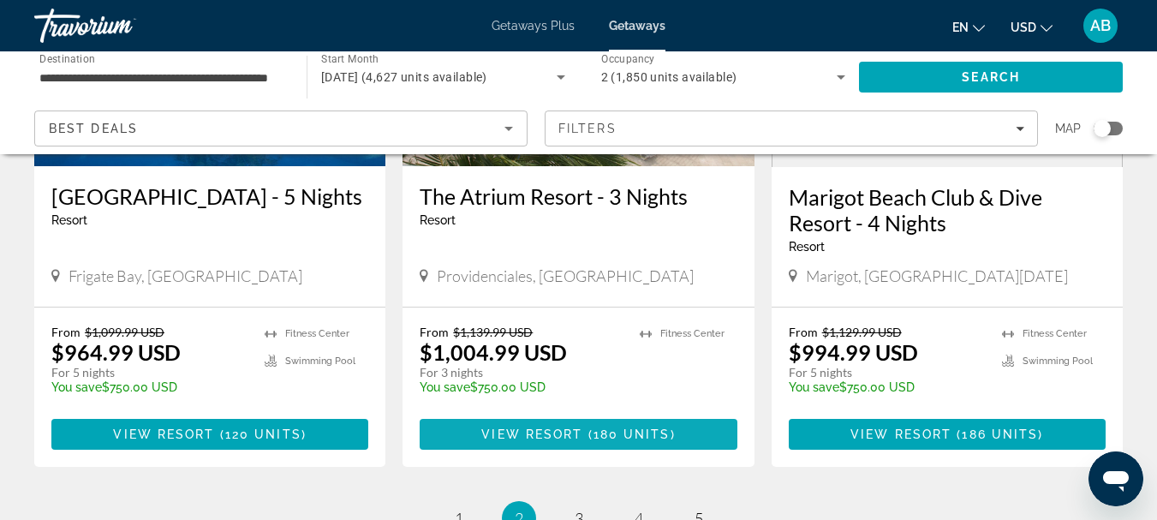
scroll to position [2312, 0]
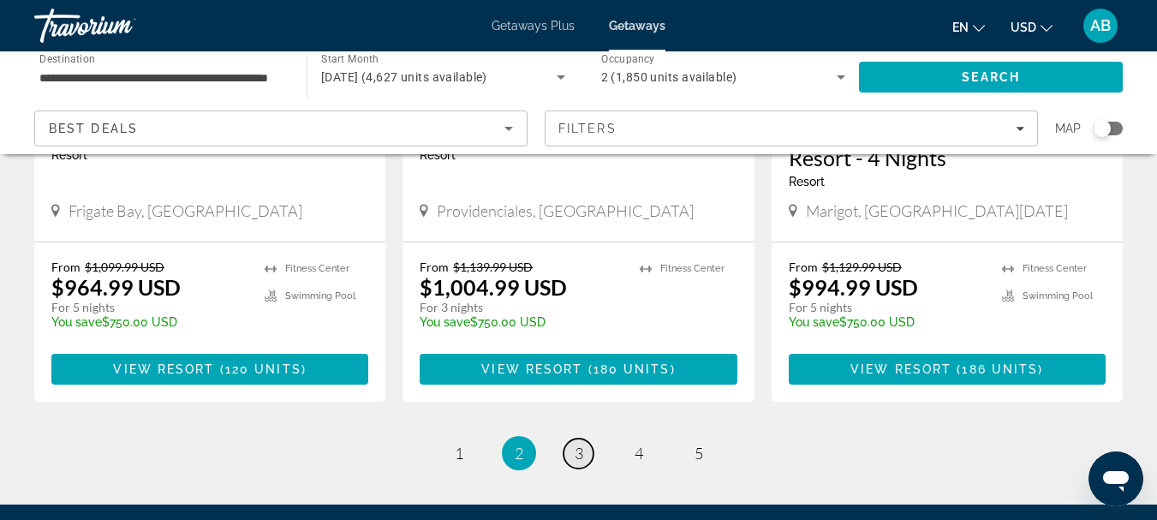
click at [578, 444] on span "3" at bounding box center [579, 453] width 9 height 19
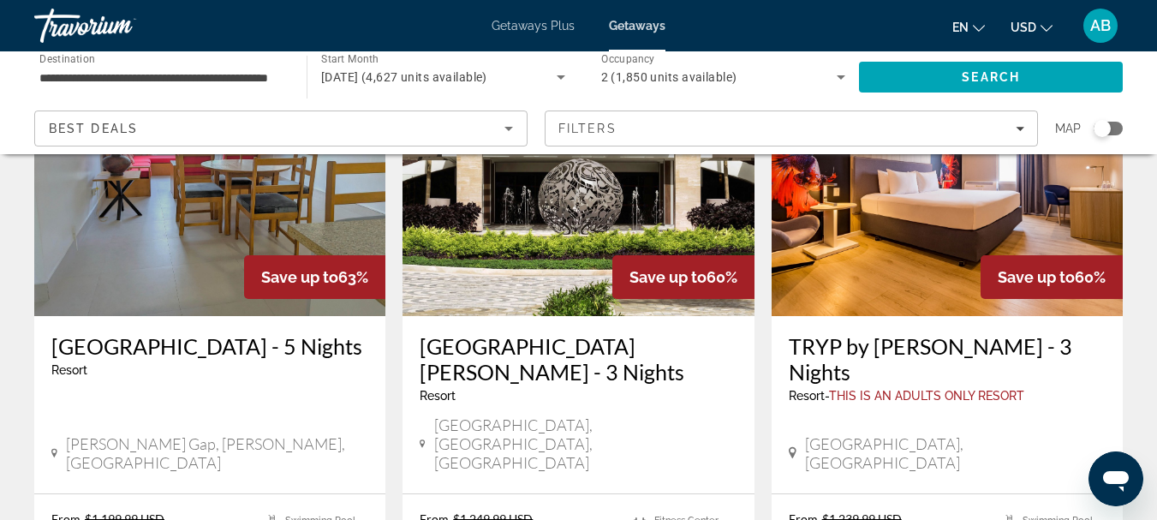
scroll to position [685, 0]
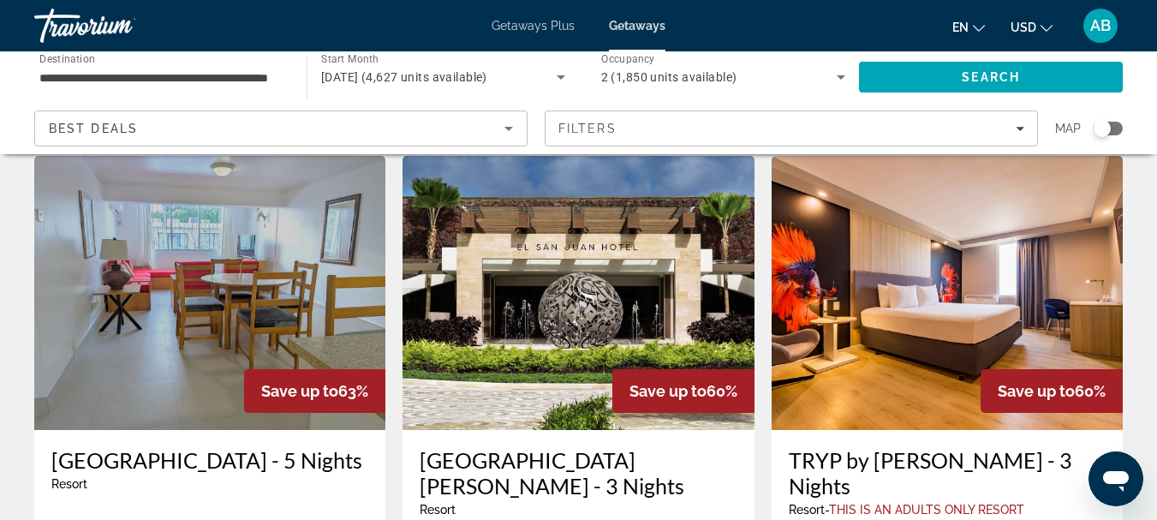
click at [528, 319] on img "Main content" at bounding box center [578, 293] width 351 height 274
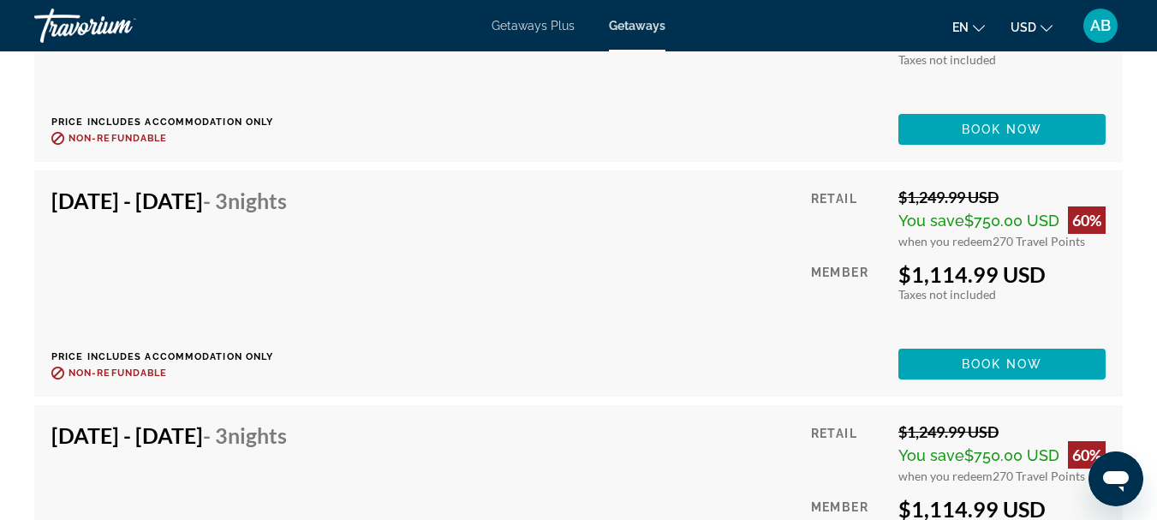
scroll to position [7366, 0]
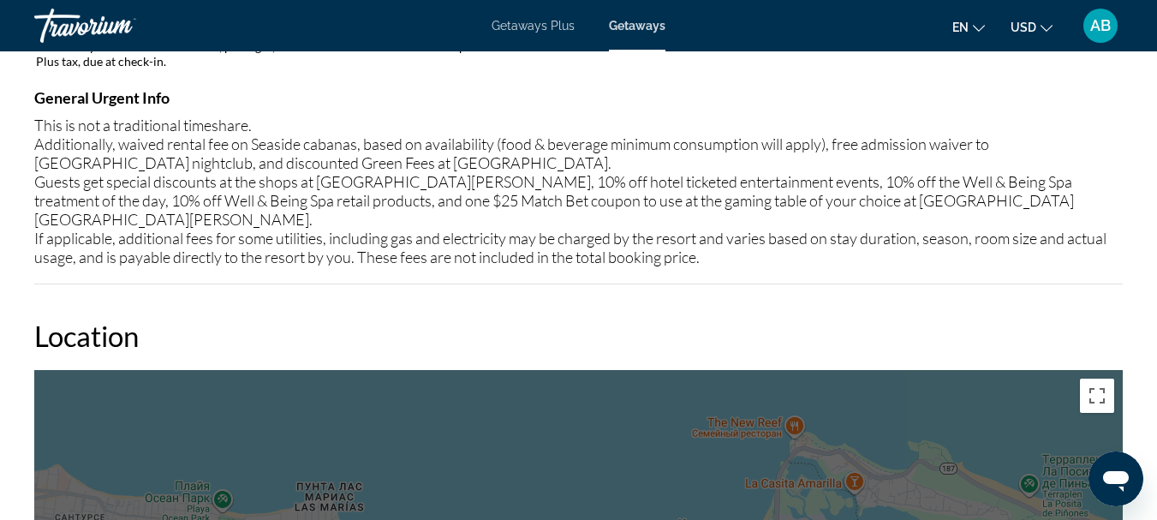
drag, startPoint x: 315, startPoint y: 393, endPoint x: 463, endPoint y: 302, distance: 173.8
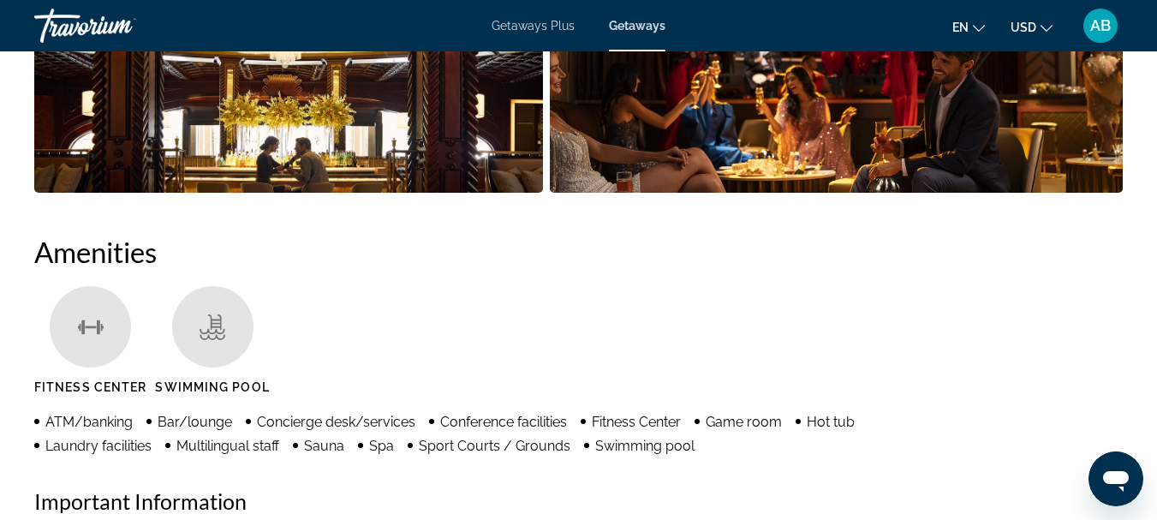
scroll to position [1199, 0]
